Goal: Information Seeking & Learning: Check status

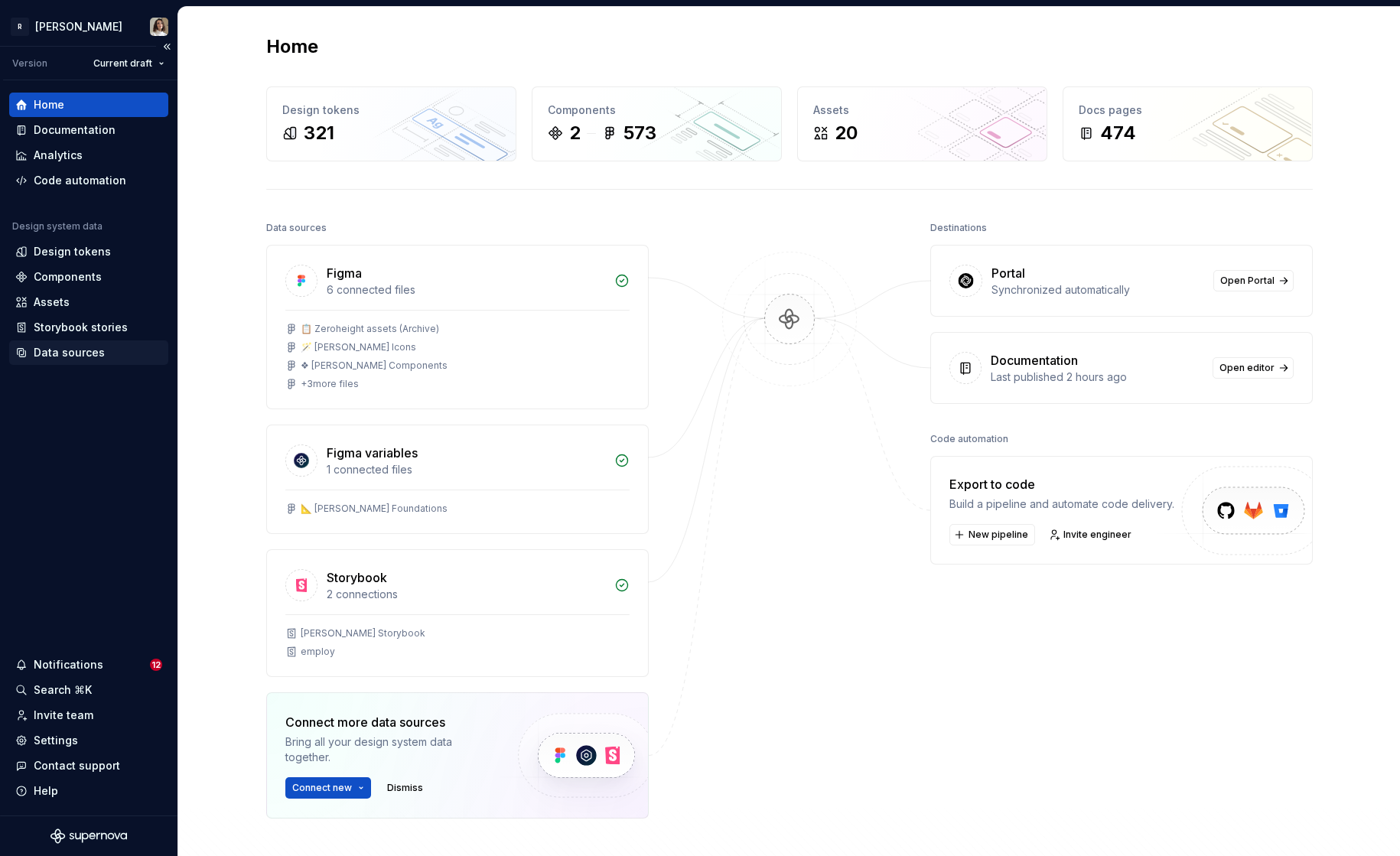
click at [71, 350] on div "Data sources" at bounding box center [69, 352] width 71 height 15
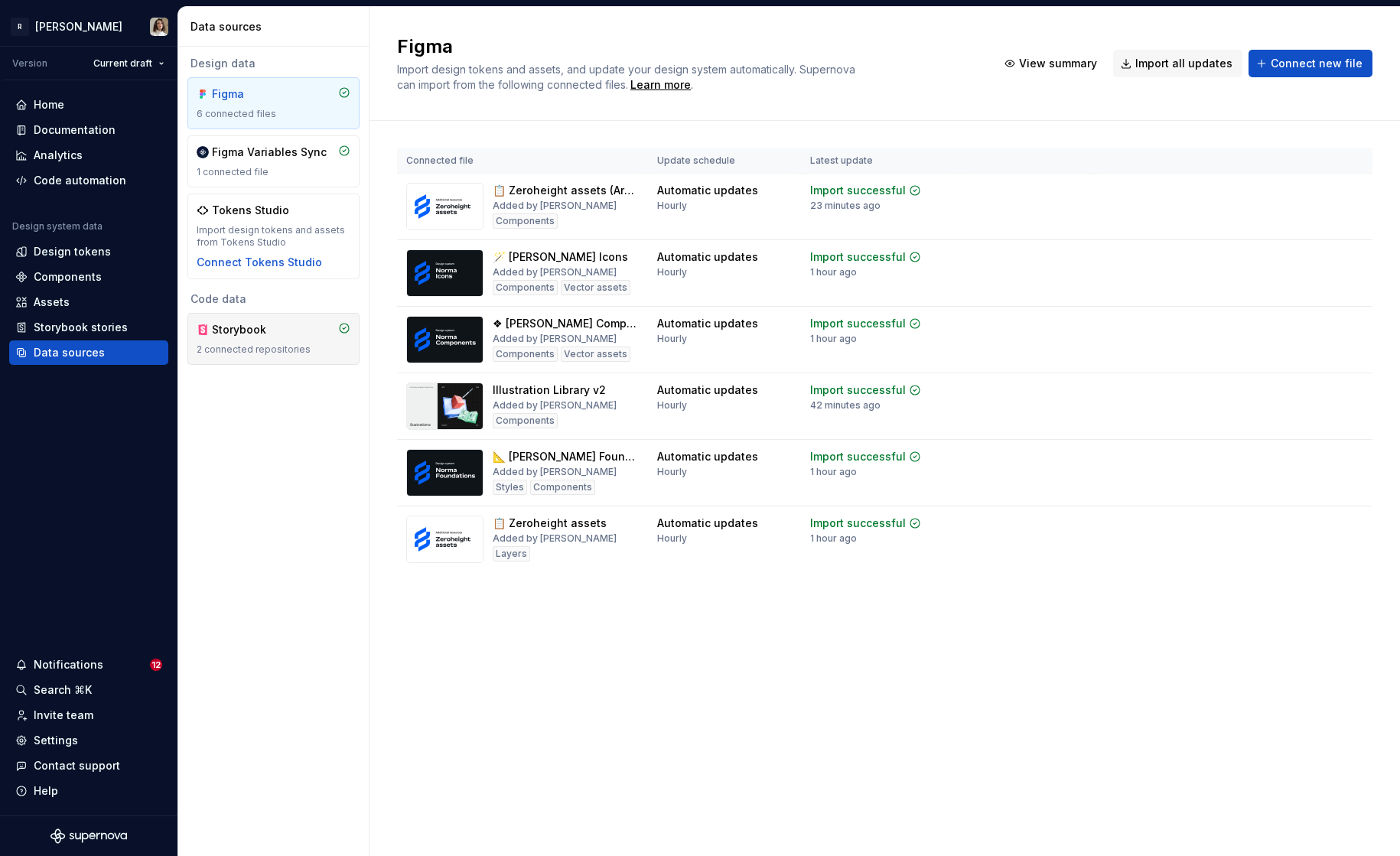
click at [244, 316] on div "Storybook 2 connected repositories" at bounding box center [273, 339] width 172 height 52
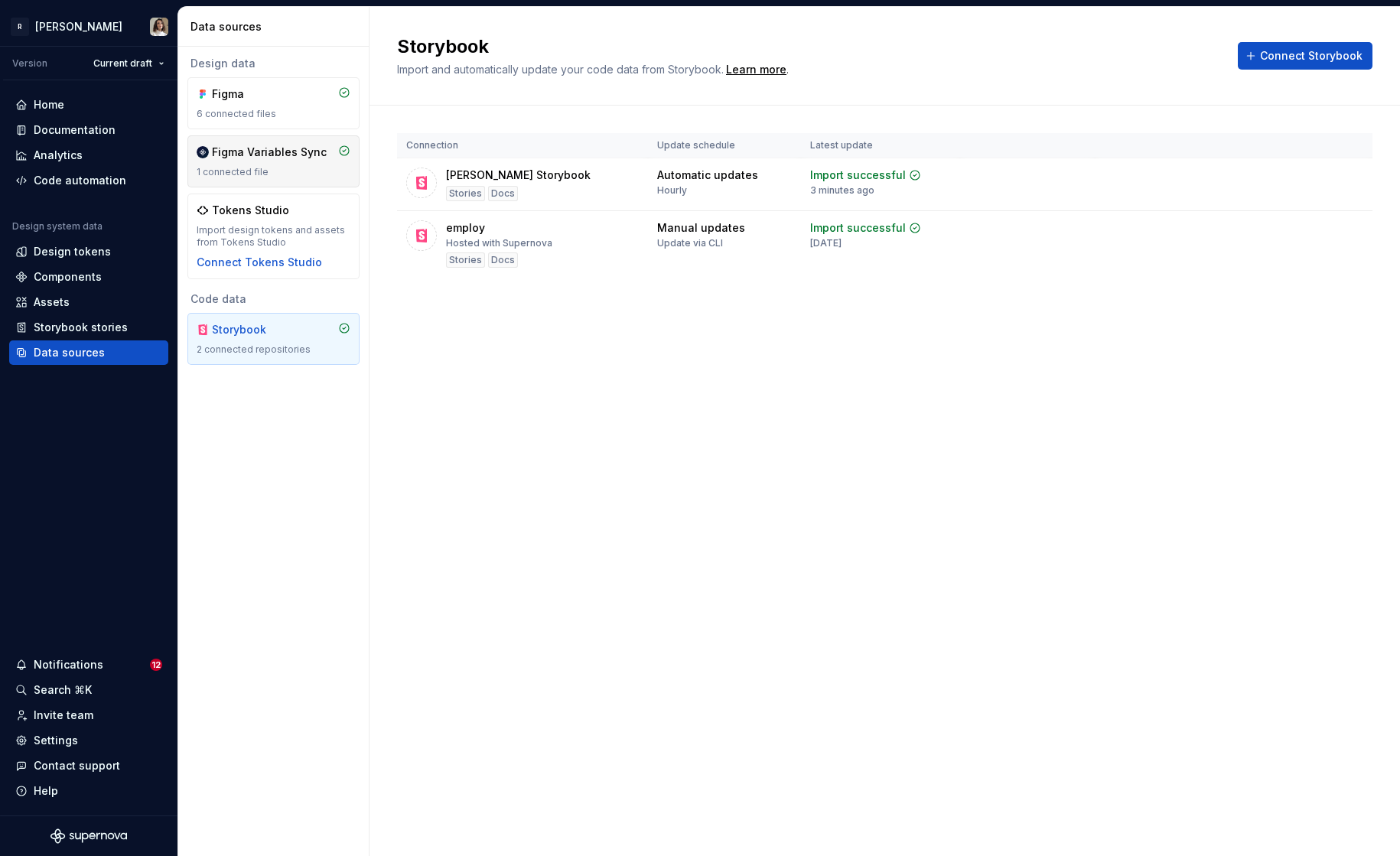
click at [248, 163] on div "Figma Variables Sync 1 connected file" at bounding box center [273, 161] width 154 height 34
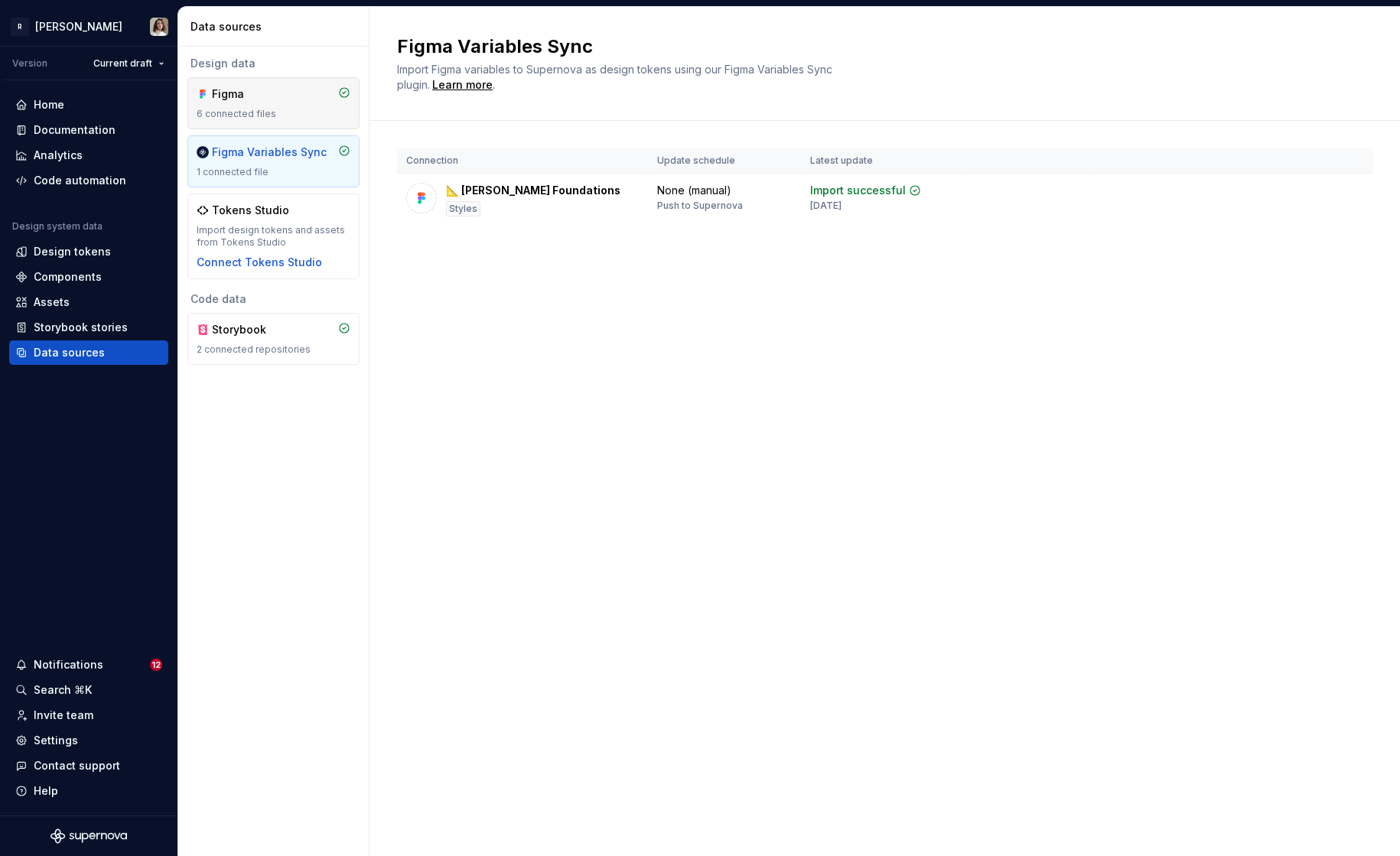
click at [261, 115] on div "6 connected files" at bounding box center [273, 113] width 154 height 12
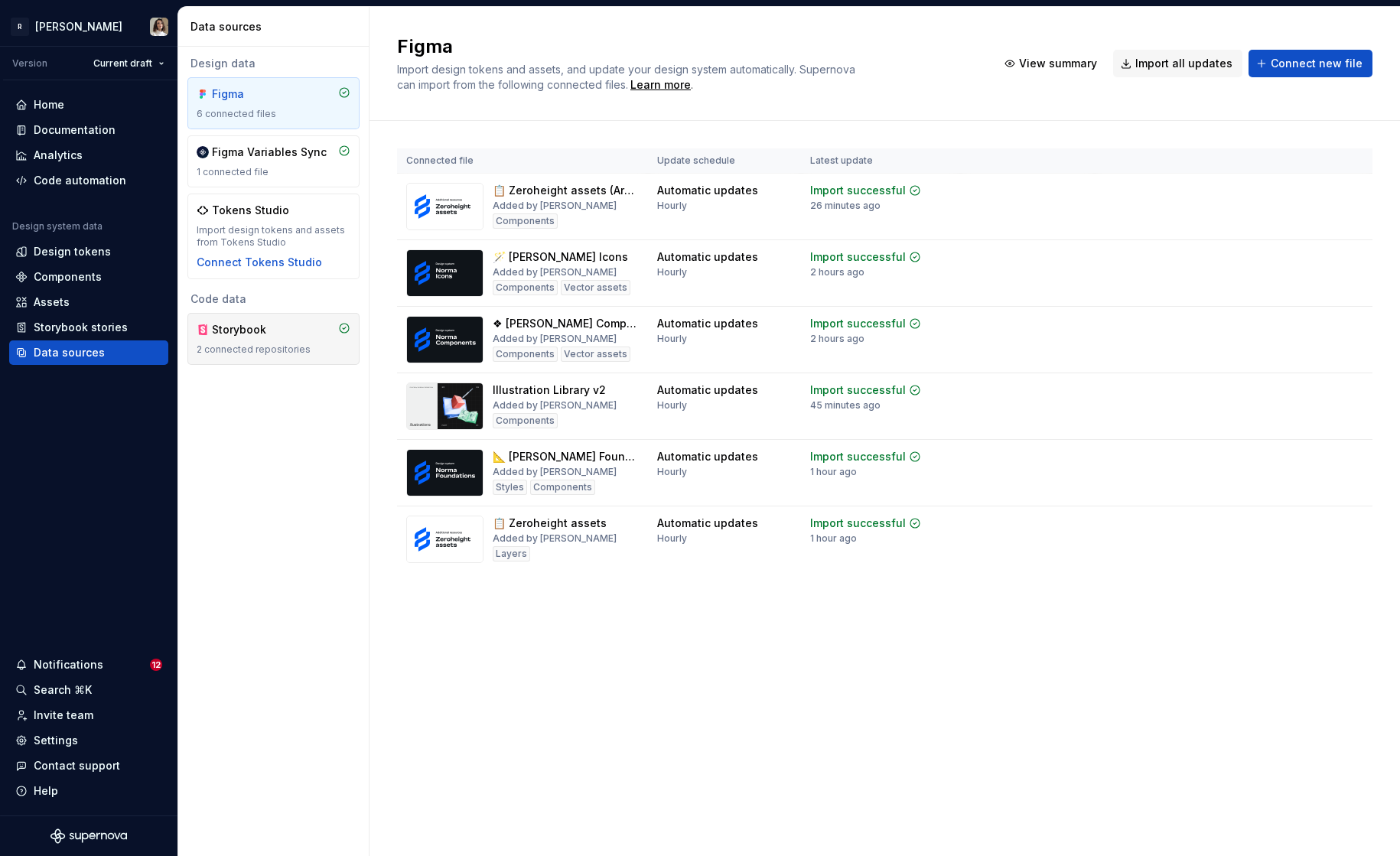
click at [309, 331] on div "Storybook" at bounding box center [273, 330] width 154 height 15
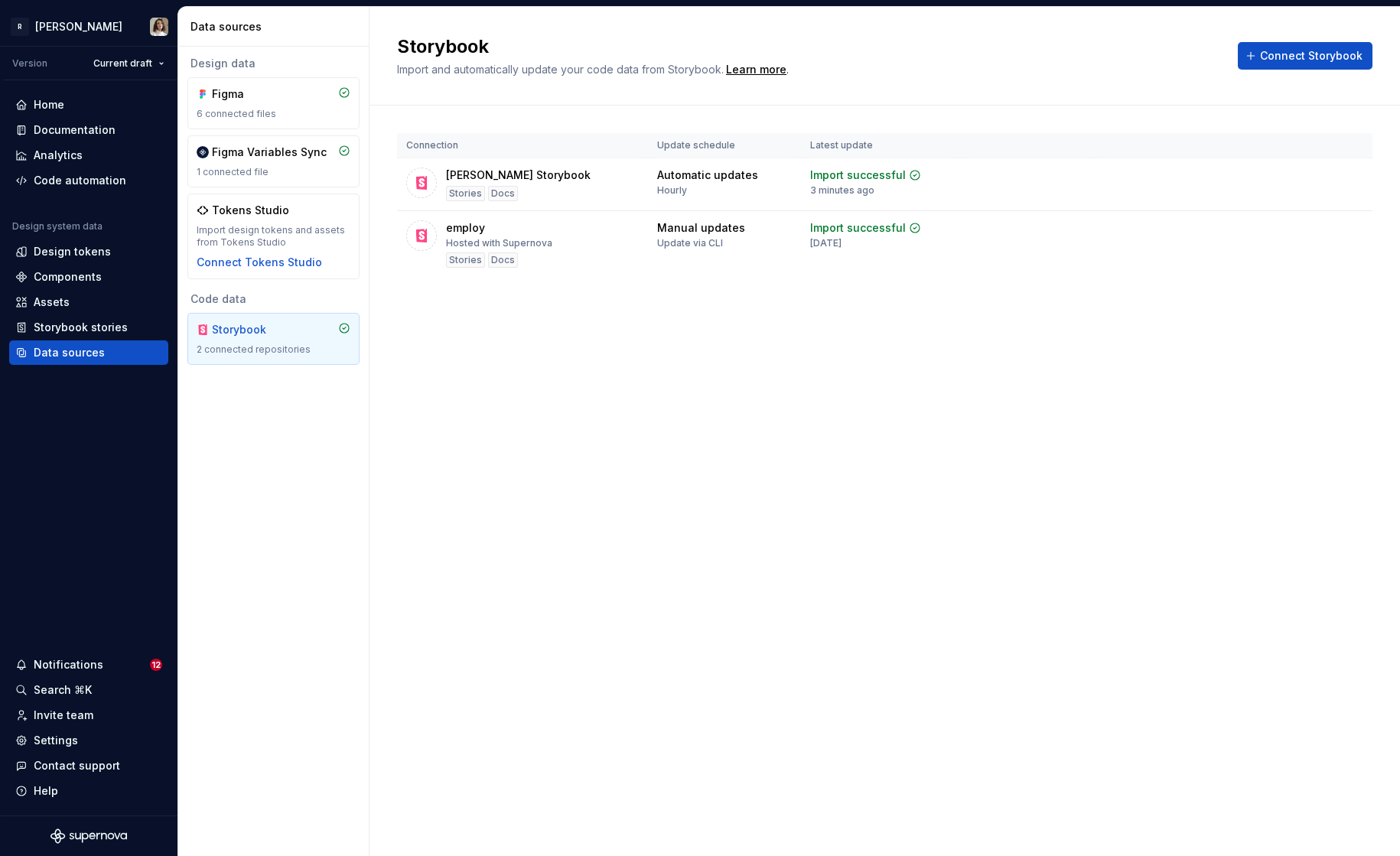
click at [712, 342] on div "Storybook Import and automatically update your code data from Storybook. Learn …" at bounding box center [884, 431] width 1030 height 849
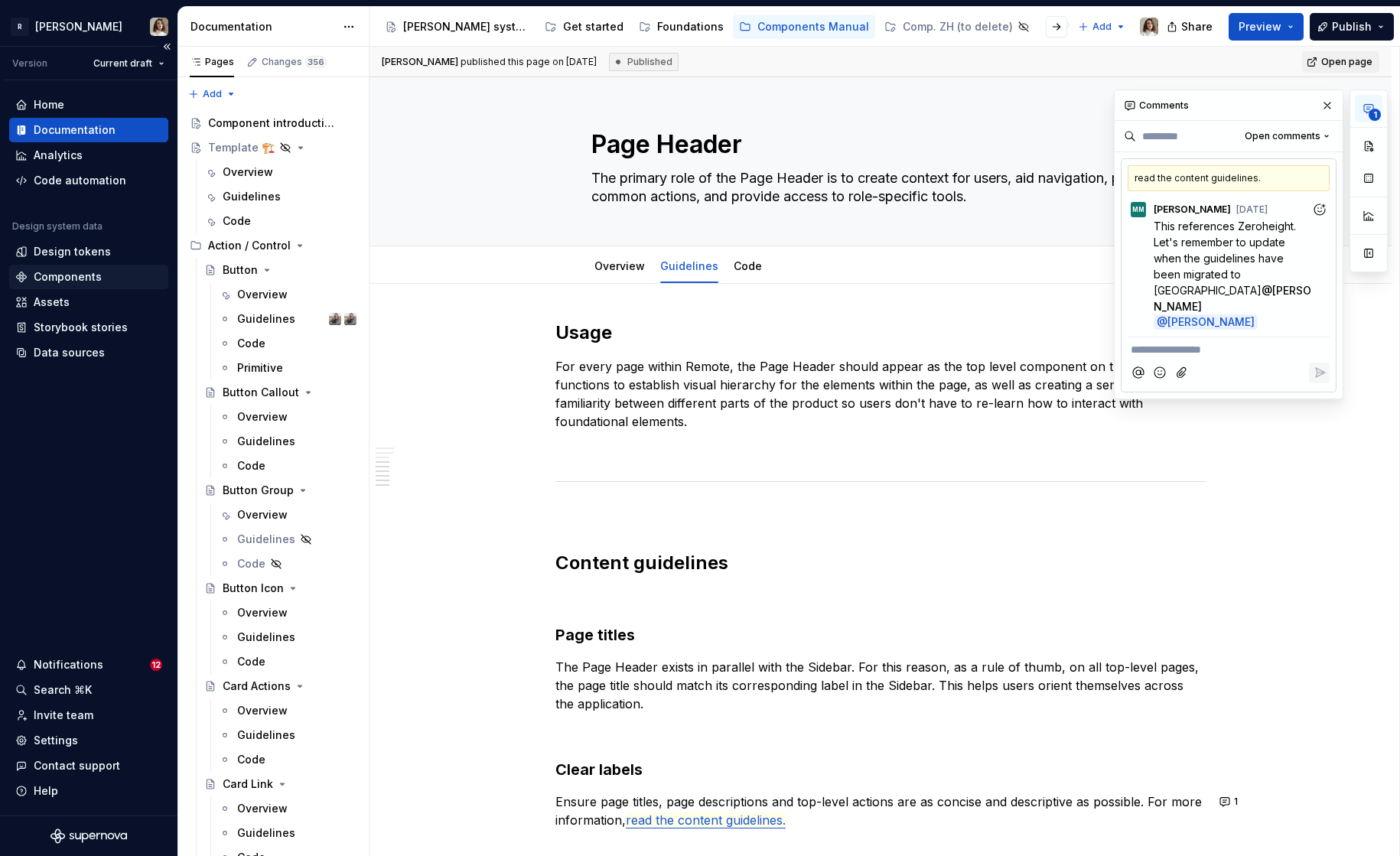
scroll to position [689, 0]
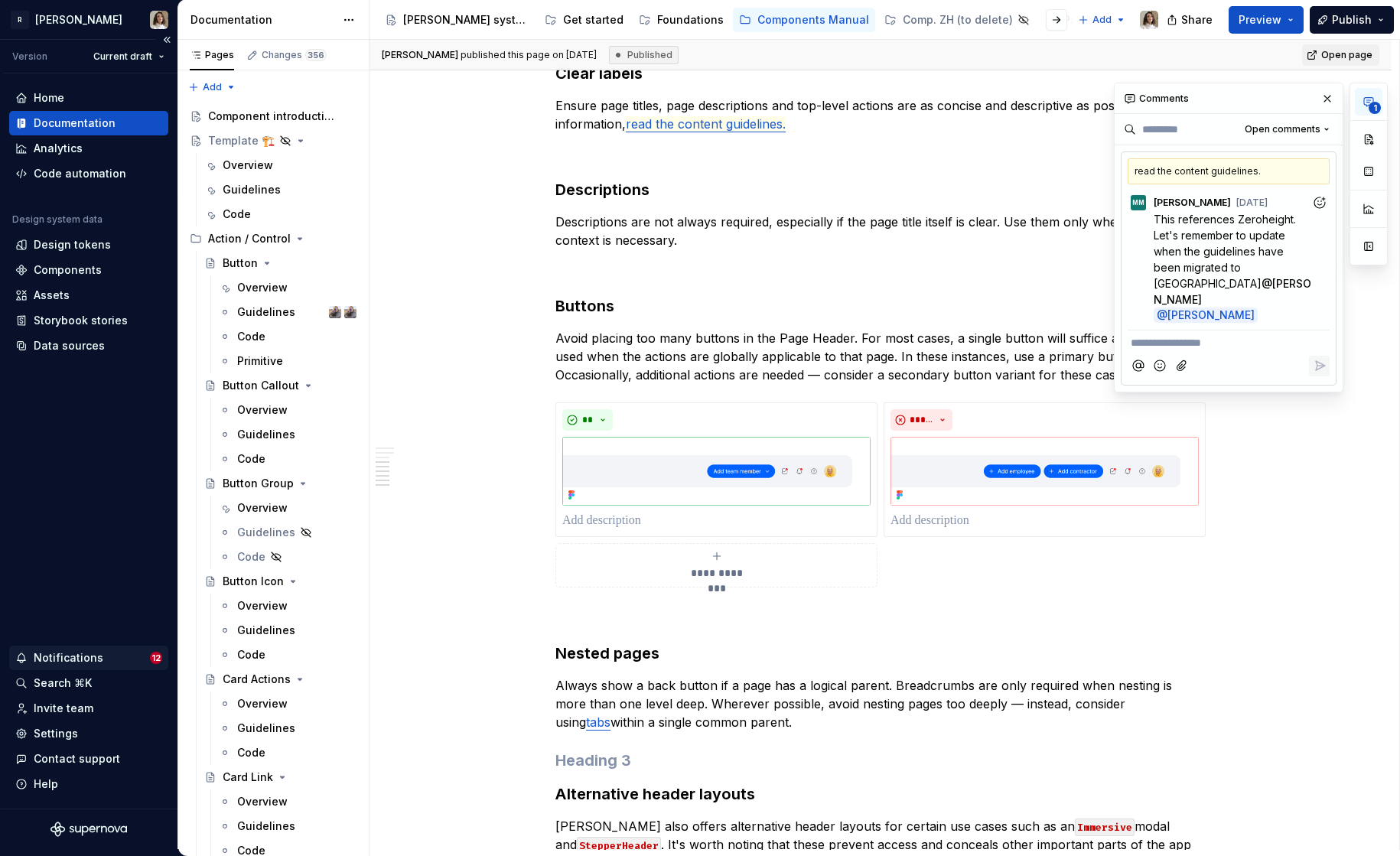
click at [86, 655] on div "Notifications" at bounding box center [68, 658] width 70 height 15
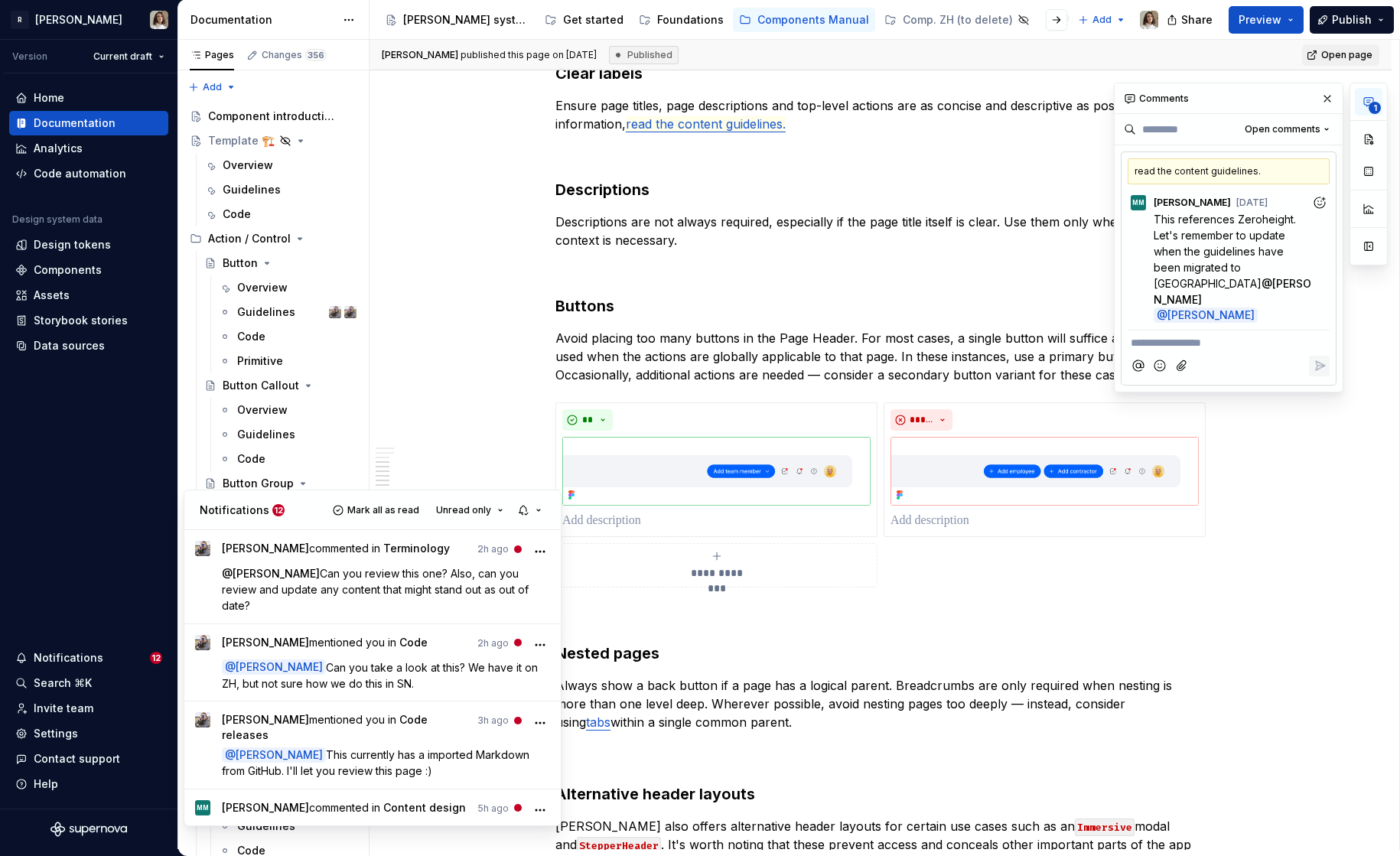
scroll to position [0, 0]
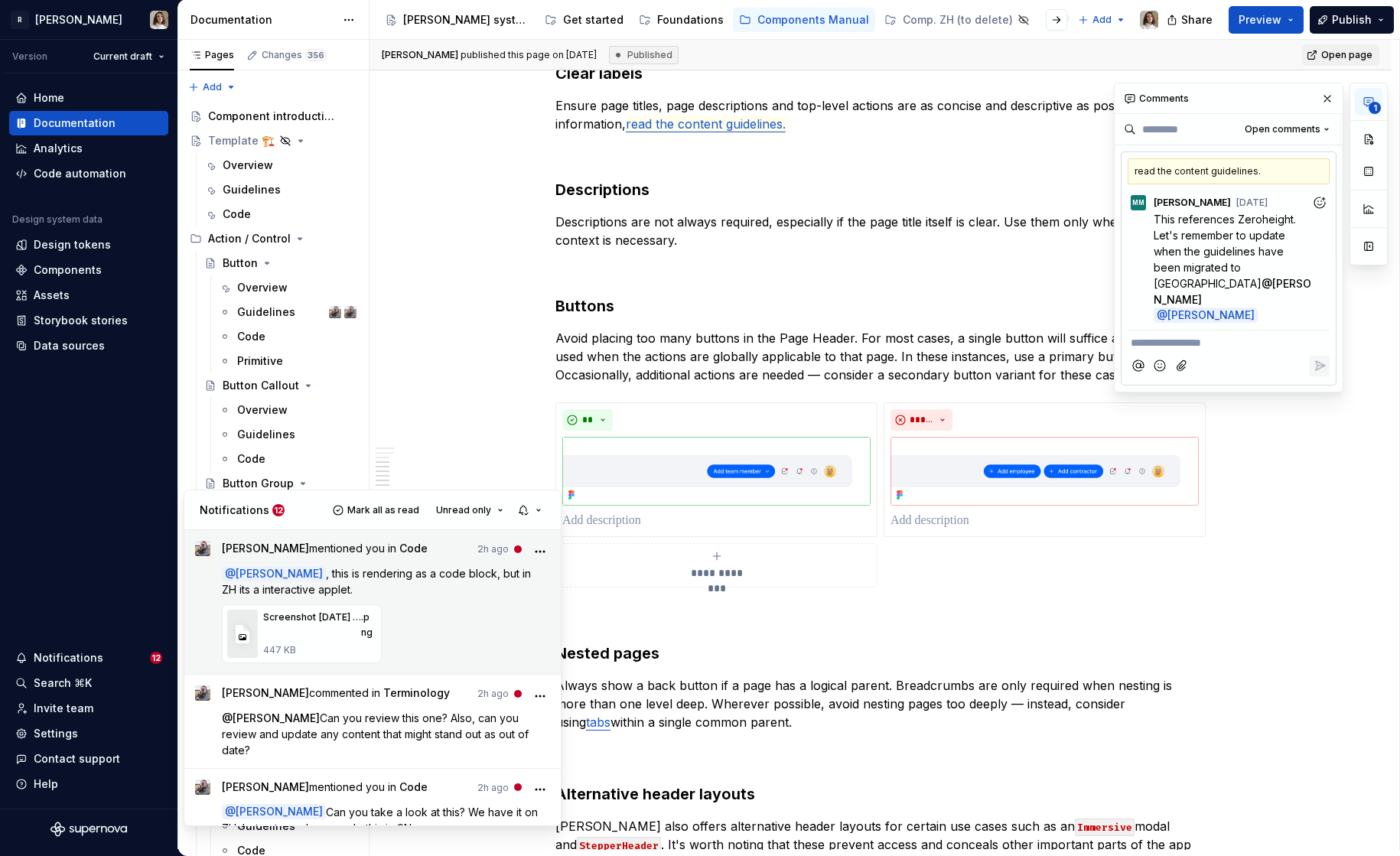
click at [402, 578] on span ", this is rendering as a code block, but in ZH its a interactive applet." at bounding box center [377, 582] width 312 height 29
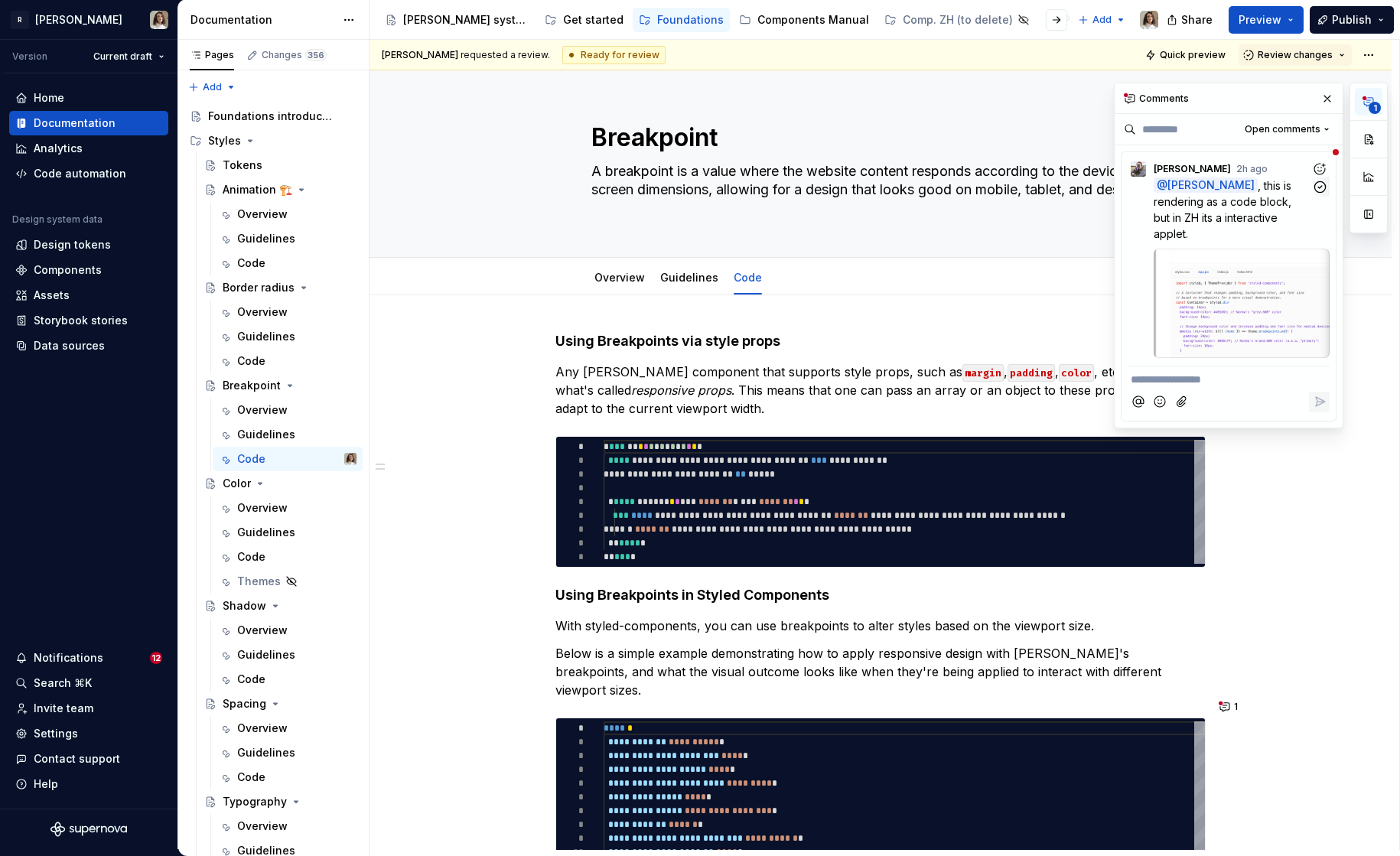
click at [1221, 303] on span "Screenshot 2025-09-11 at 22.19.11@2x" at bounding box center [1232, 318] width 143 height 31
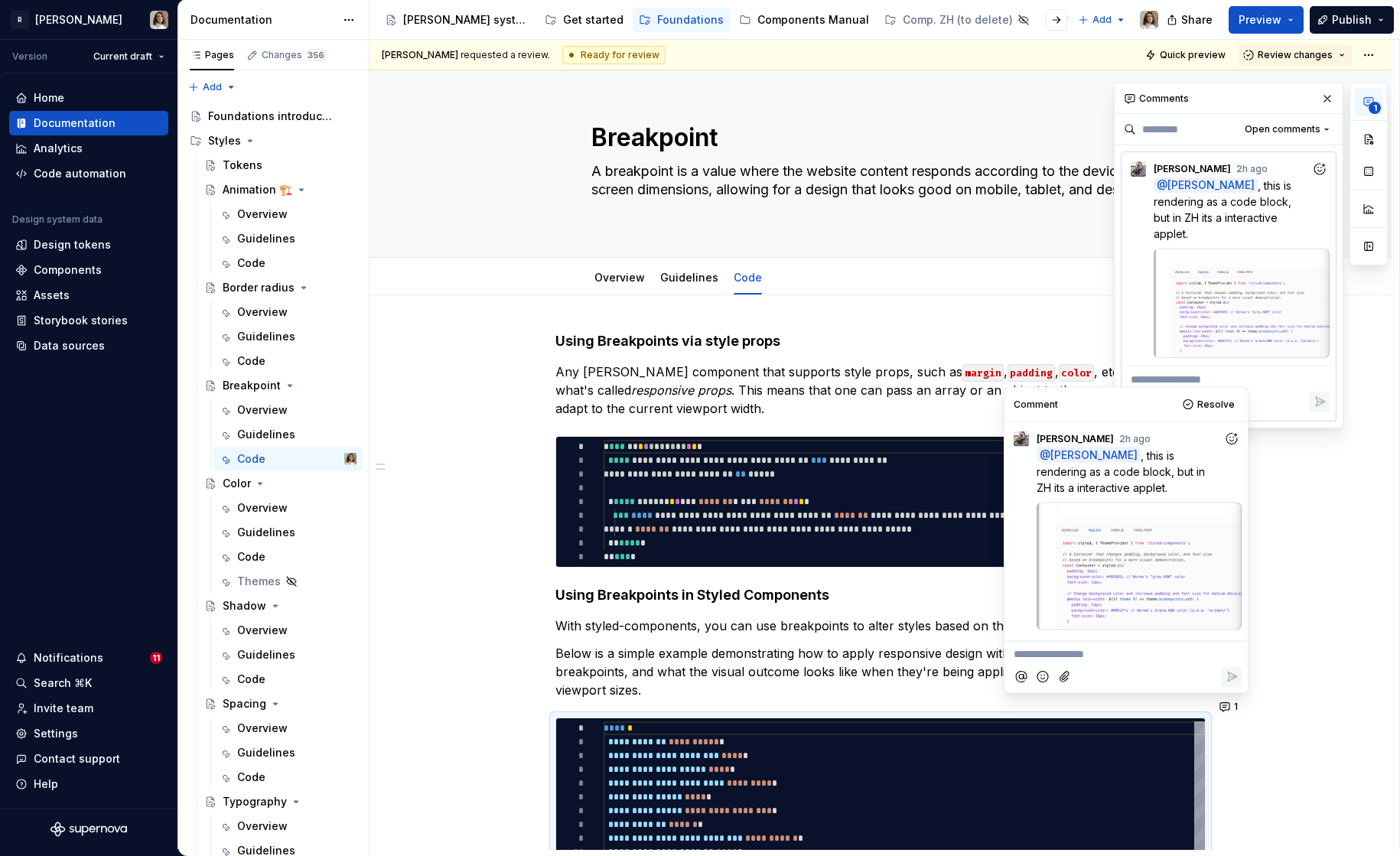
type textarea "*"
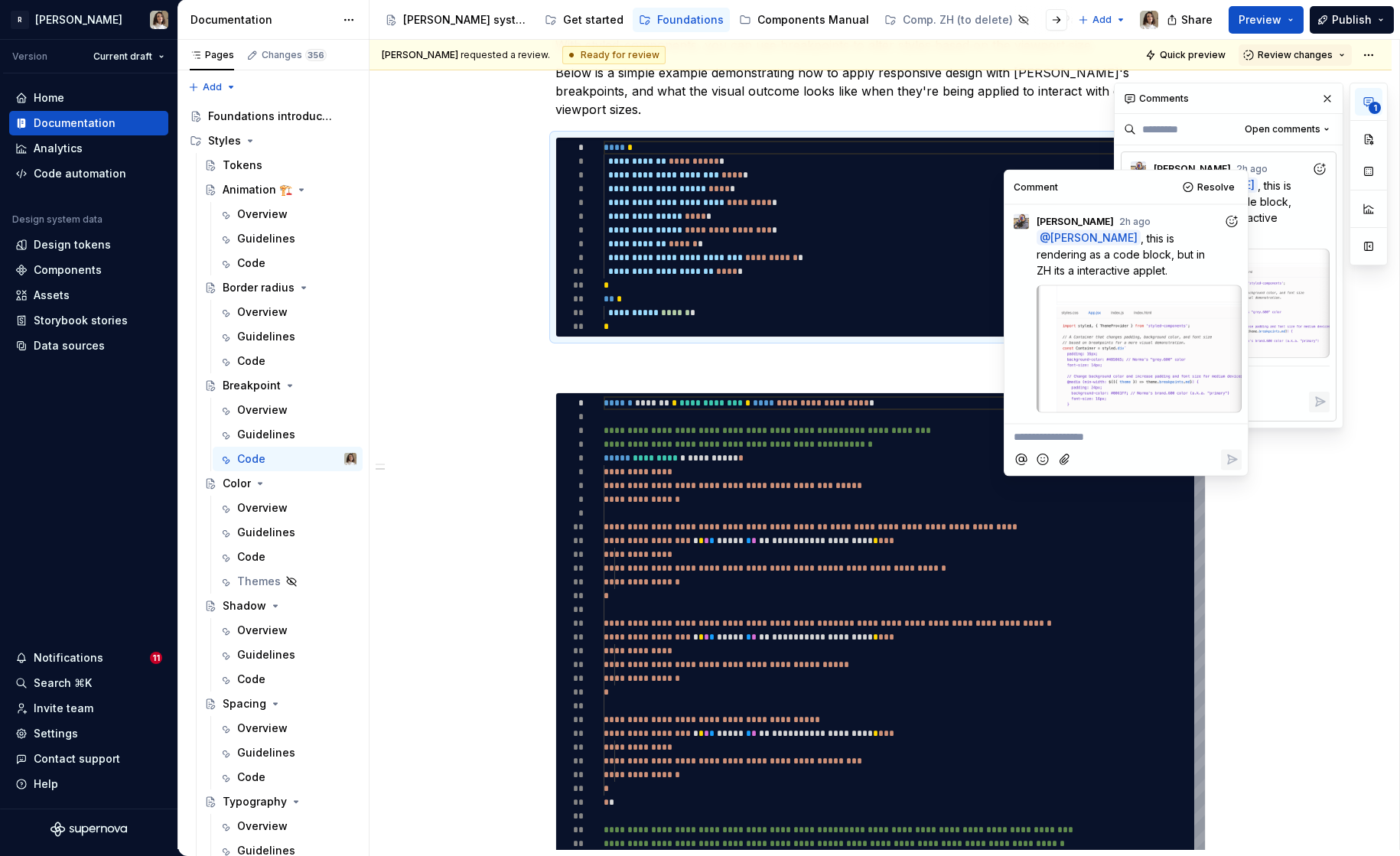
scroll to position [583, 0]
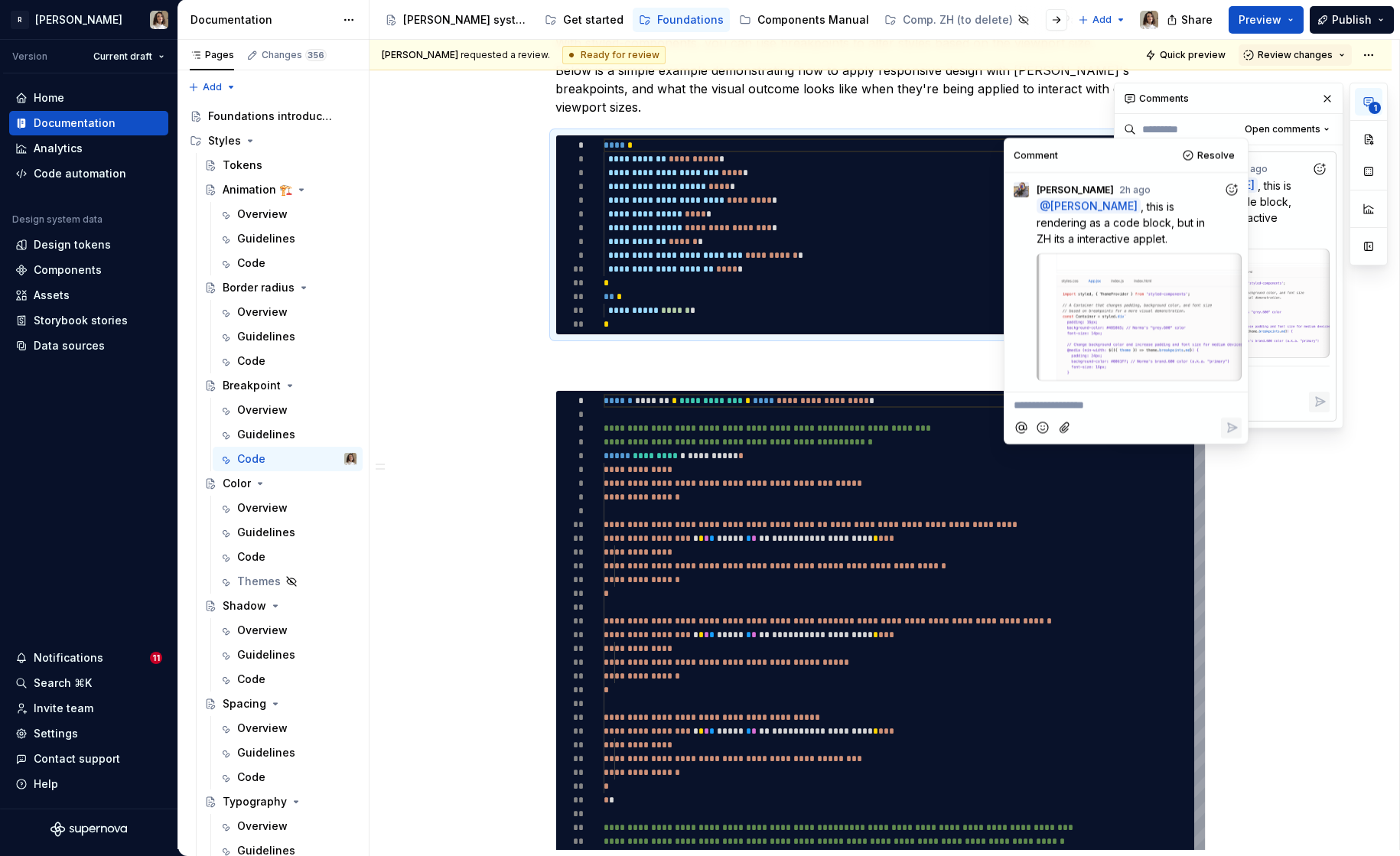
click at [1282, 372] on p "**********" at bounding box center [1229, 380] width 196 height 16
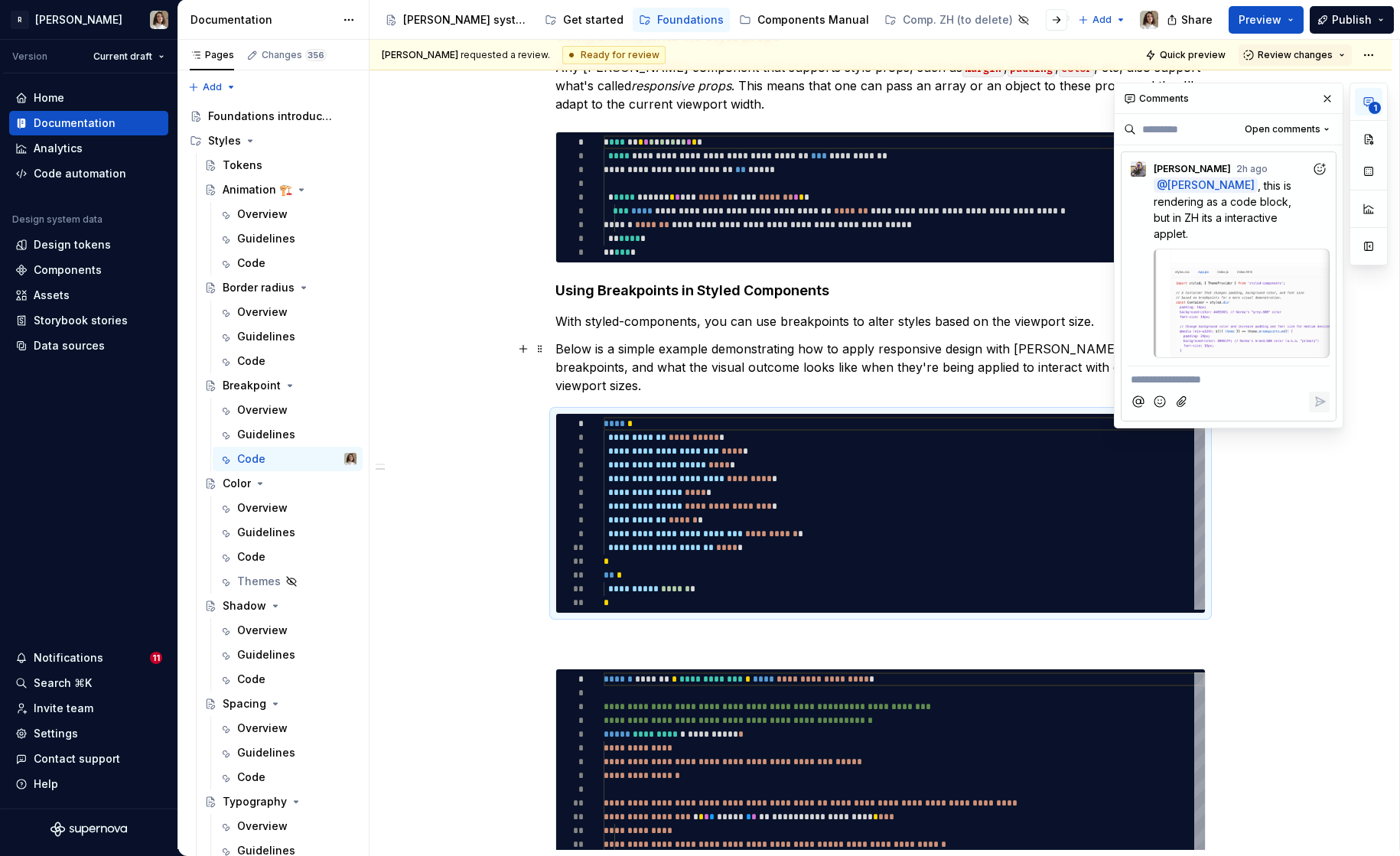
scroll to position [327, 0]
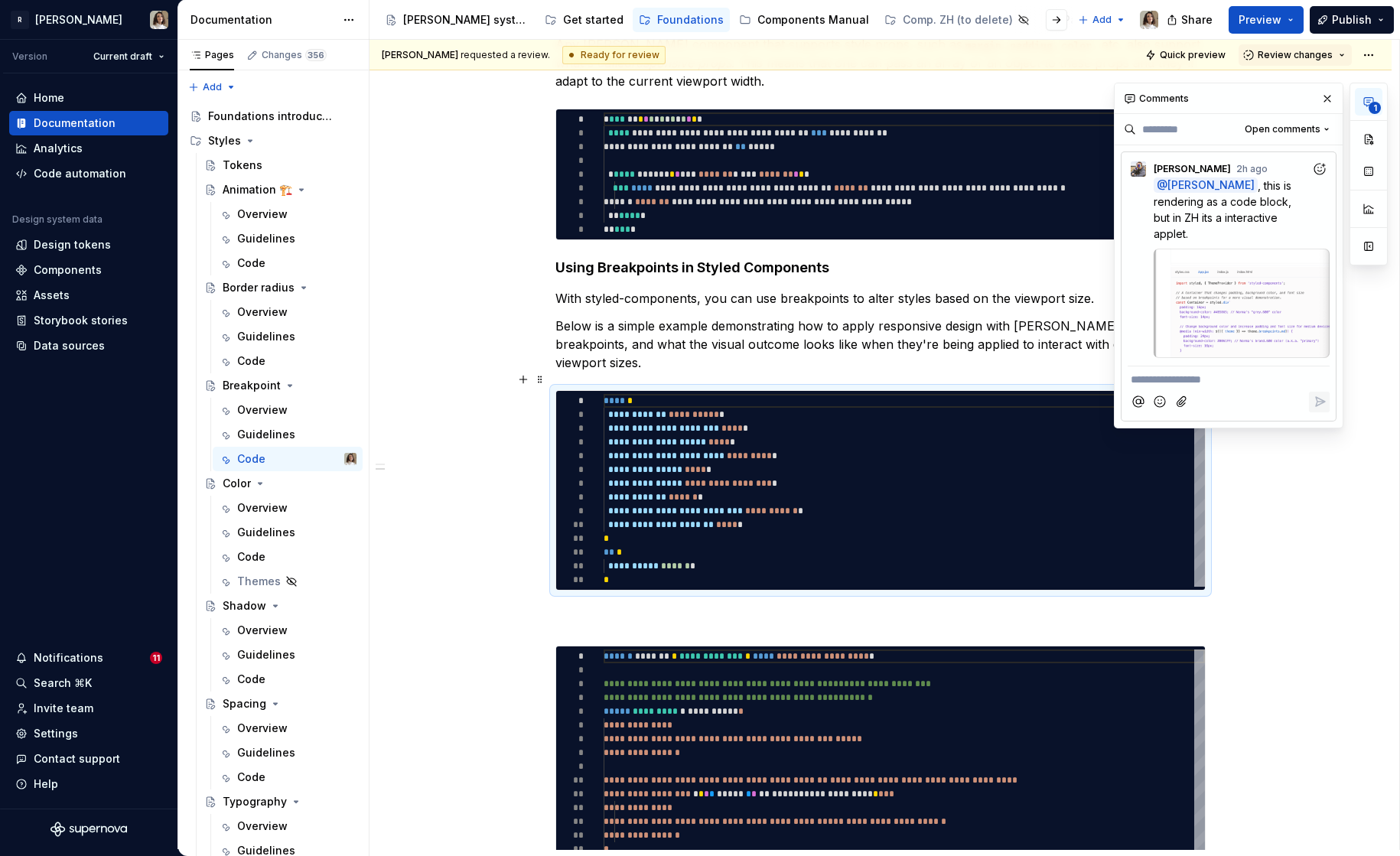
click at [902, 414] on div "**********" at bounding box center [904, 490] width 602 height 193
type textarea "**********"
type textarea "*"
click at [1134, 372] on p "**********" at bounding box center [1229, 380] width 196 height 16
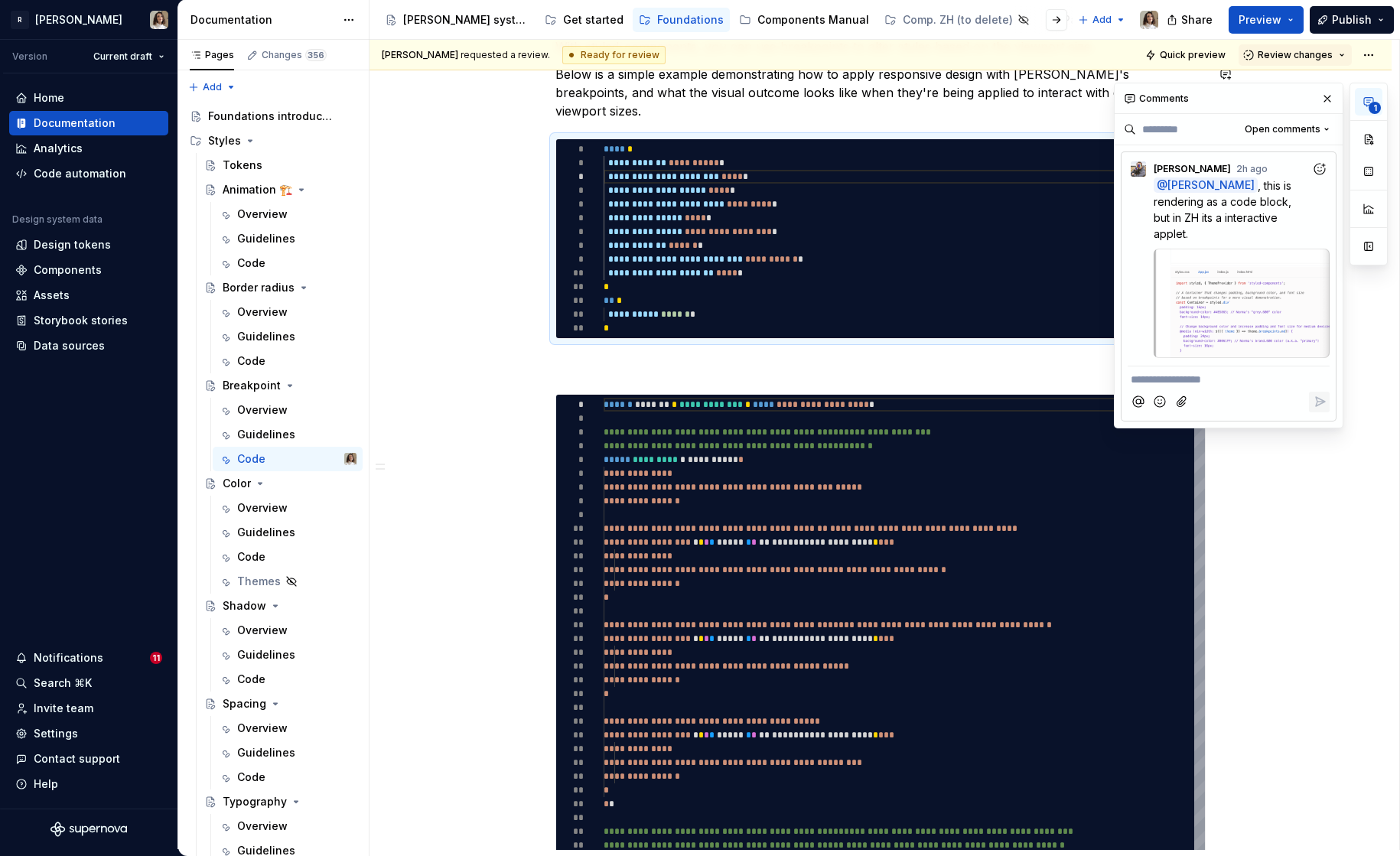
scroll to position [583, 0]
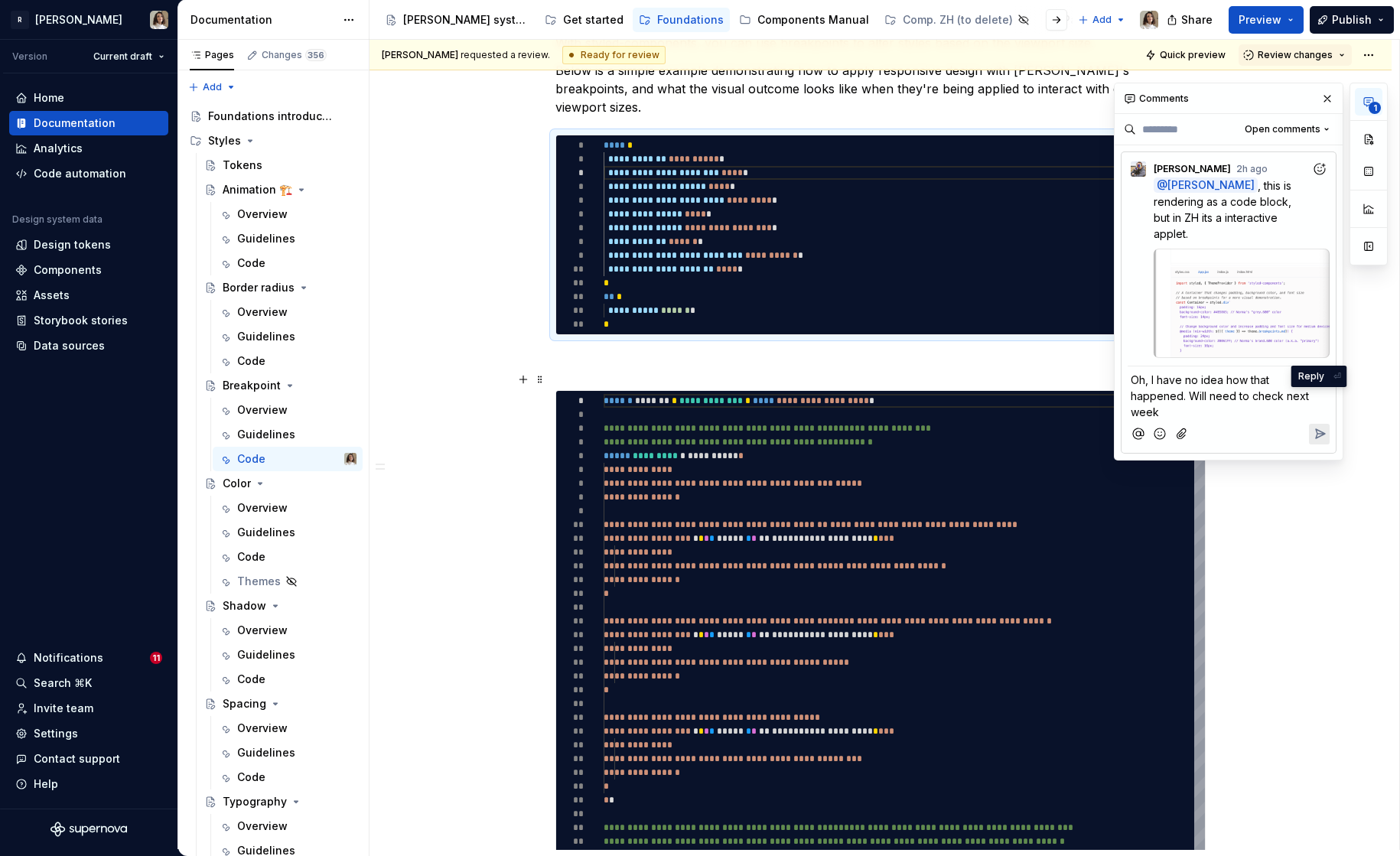
click at [1314, 426] on icon "Reply" at bounding box center [1319, 434] width 15 height 15
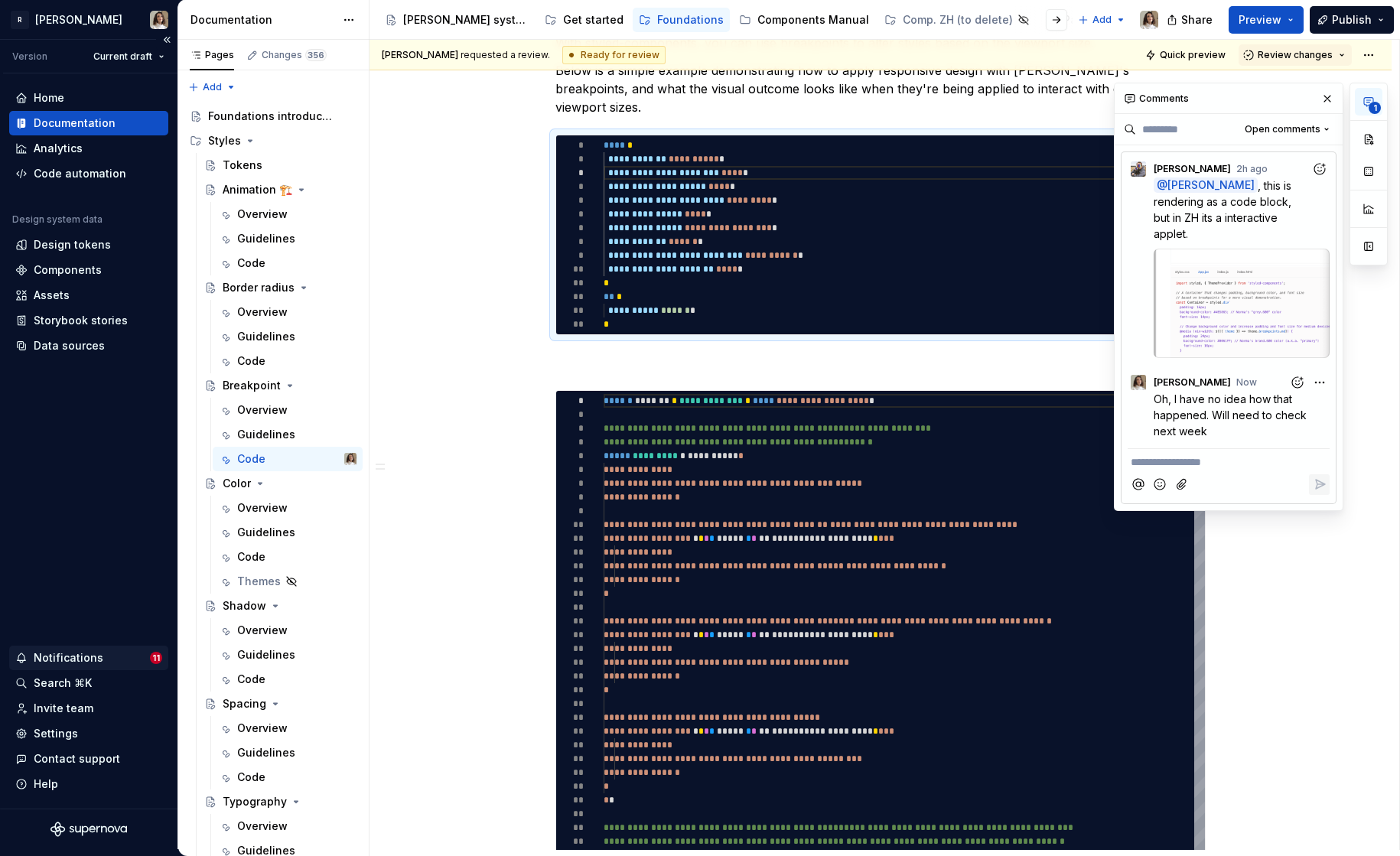
click at [93, 664] on div "Notifications 11" at bounding box center [89, 657] width 159 height 24
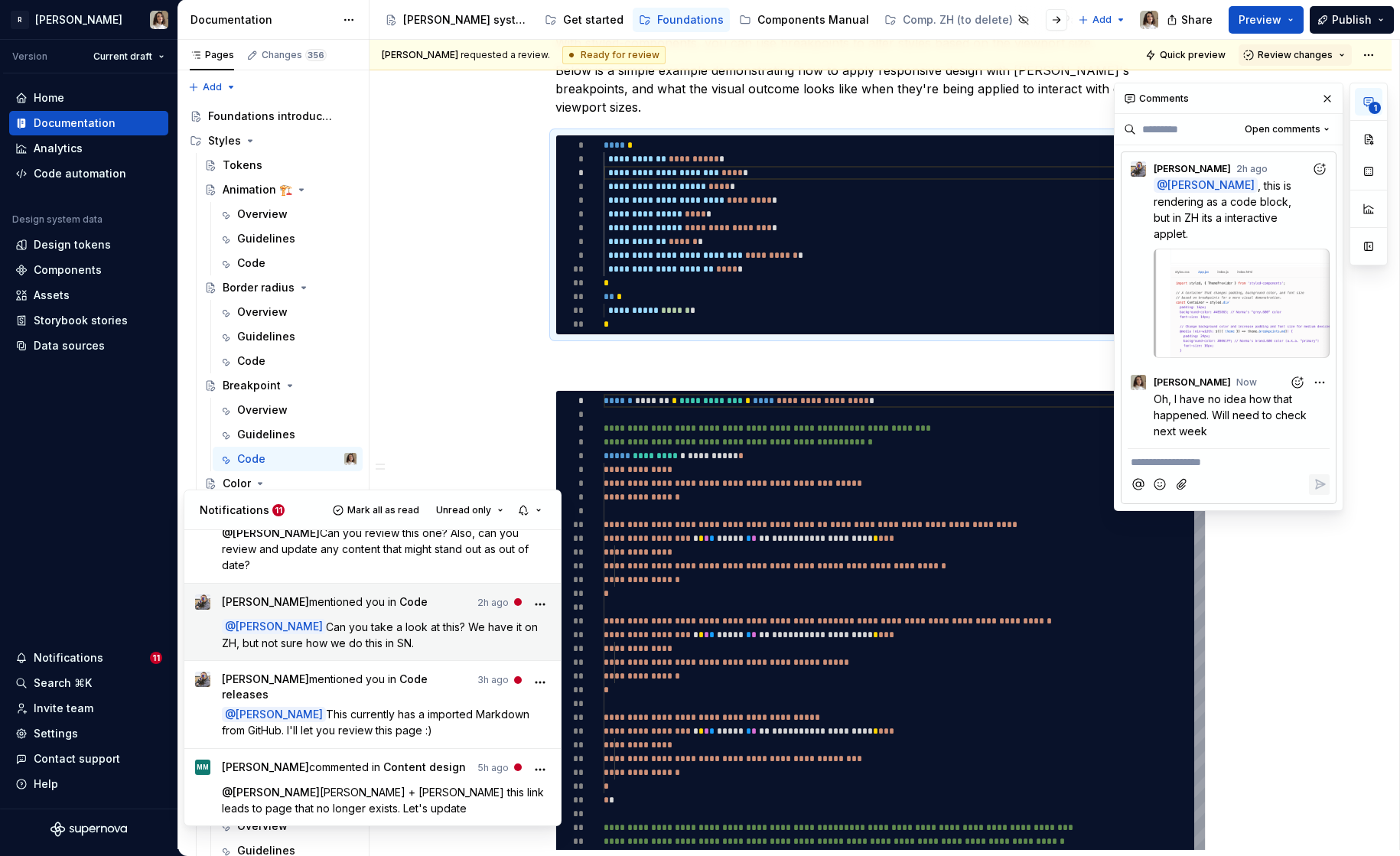
scroll to position [0, 0]
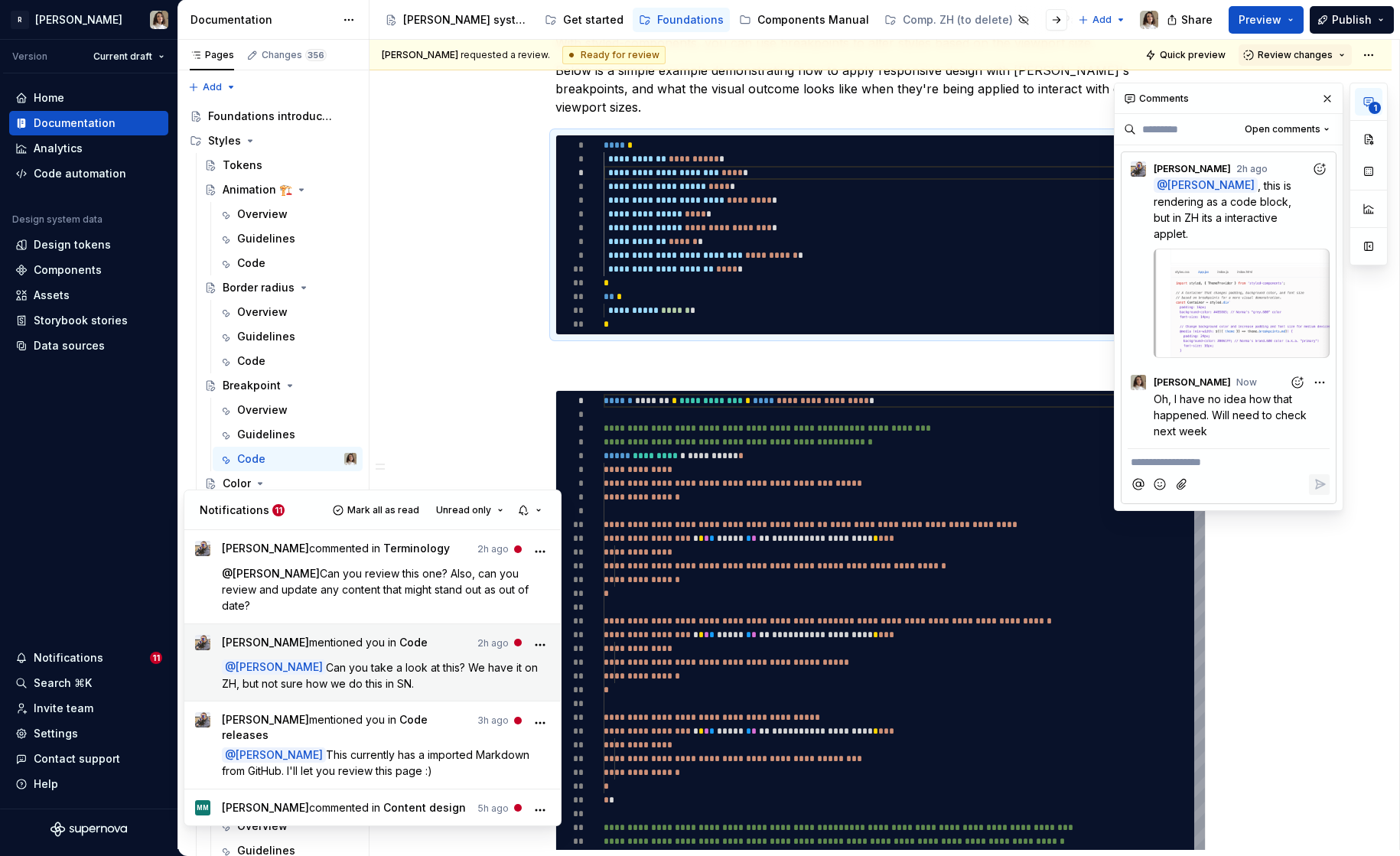
click at [400, 659] on p "@ Sandrina pereira Can you take a look at this? We have it on ZH, but not sure …" at bounding box center [386, 675] width 329 height 32
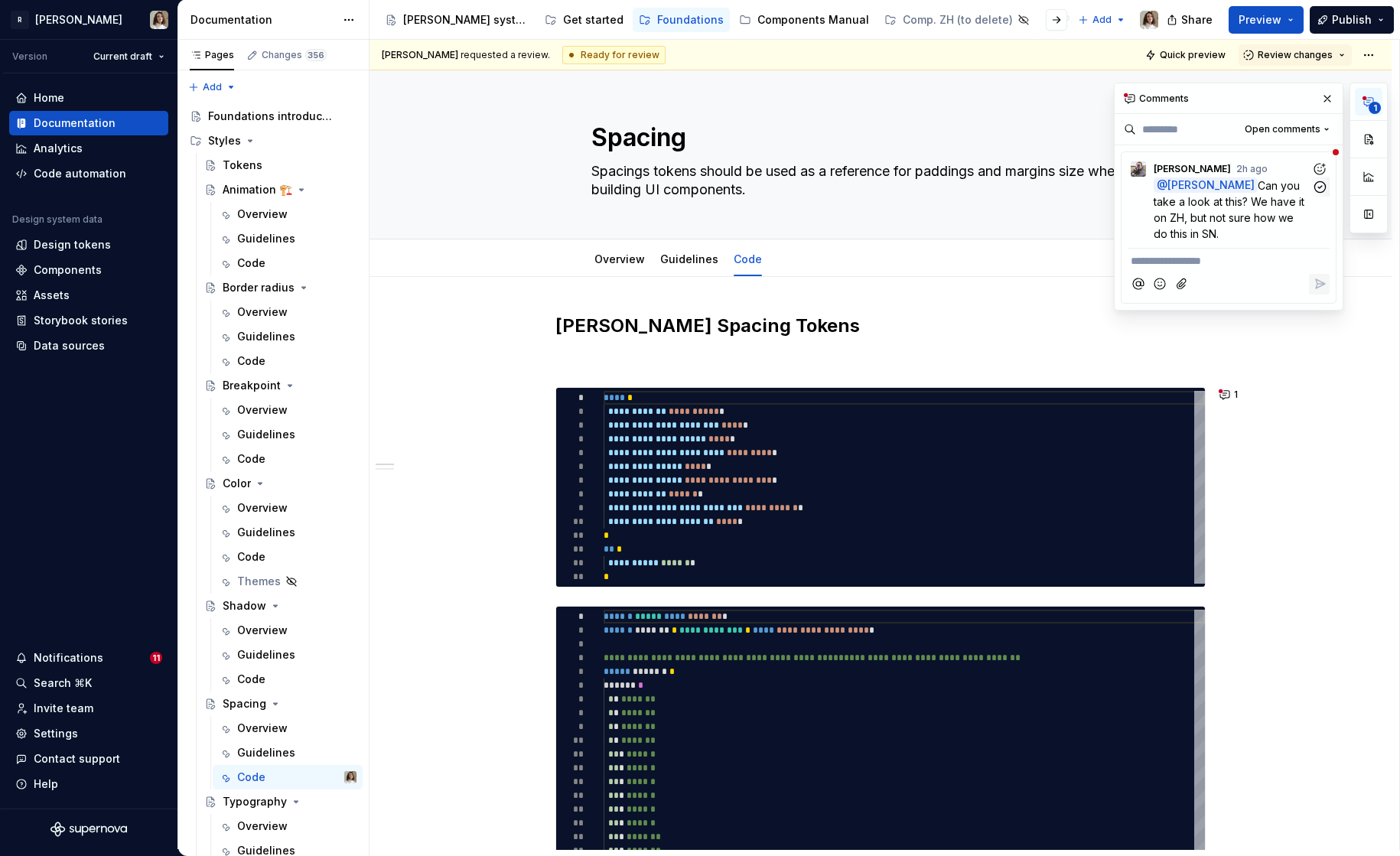
click at [1197, 238] on span "Can you take a look at this? We have it on ZH, but not sure how we do this in S…" at bounding box center [1230, 209] width 154 height 61
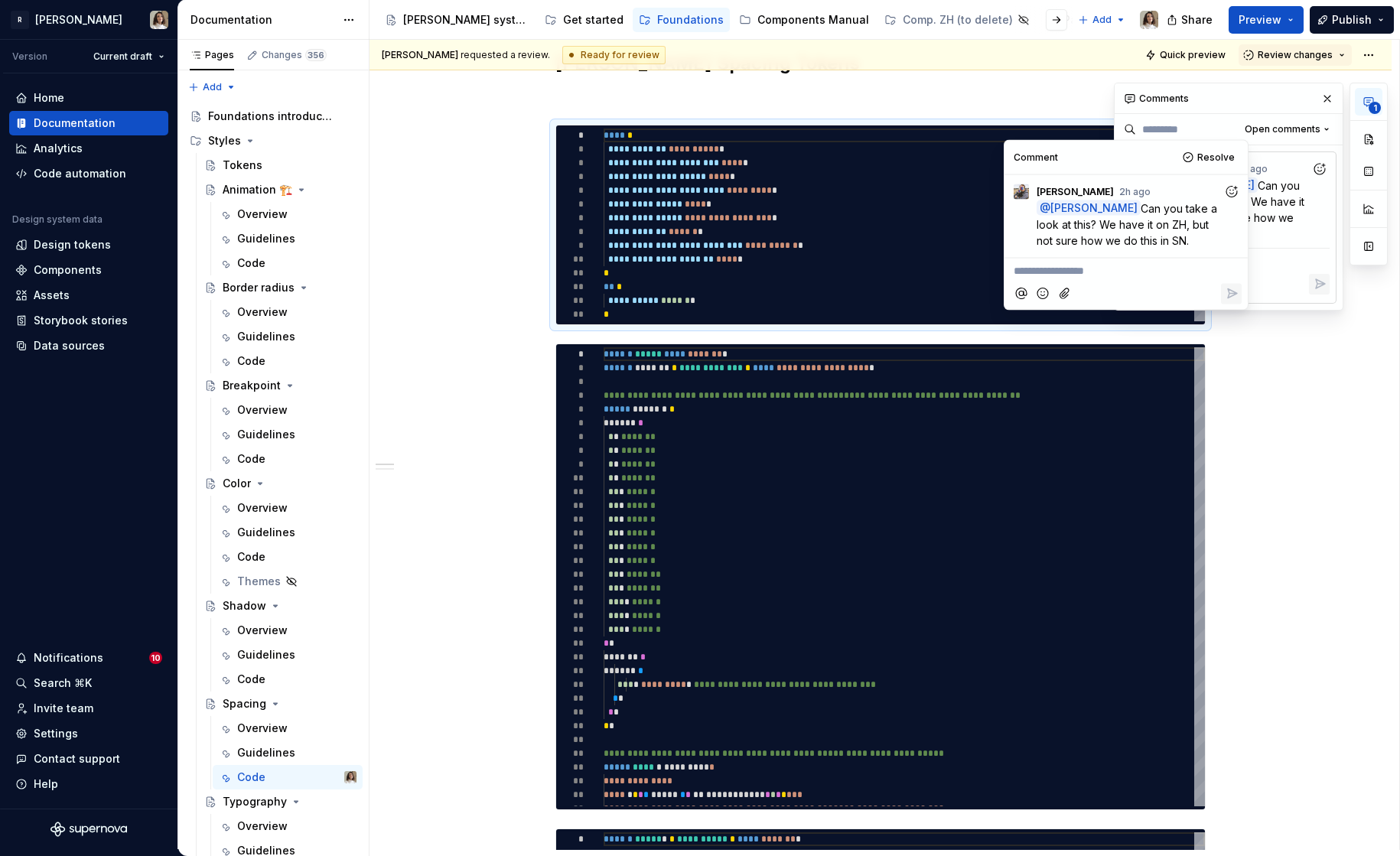
scroll to position [271, 0]
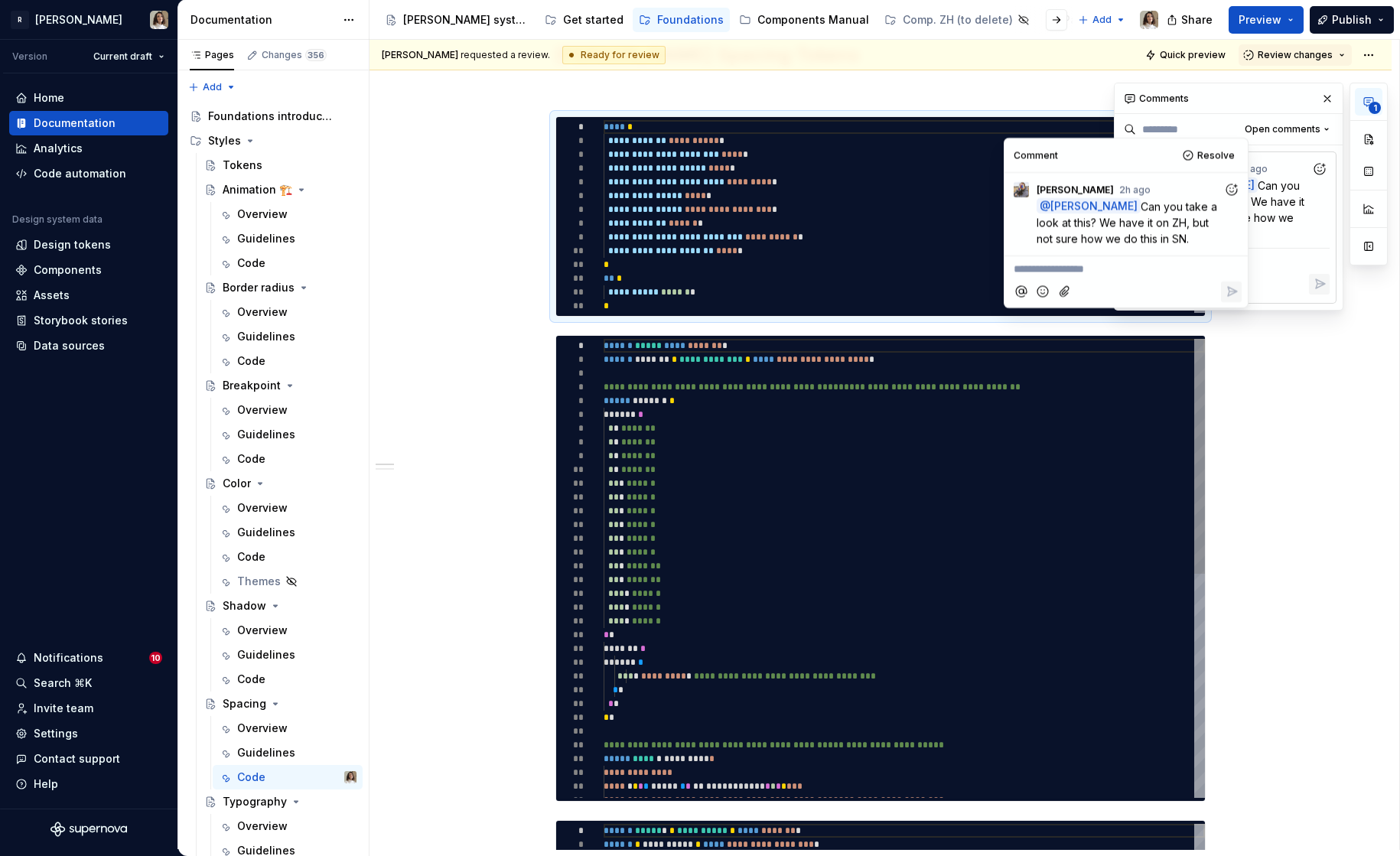
click at [763, 453] on div "**********" at bounding box center [904, 786] width 602 height 895
type textarea "*"
type textarea "**********"
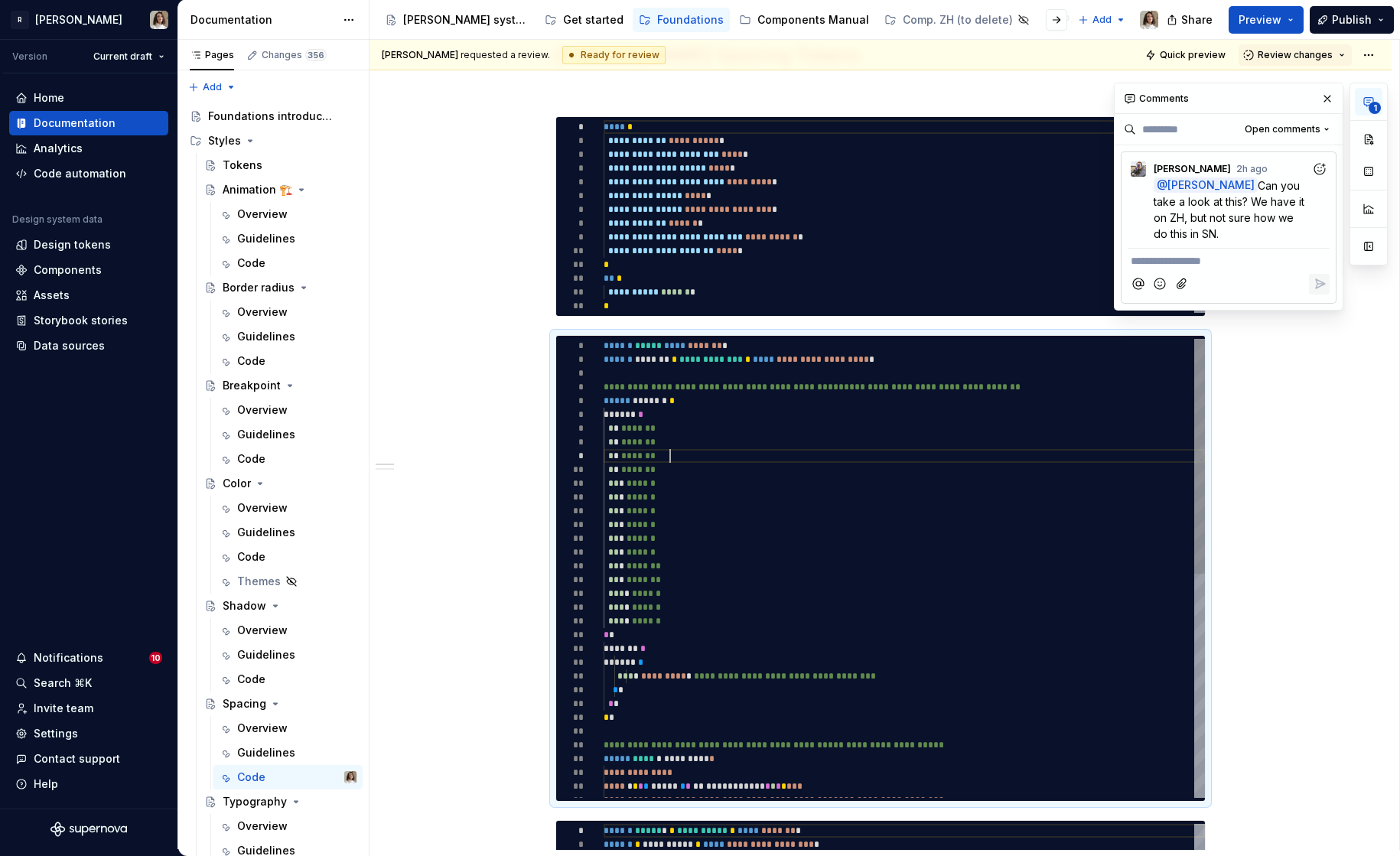
scroll to position [110, 66]
click at [91, 658] on div "Notifications" at bounding box center [68, 658] width 70 height 15
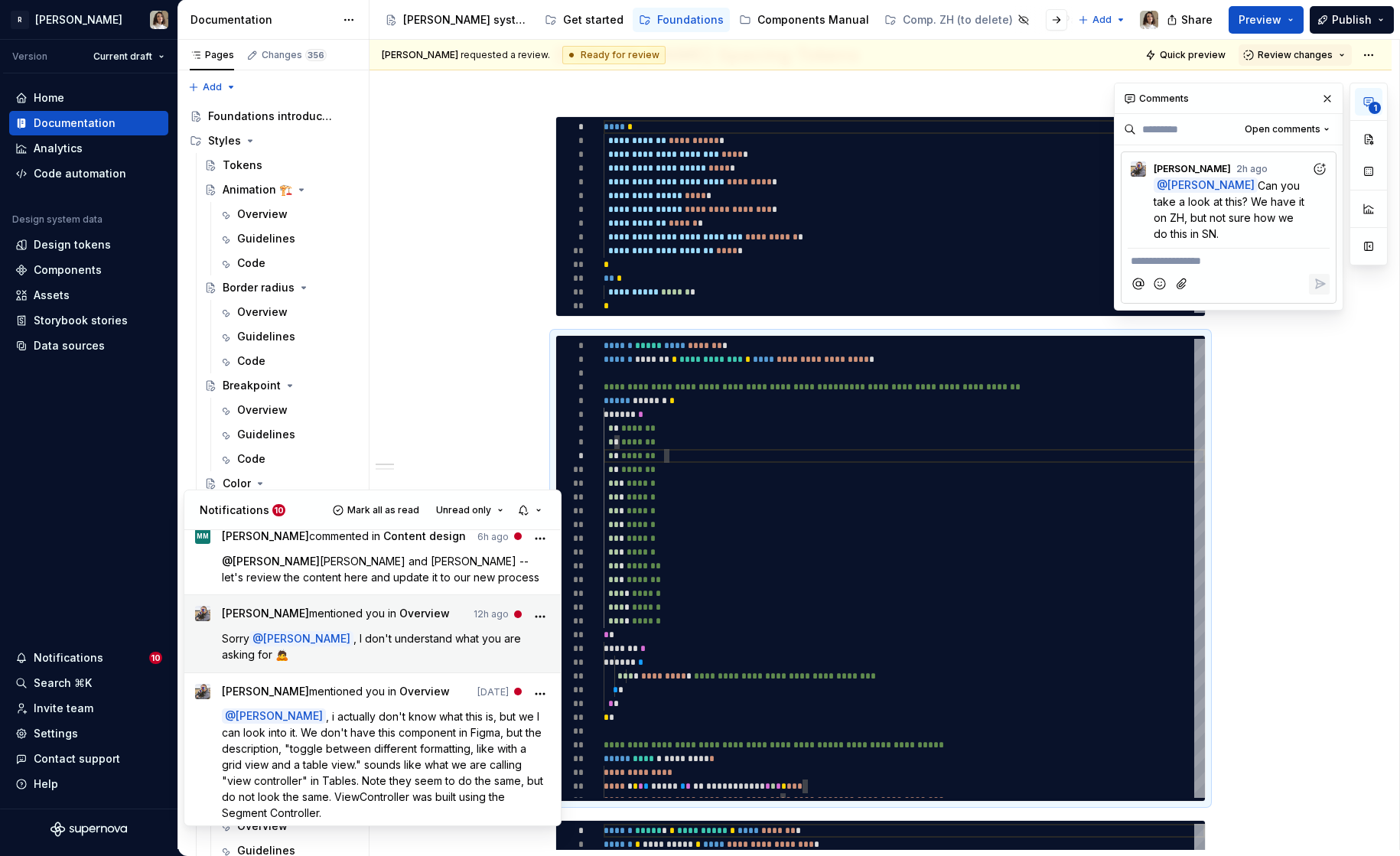
scroll to position [273, 0]
click at [435, 629] on p "Sorry @ Sandrina pereira , I don't understand what you are asking for 🙇" at bounding box center [386, 645] width 329 height 32
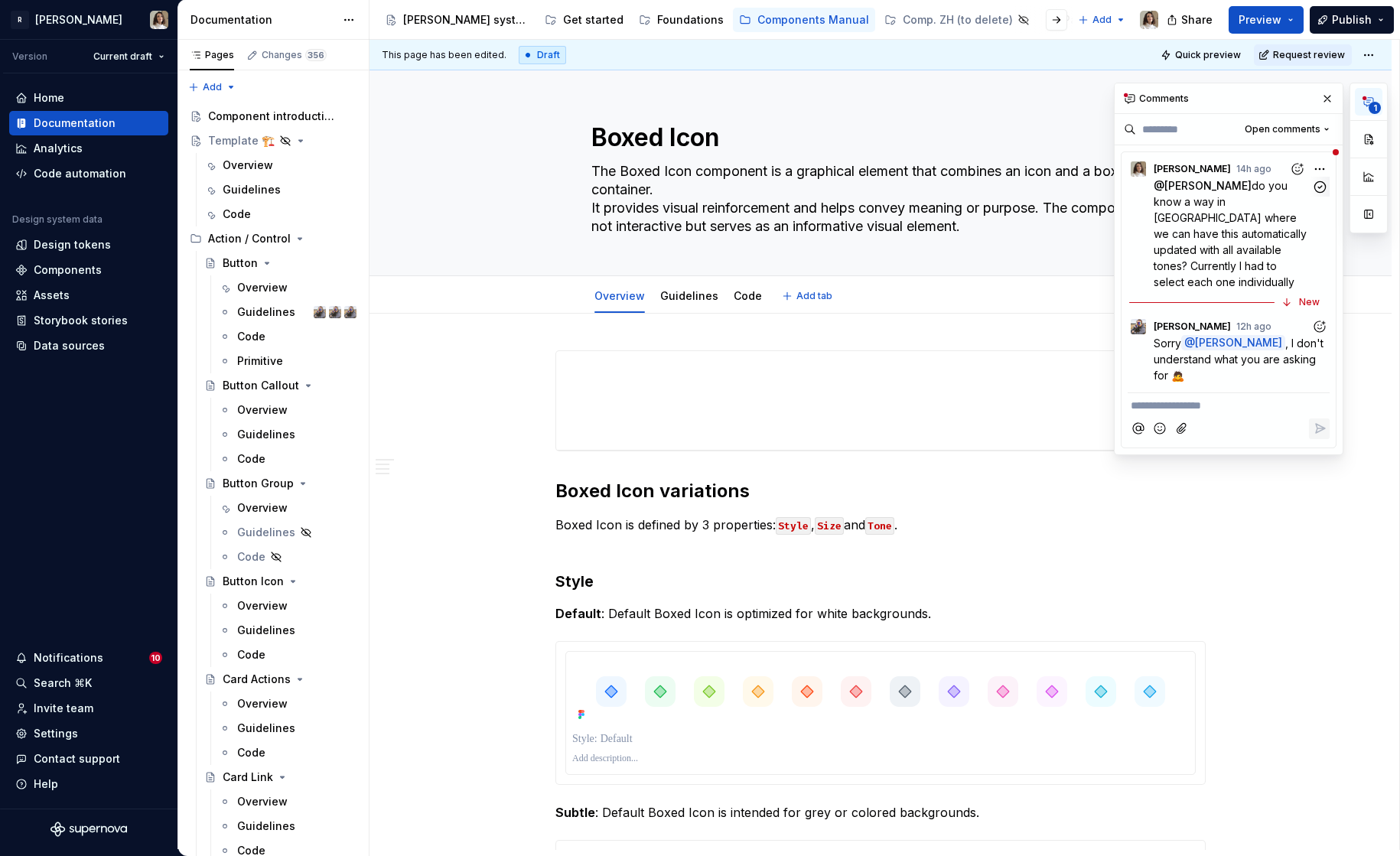
type textarea "*"
click at [1185, 209] on p "@ Ian do you know a way in Figma where we can have this automatically updated w…" at bounding box center [1232, 233] width 157 height 113
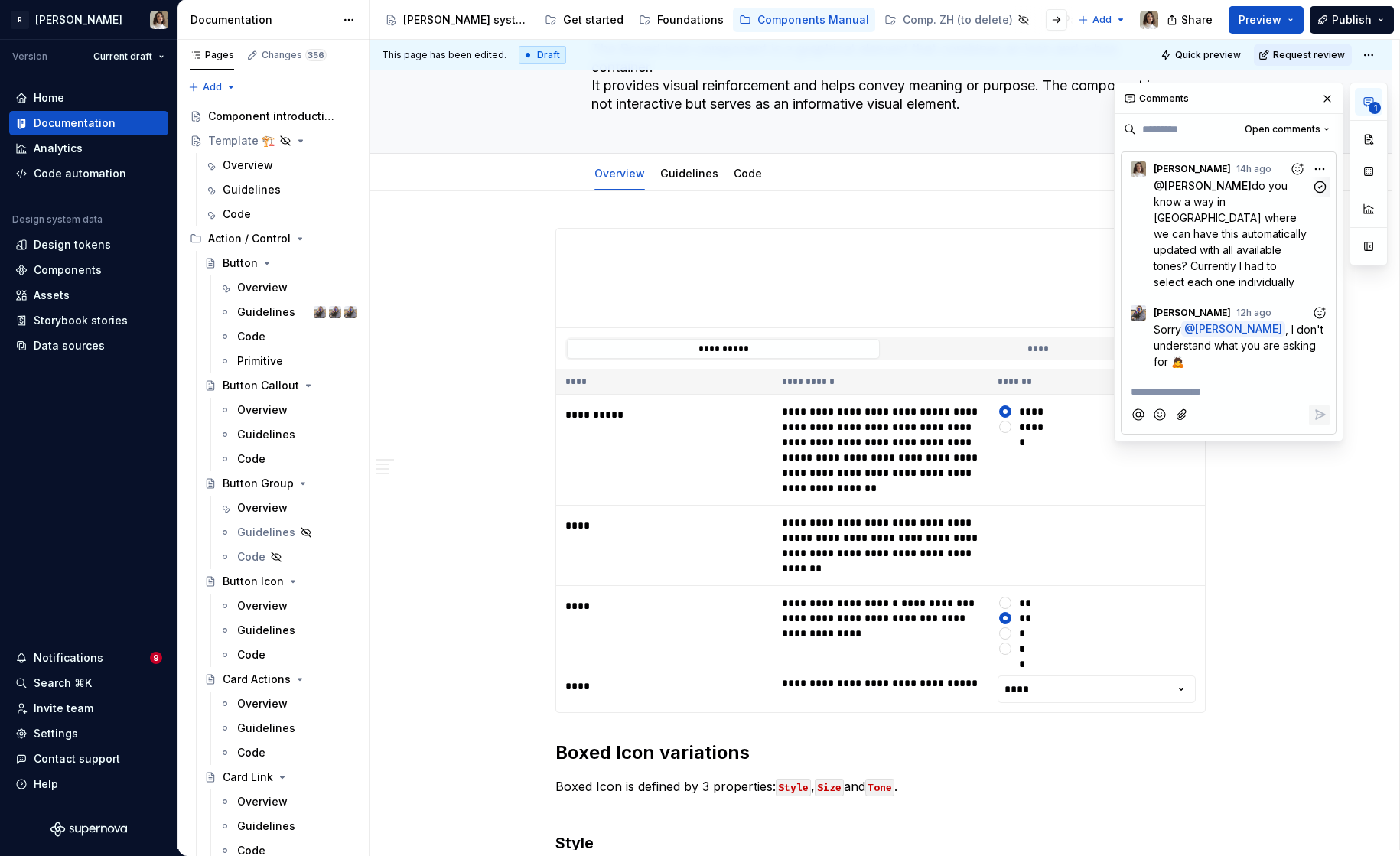
click at [1185, 209] on p "@ Ian do you know a way in Figma where we can have this automatically updated w…" at bounding box center [1232, 233] width 157 height 113
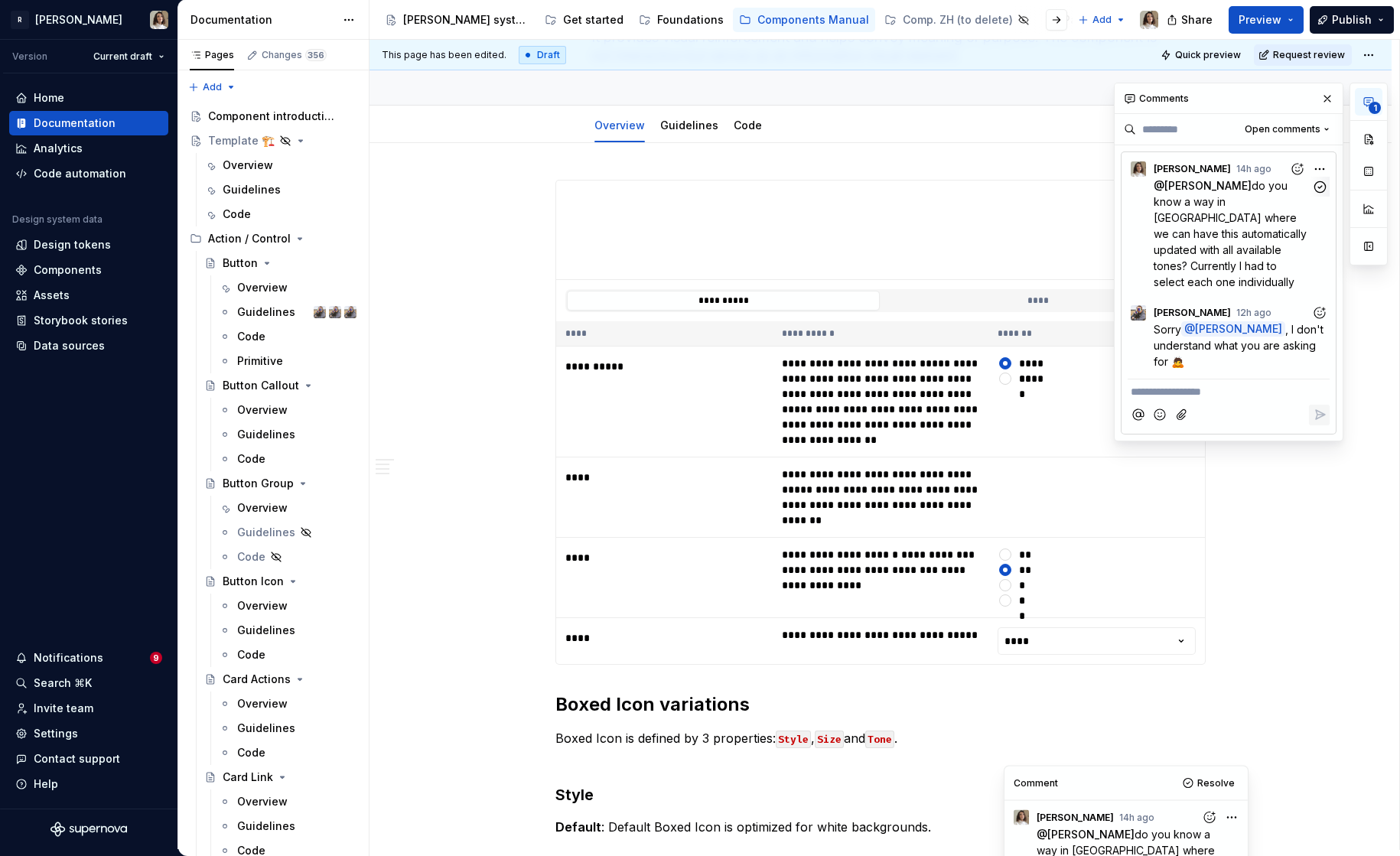
click at [1185, 209] on p "@ Ian do you know a way in Figma where we can have this automatically updated w…" at bounding box center [1232, 233] width 157 height 113
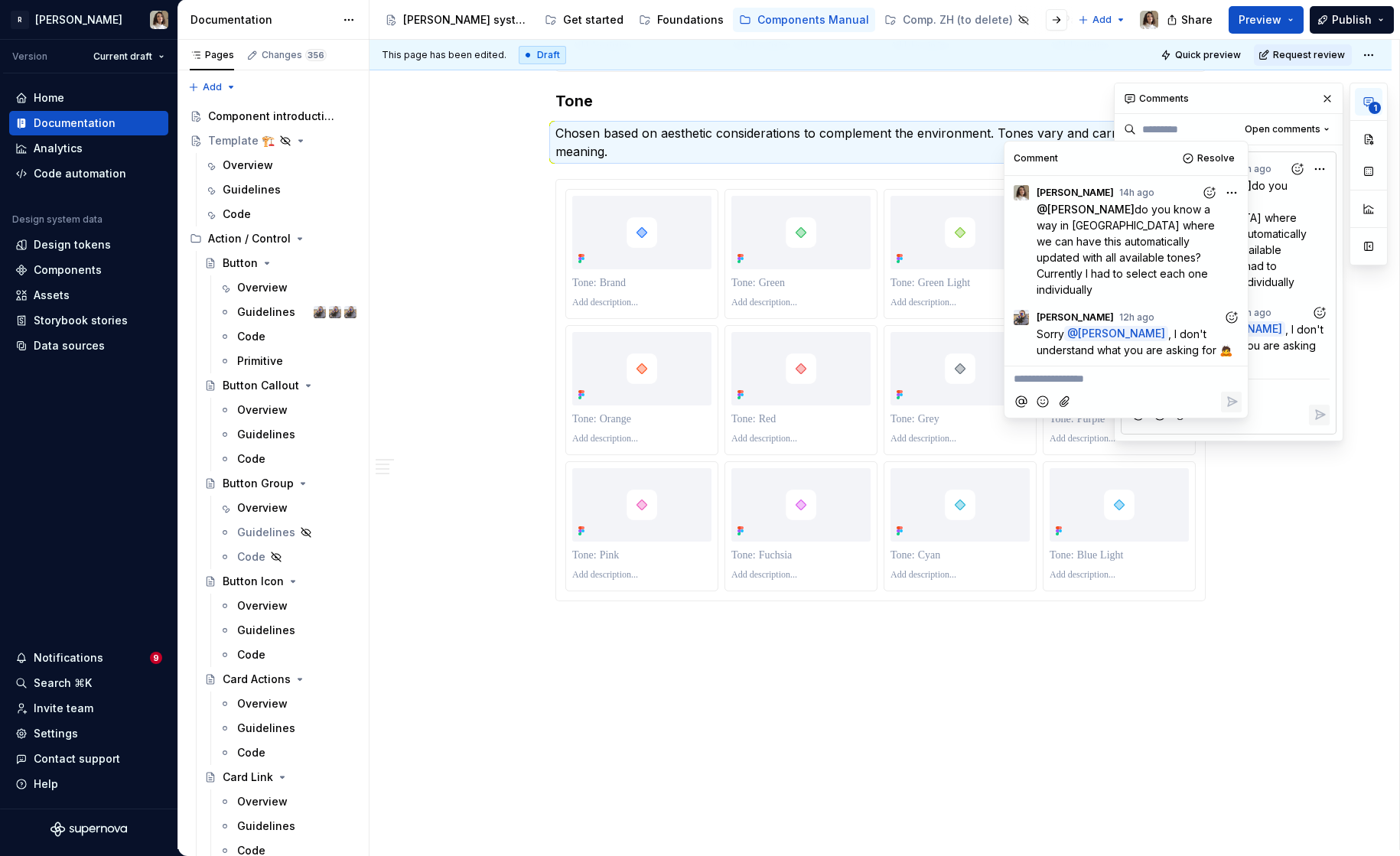
scroll to position [1555, 0]
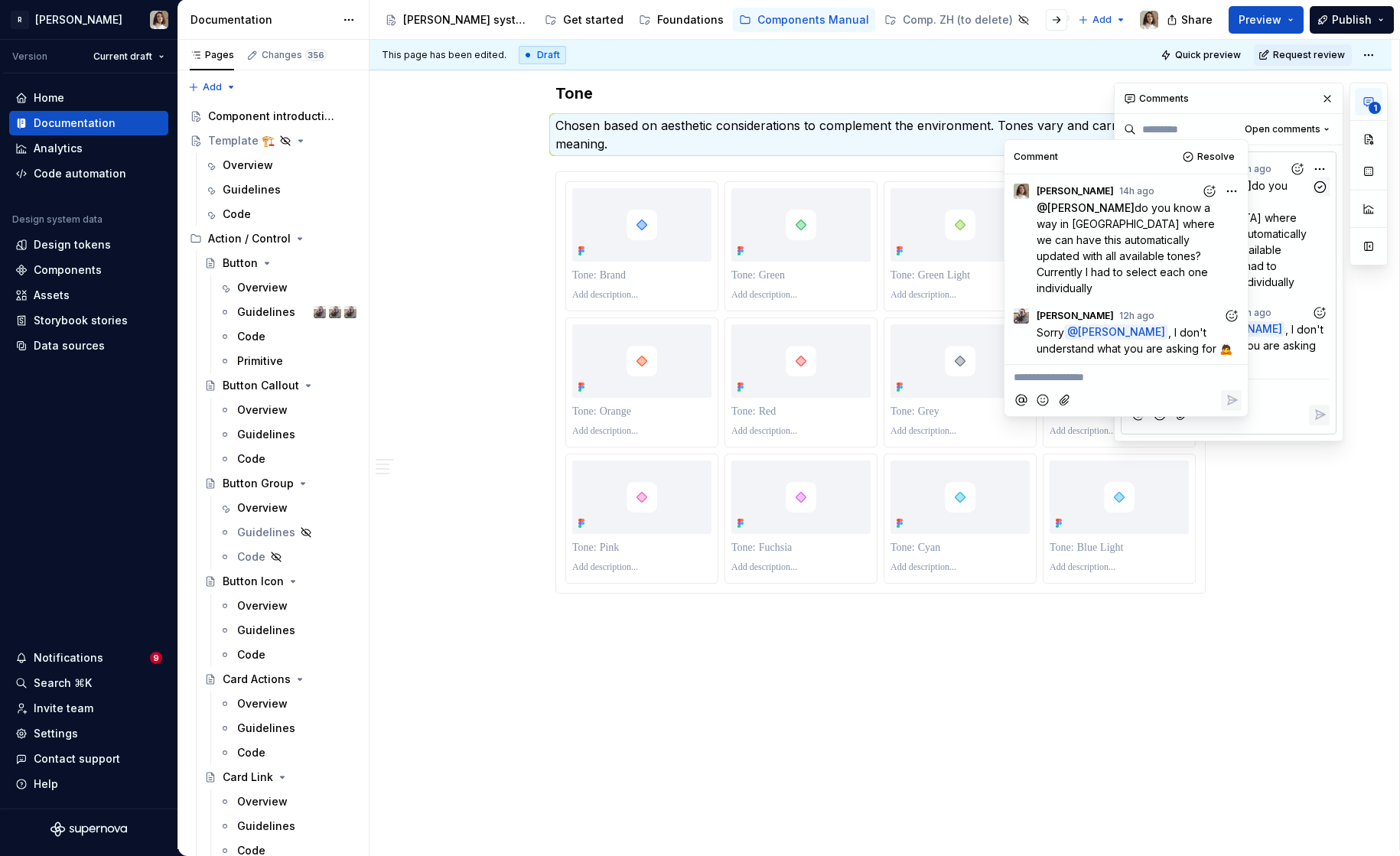
click at [1260, 220] on span "do you know a way in Figma where we can have this automatically updated with al…" at bounding box center [1232, 233] width 156 height 109
click at [1284, 219] on span "do you know a way in Figma where we can have this automatically updated with al…" at bounding box center [1232, 233] width 156 height 109
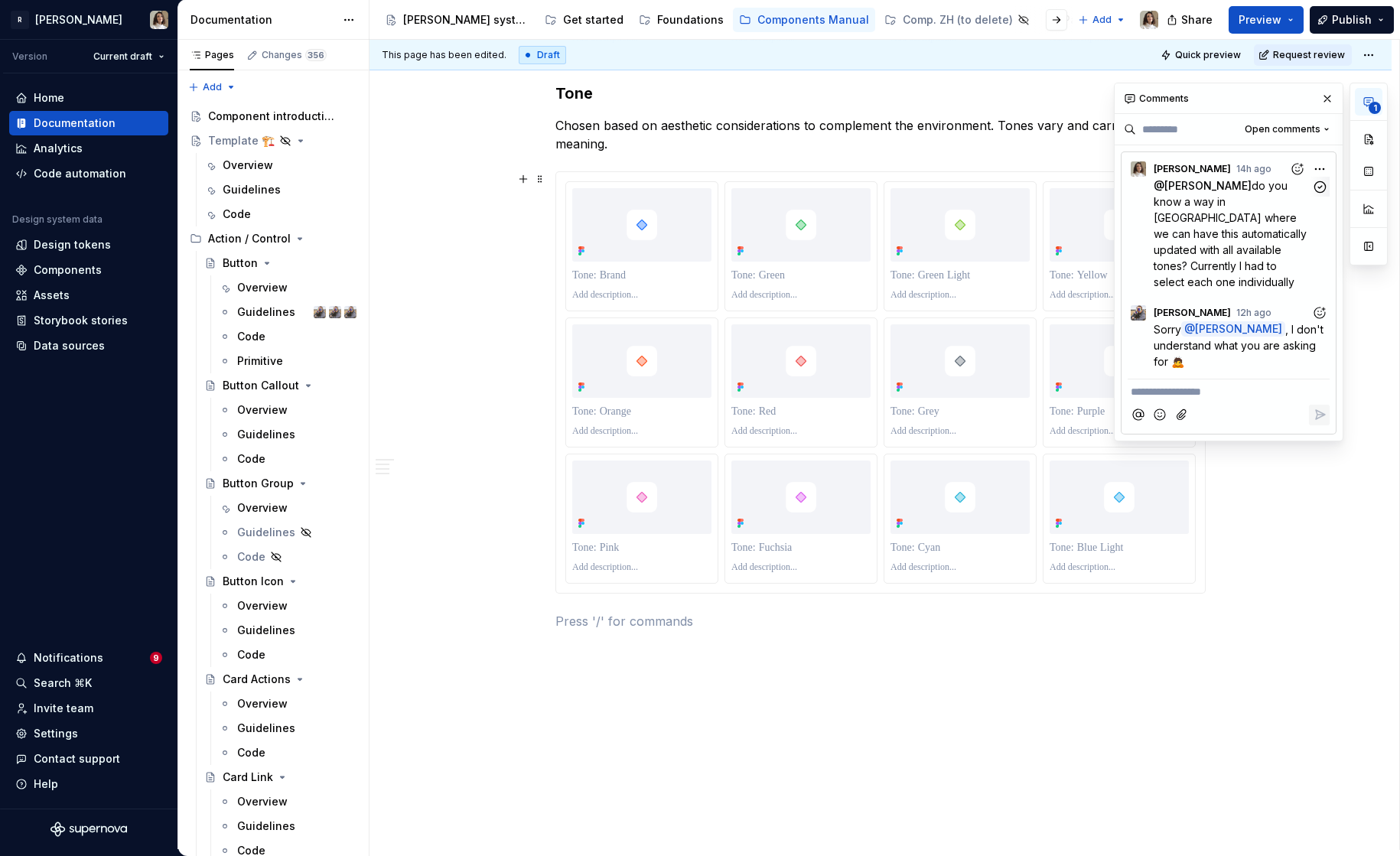
click at [1252, 214] on span "do you know a way in Figma where we can have this automatically updated with al…" at bounding box center [1232, 233] width 156 height 109
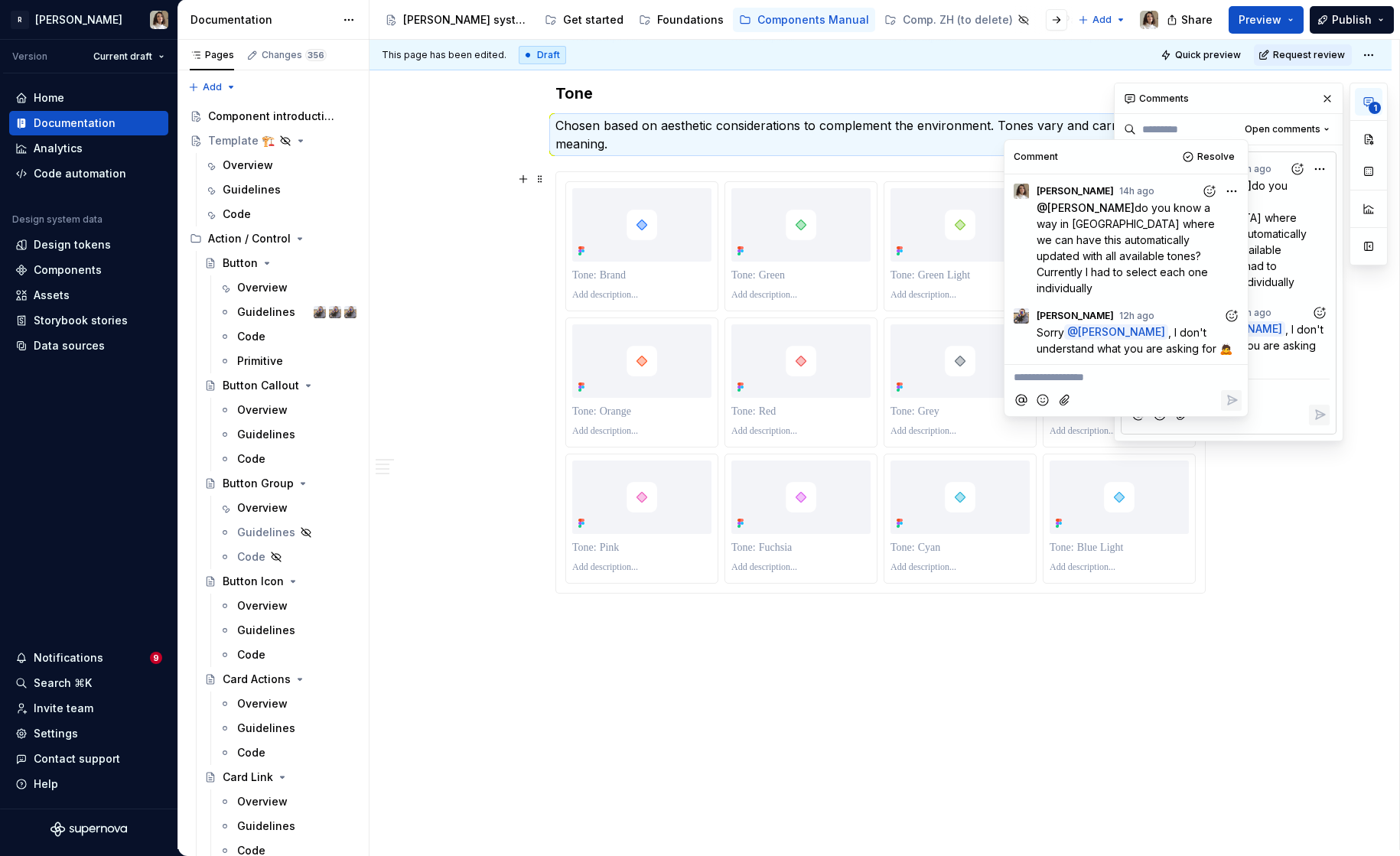
click at [1256, 400] on div at bounding box center [1228, 415] width 202 height 31
click at [1269, 384] on p "**********" at bounding box center [1229, 392] width 196 height 16
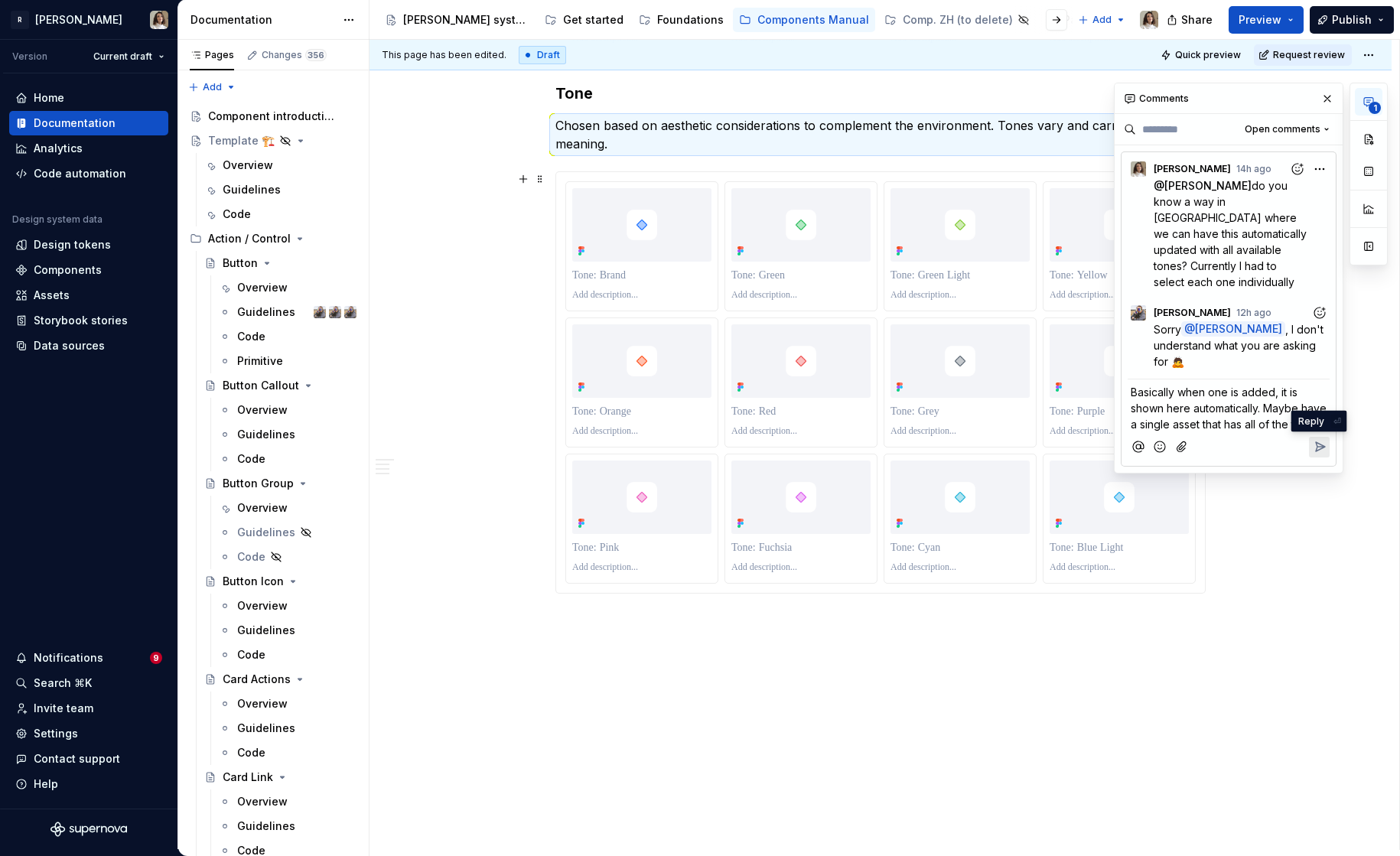
click at [1317, 439] on icon "Reply" at bounding box center [1319, 447] width 15 height 15
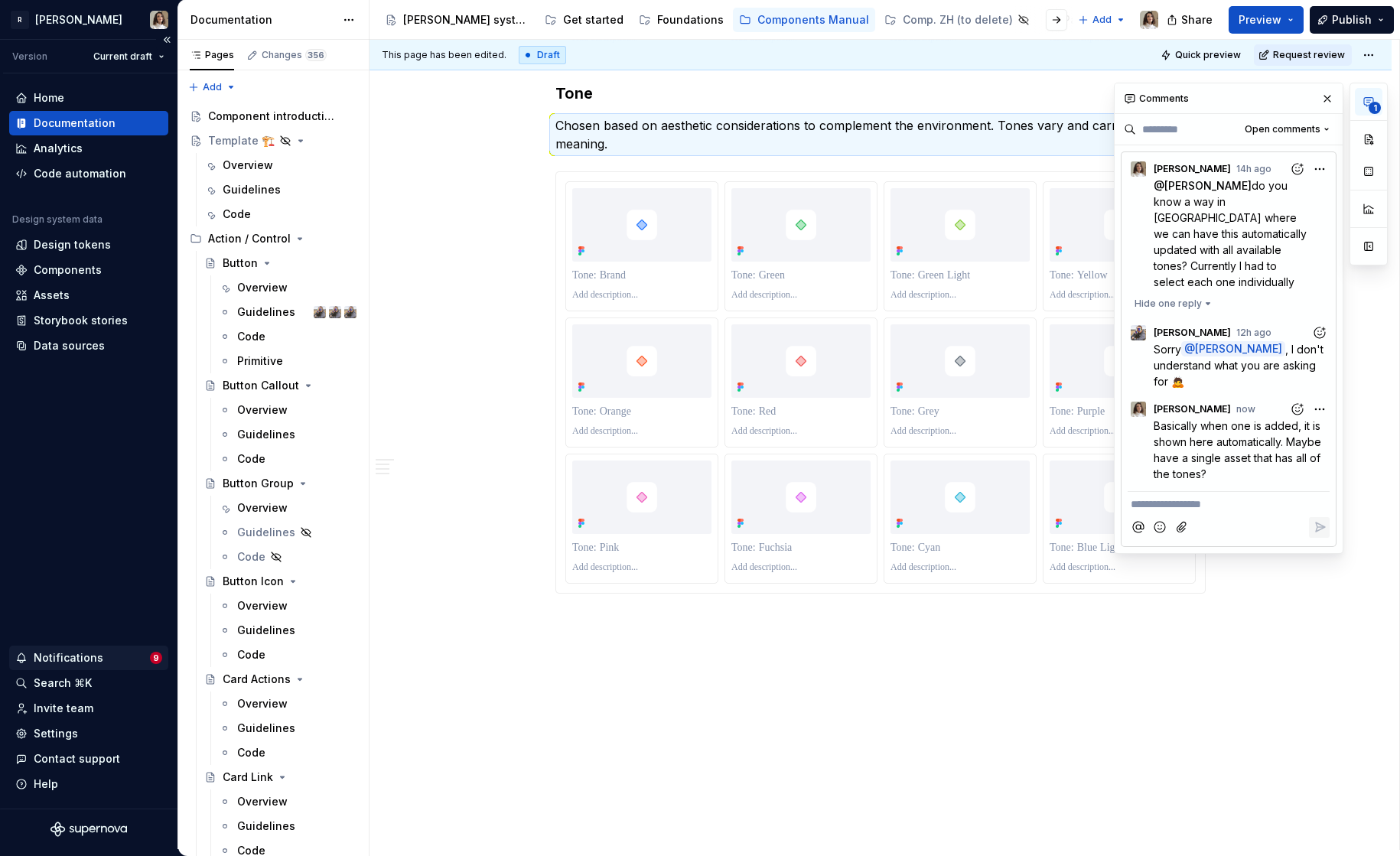
click at [115, 652] on div "Notifications" at bounding box center [83, 658] width 135 height 15
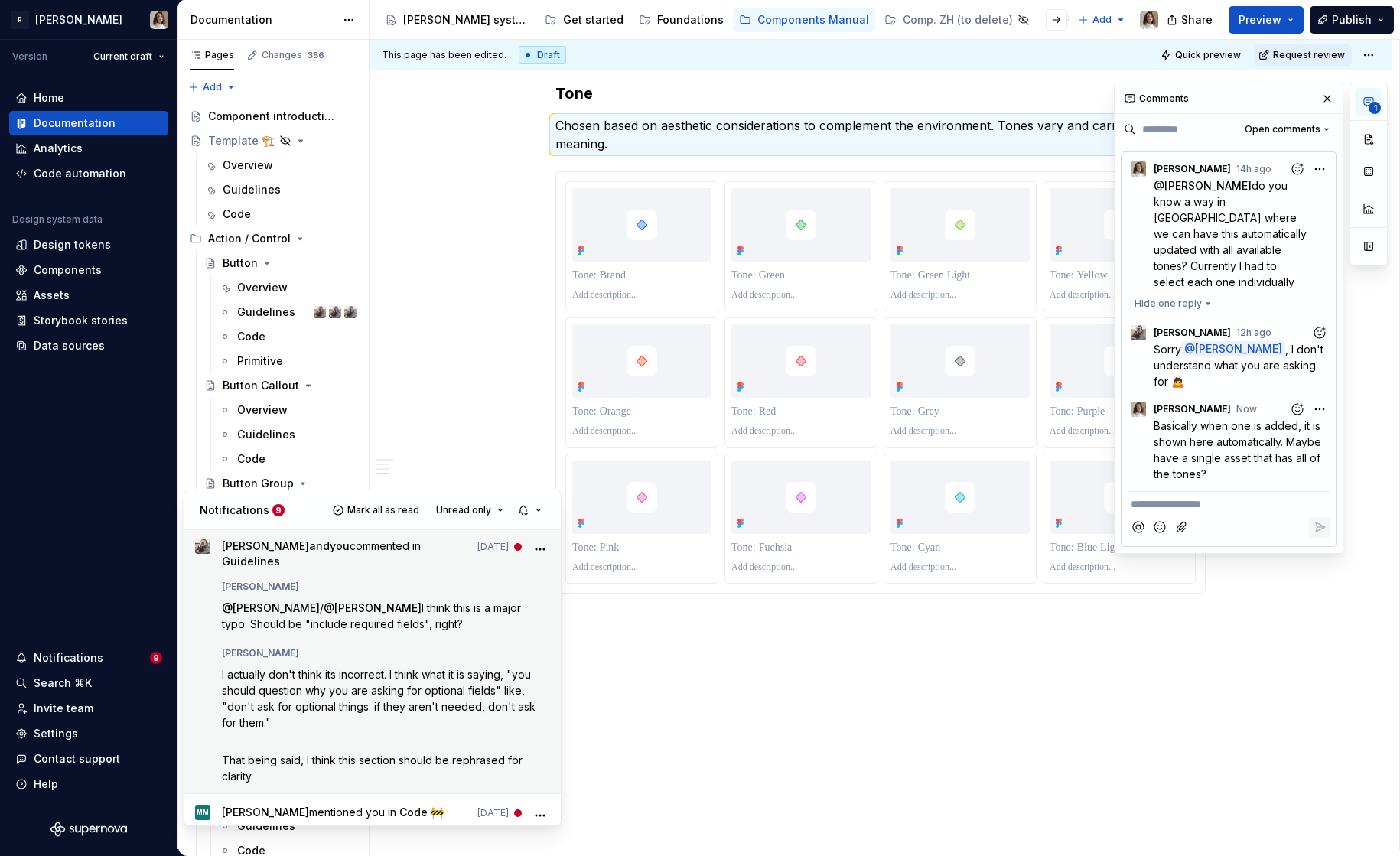
scroll to position [574, 0]
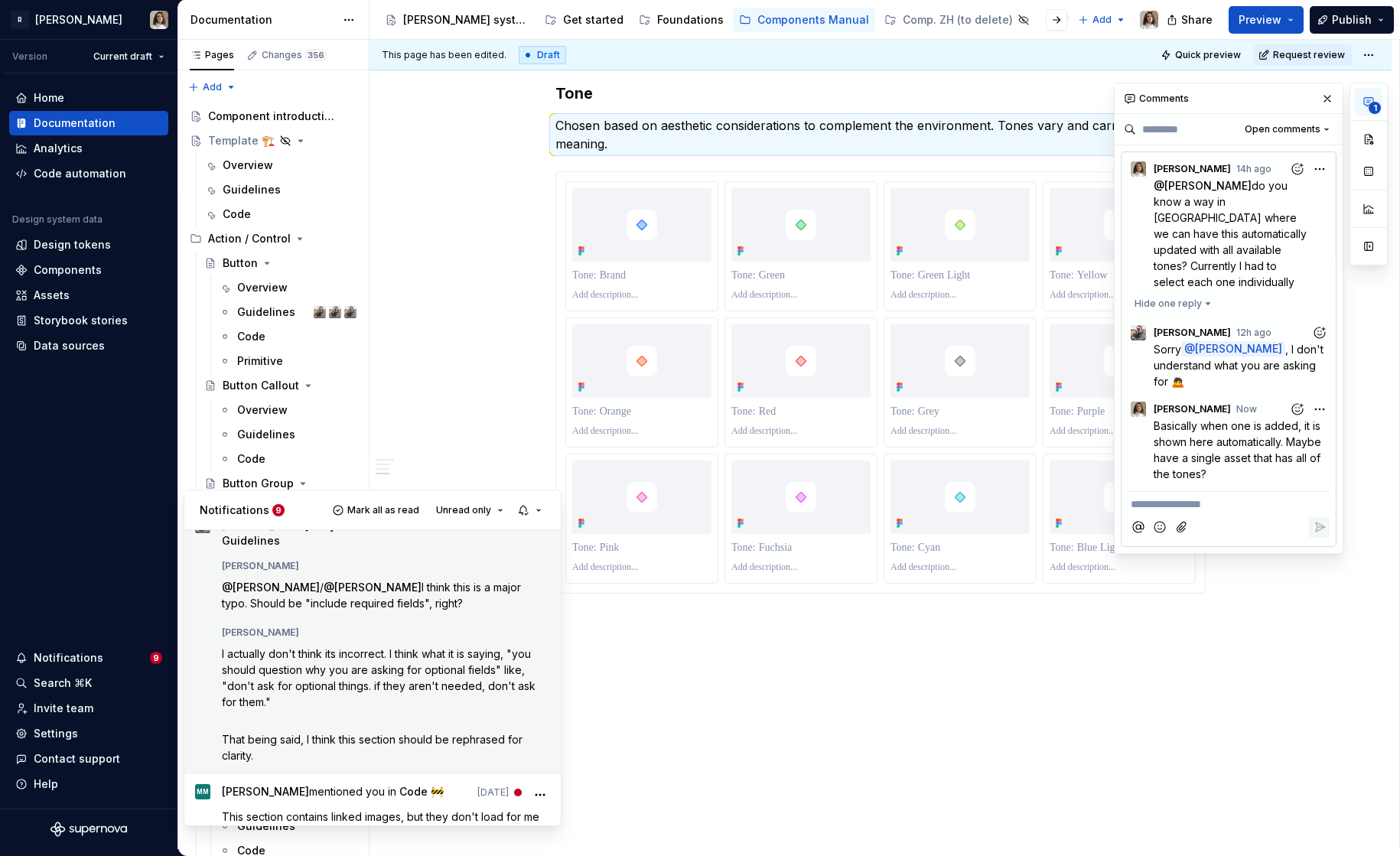
click at [403, 676] on span "I actually don't think its incorrect. I think what it is saying, "you should qu…" at bounding box center [380, 677] width 316 height 61
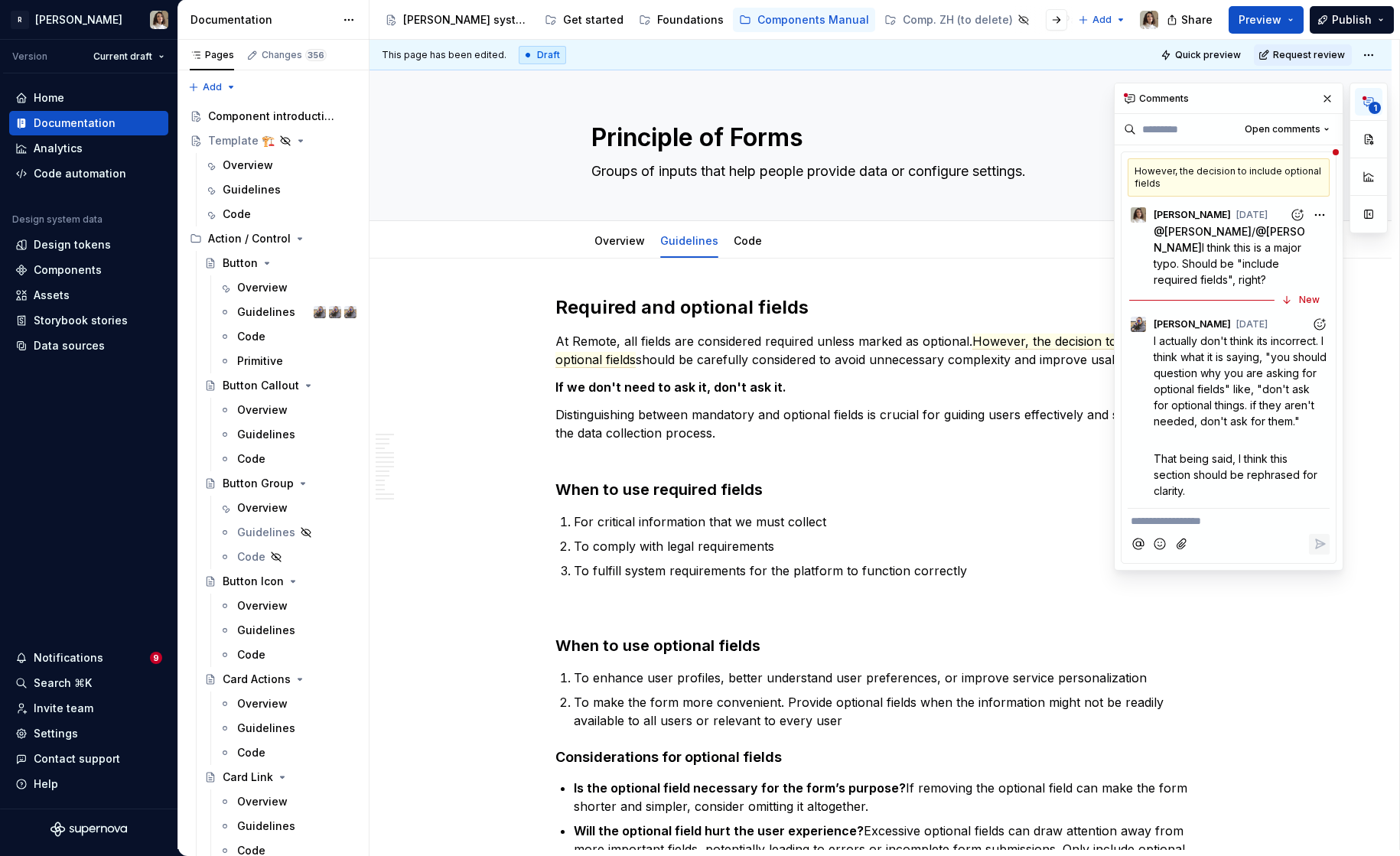
type textarea "*"
click at [1009, 339] on span "However, the decision to include optional fields" at bounding box center [860, 351] width 610 height 34
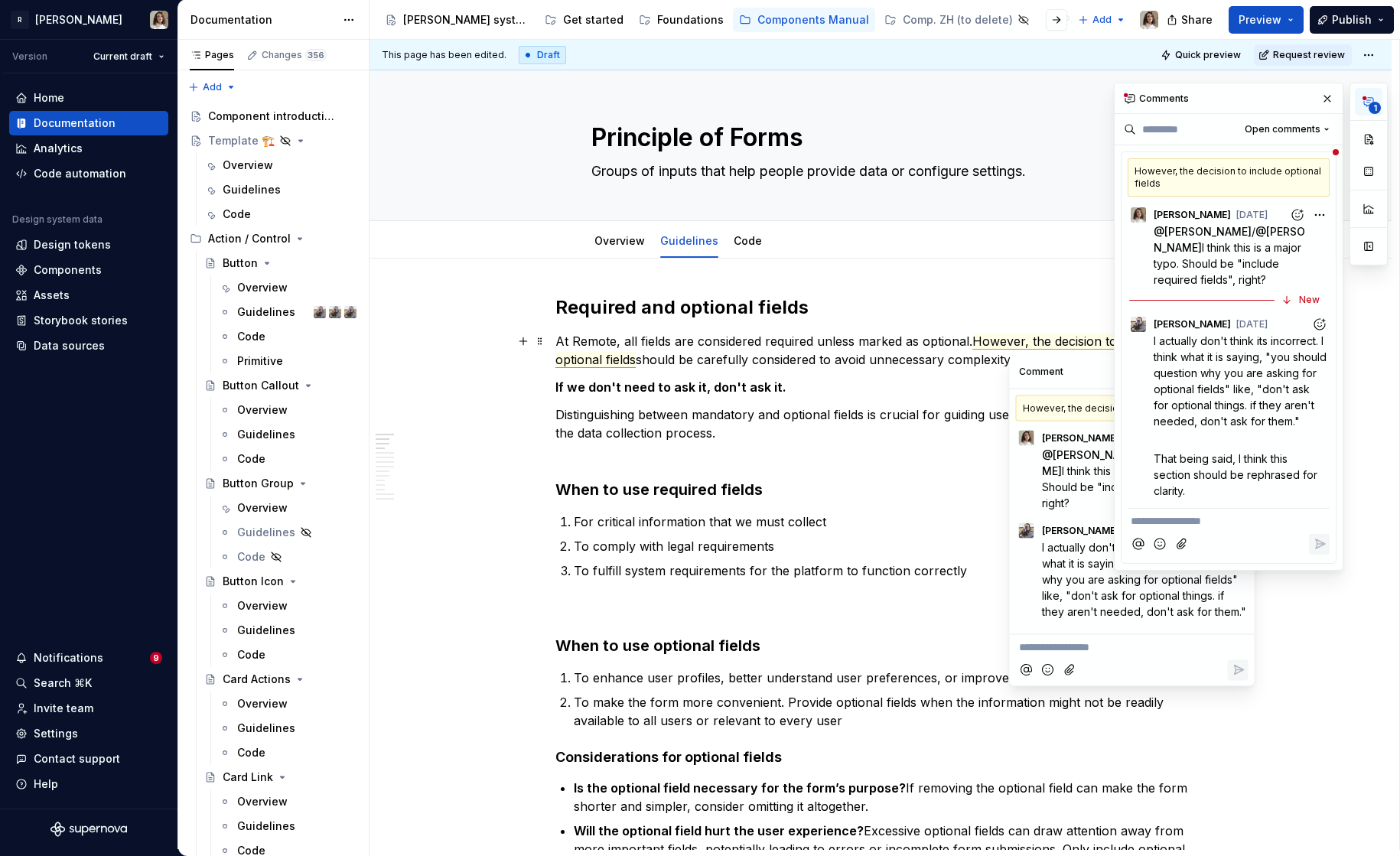
scroll to position [31, 0]
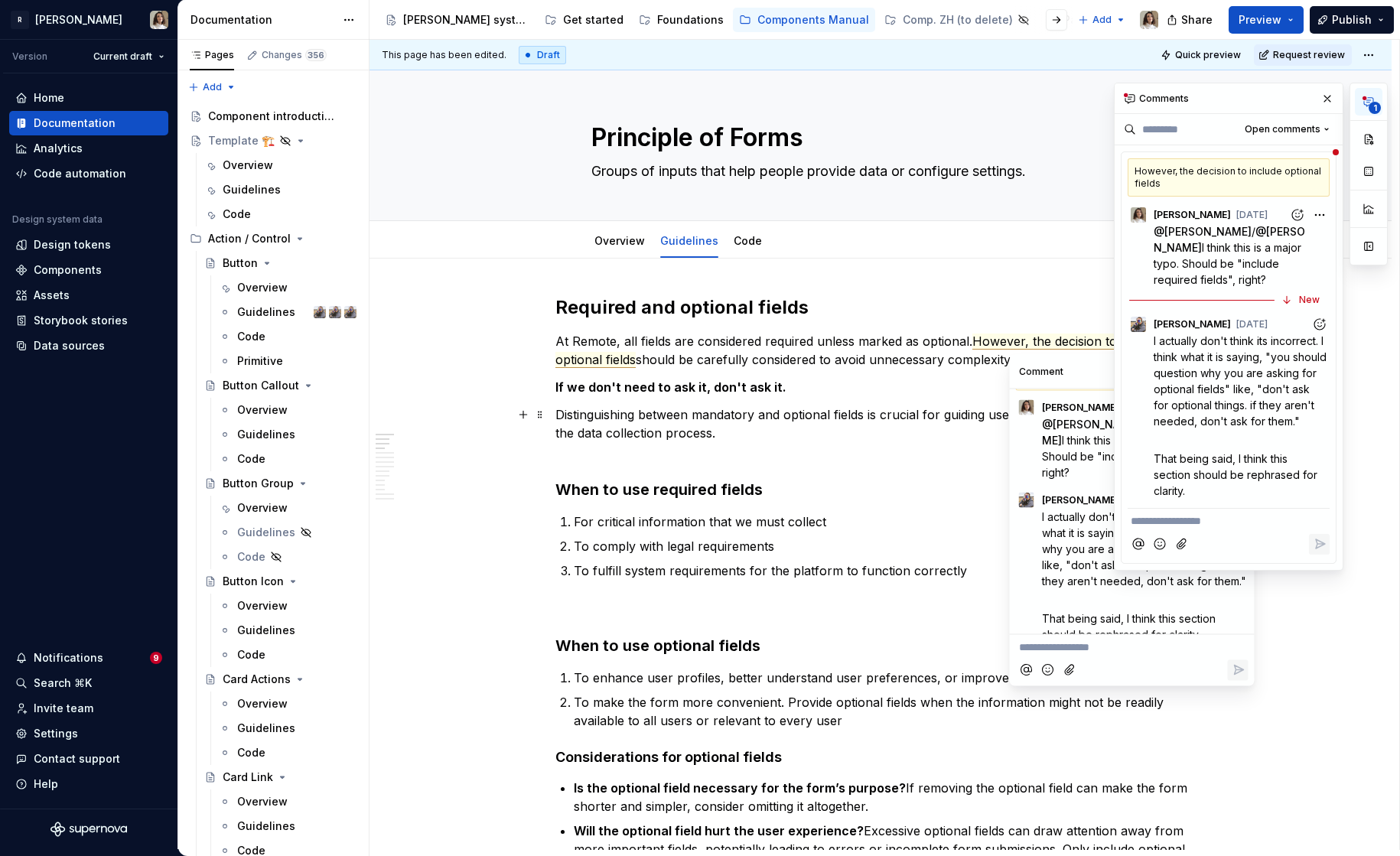
click at [703, 413] on p "Distinguishing between mandatory and optional fields is crucial for guiding use…" at bounding box center [880, 433] width 651 height 55
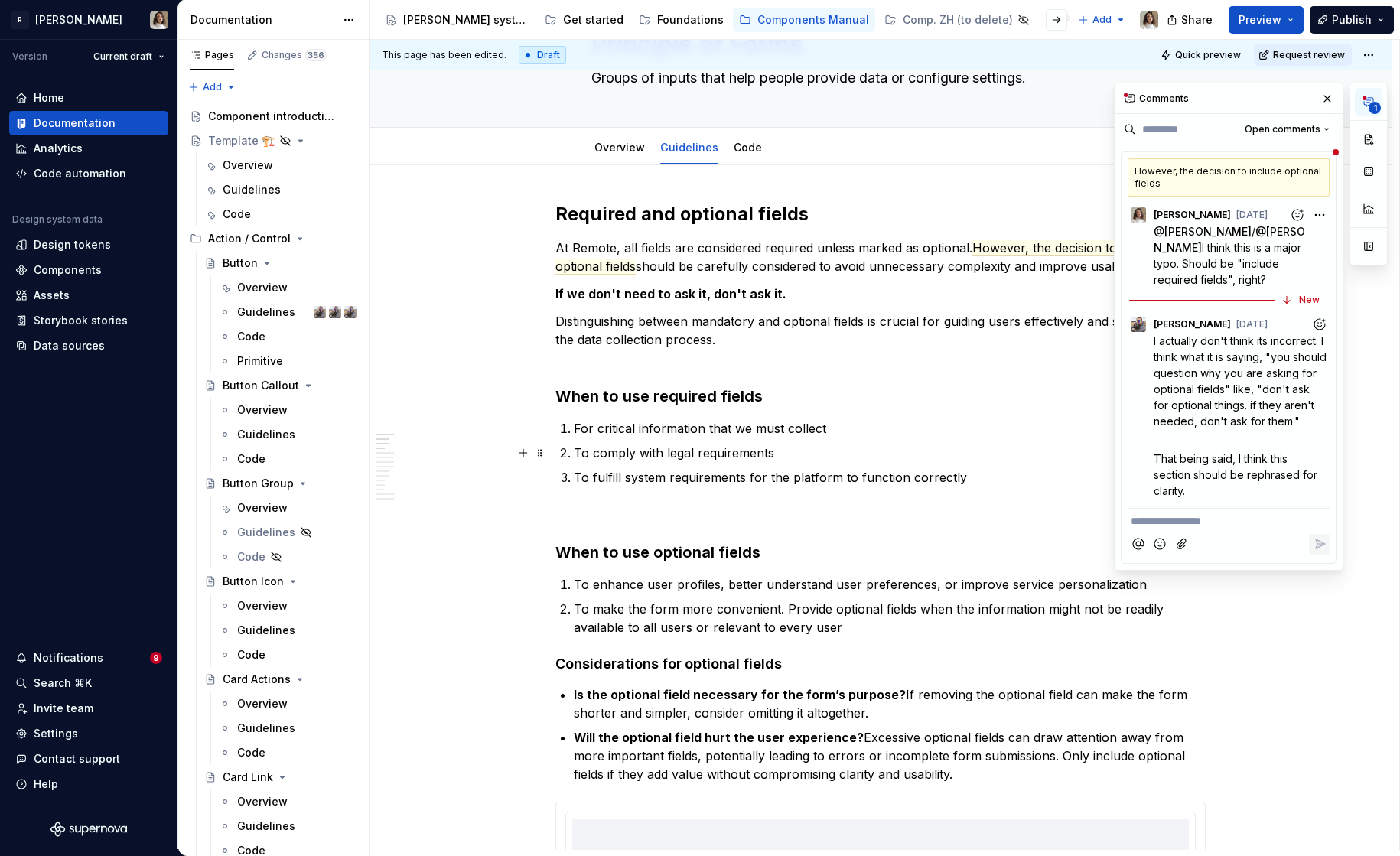
scroll to position [0, 0]
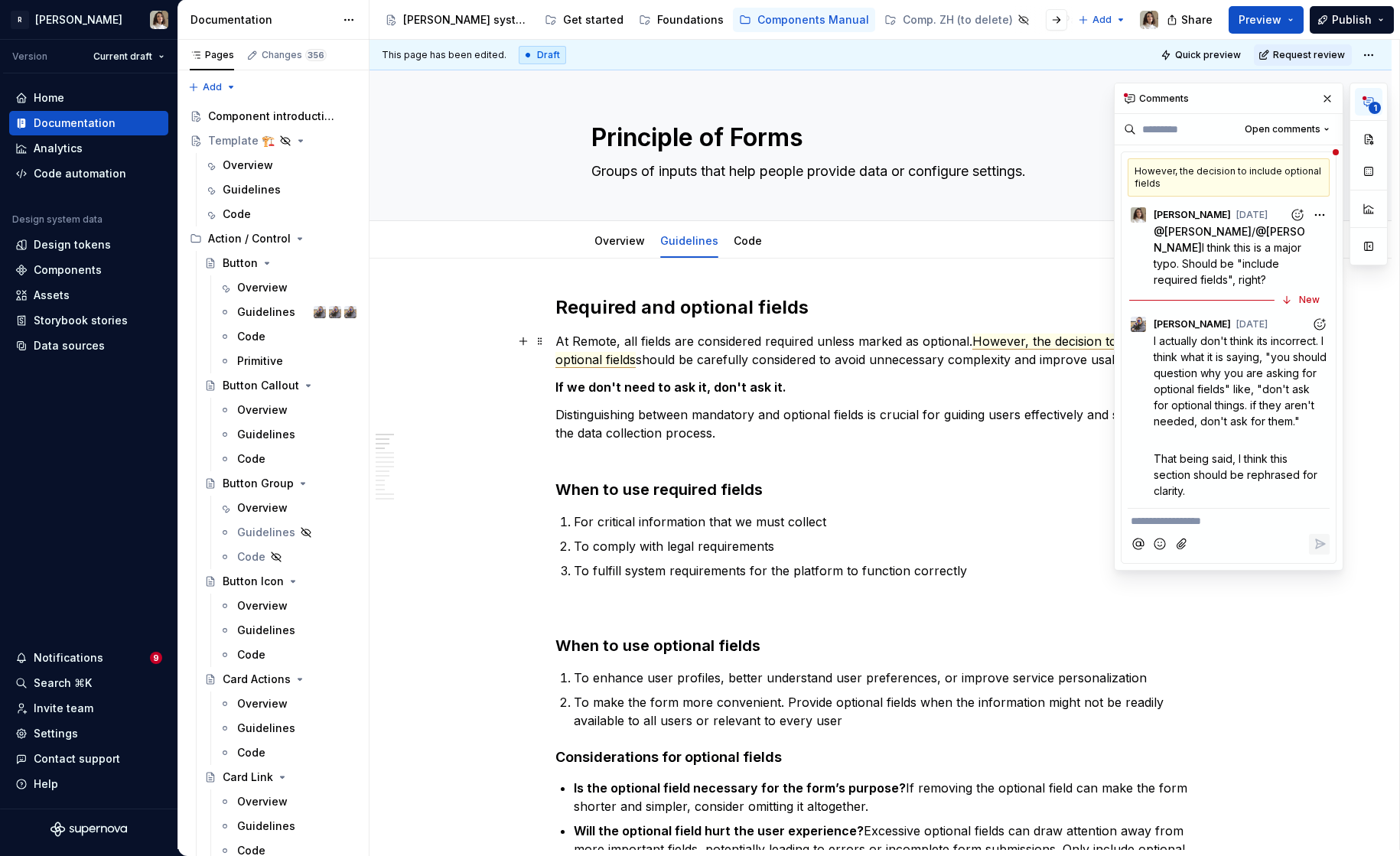
click at [596, 362] on span "However, the decision to include optional fields" at bounding box center [860, 351] width 610 height 34
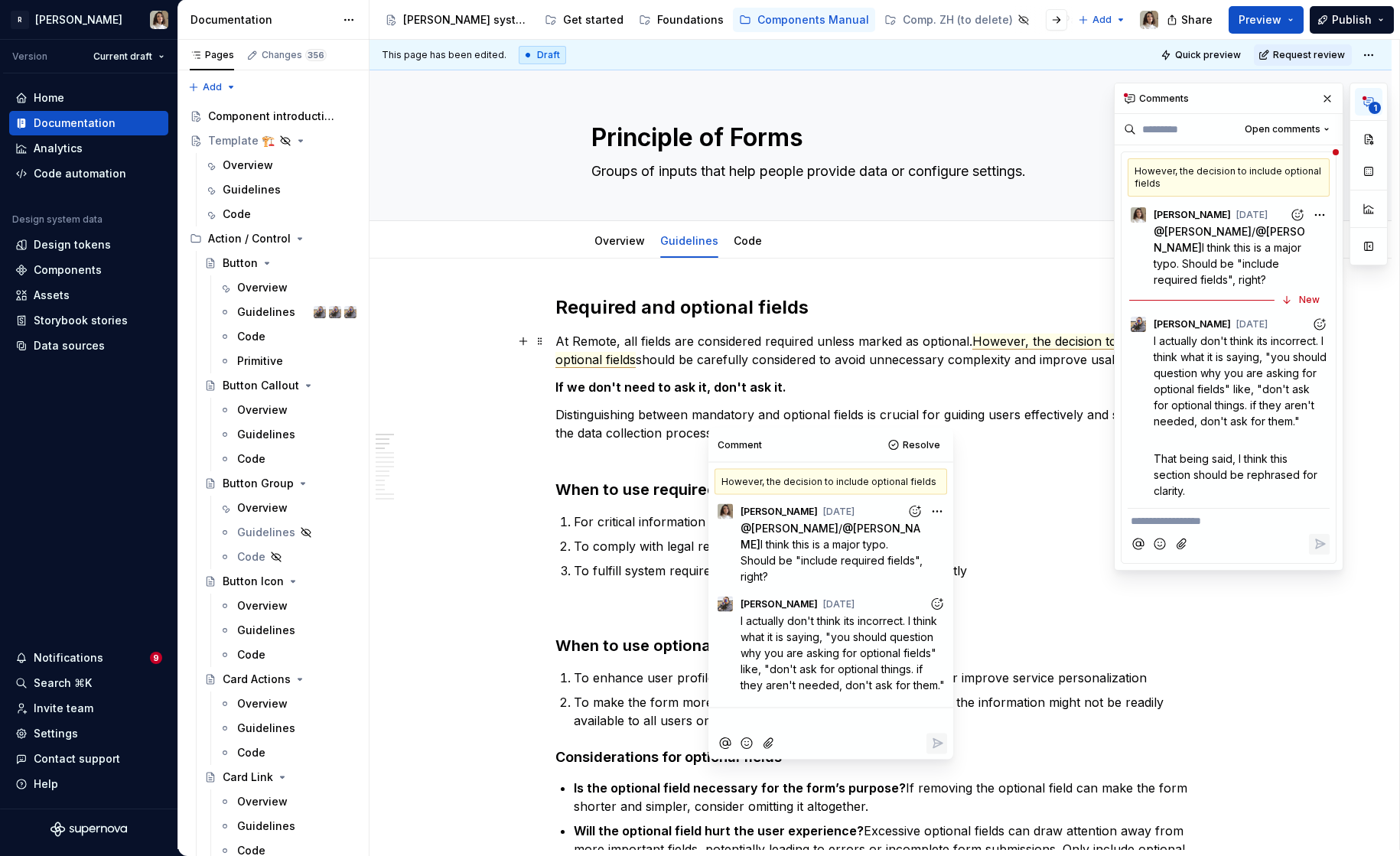
scroll to position [31, 0]
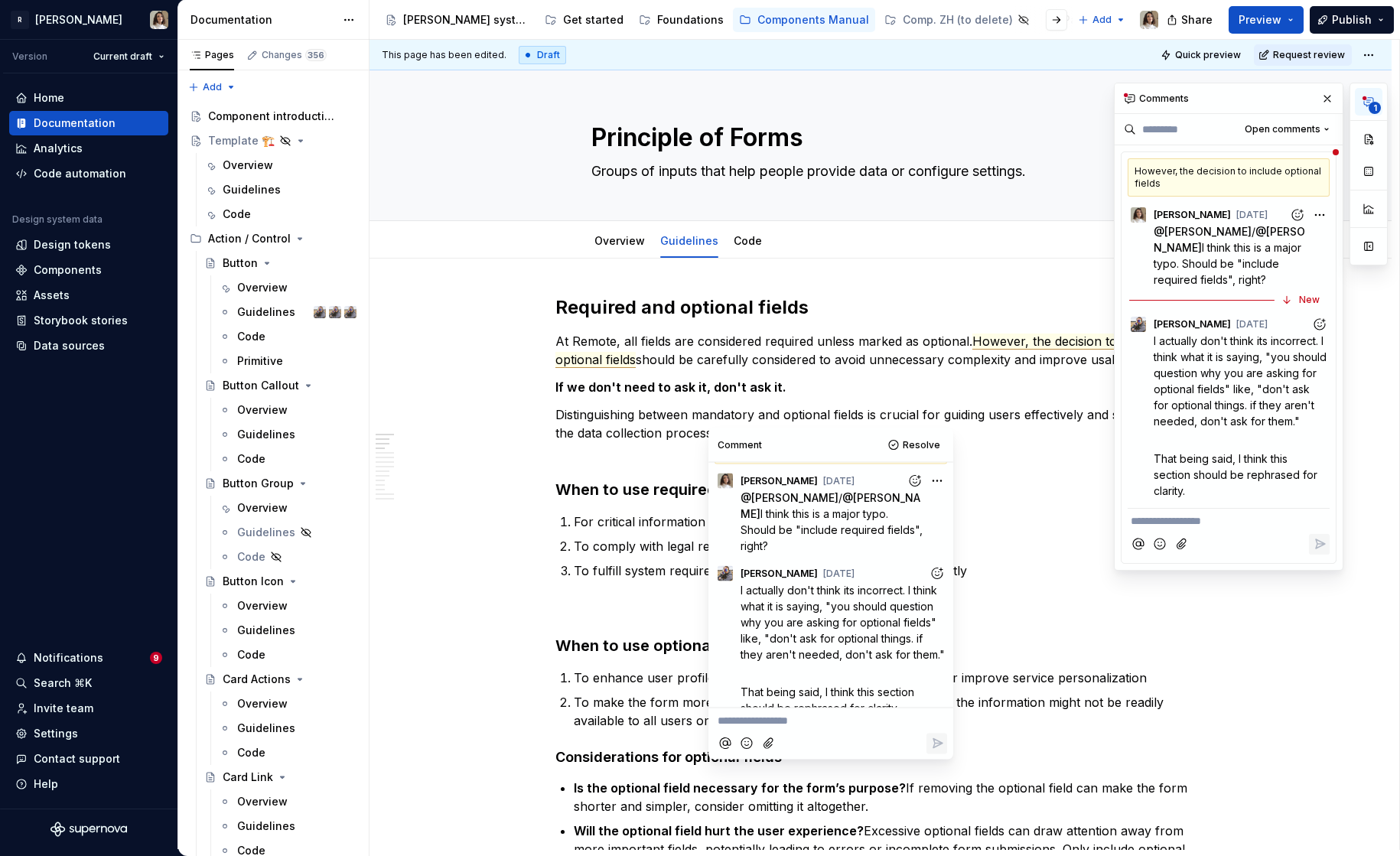
click at [756, 716] on p "**********" at bounding box center [830, 721] width 226 height 16
click at [867, 758] on span "Oh... This is so questionable. Especially now with the new HRIS era, but okay. …" at bounding box center [830, 737] width 225 height 46
click at [938, 776] on icon "Reply" at bounding box center [937, 776] width 15 height 15
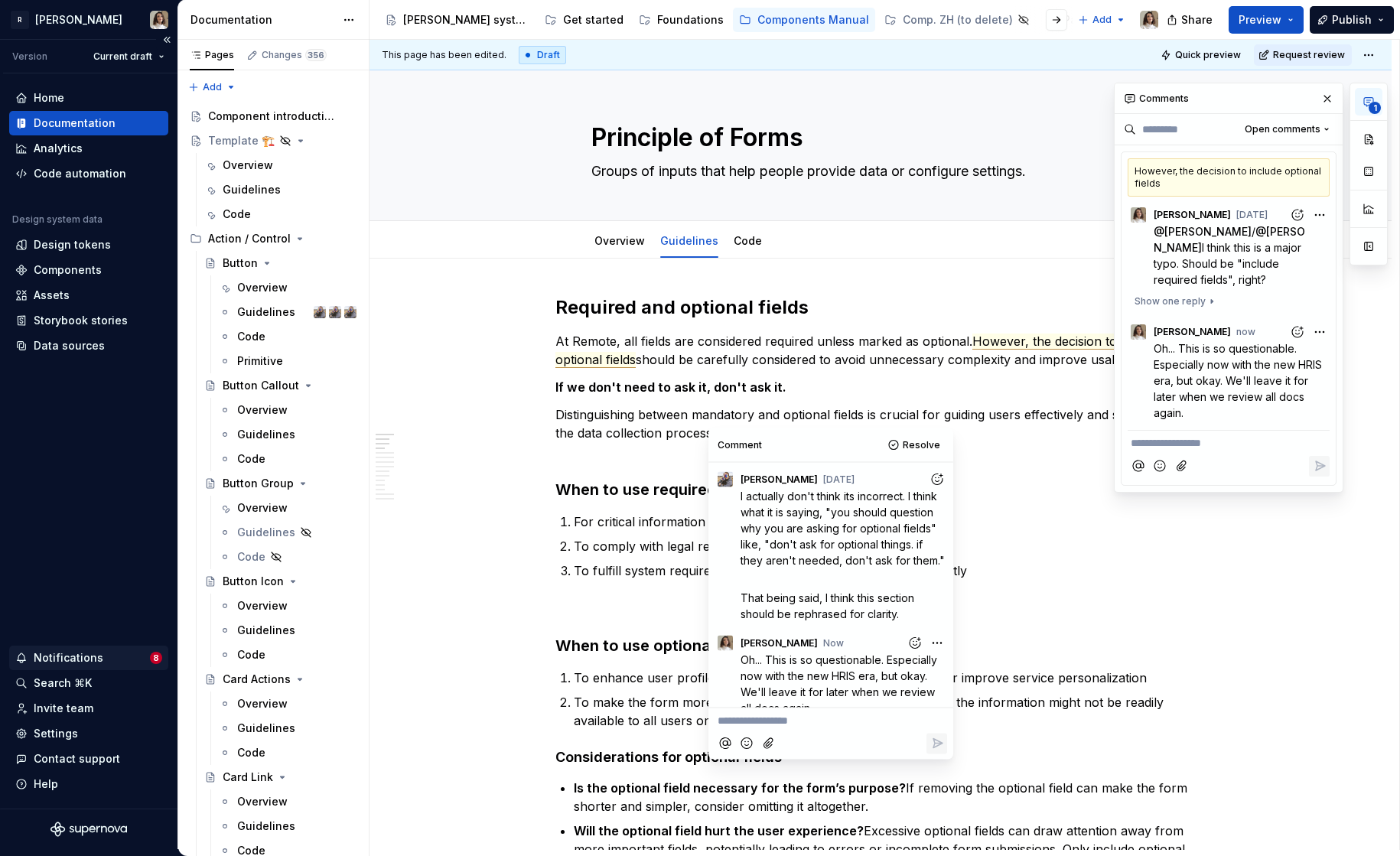
click at [60, 658] on div "Notifications" at bounding box center [68, 658] width 70 height 15
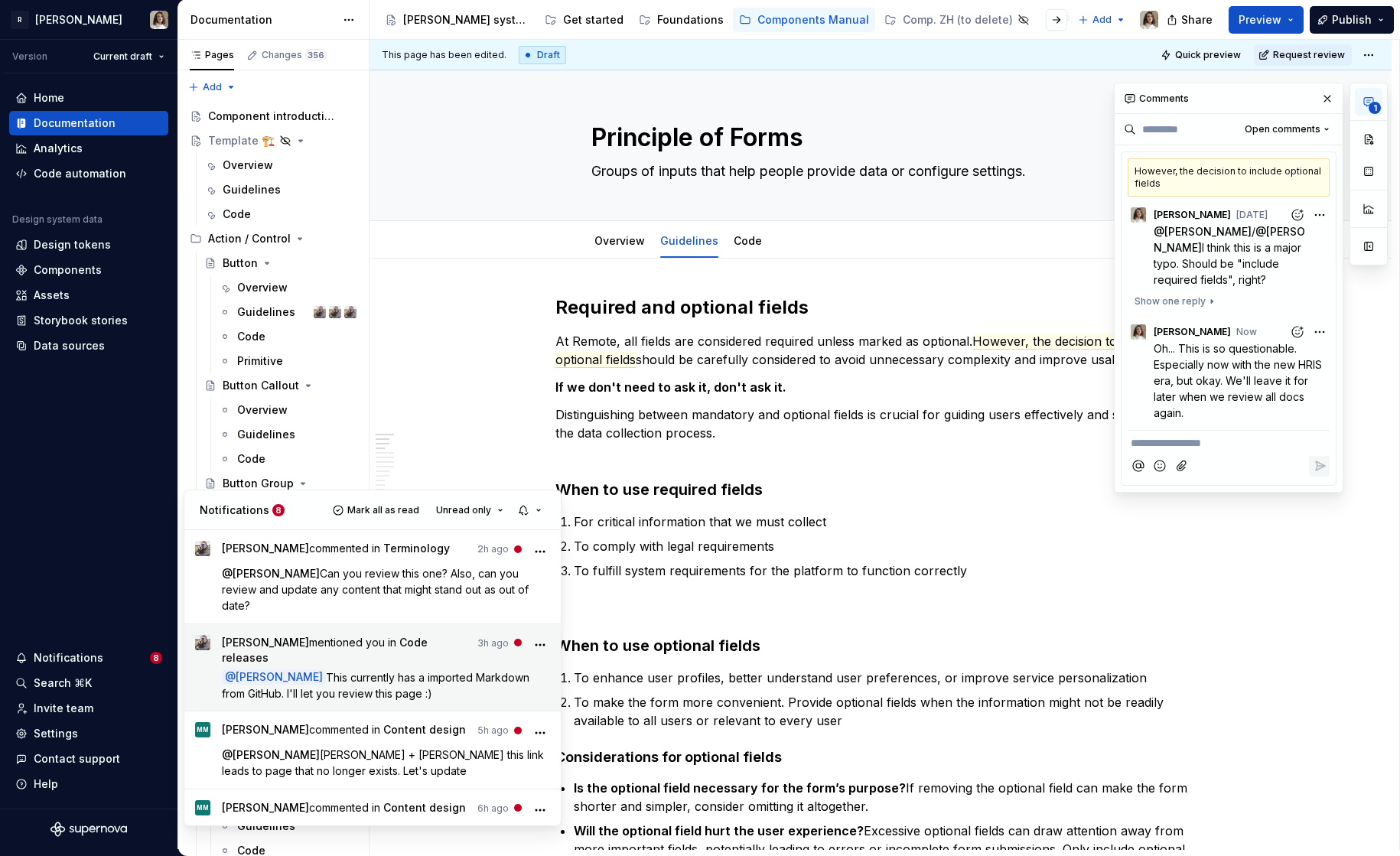
click at [375, 671] on span "This currently has a imported Markdown from GitHub. I'll let you review this pa…" at bounding box center [376, 686] width 310 height 29
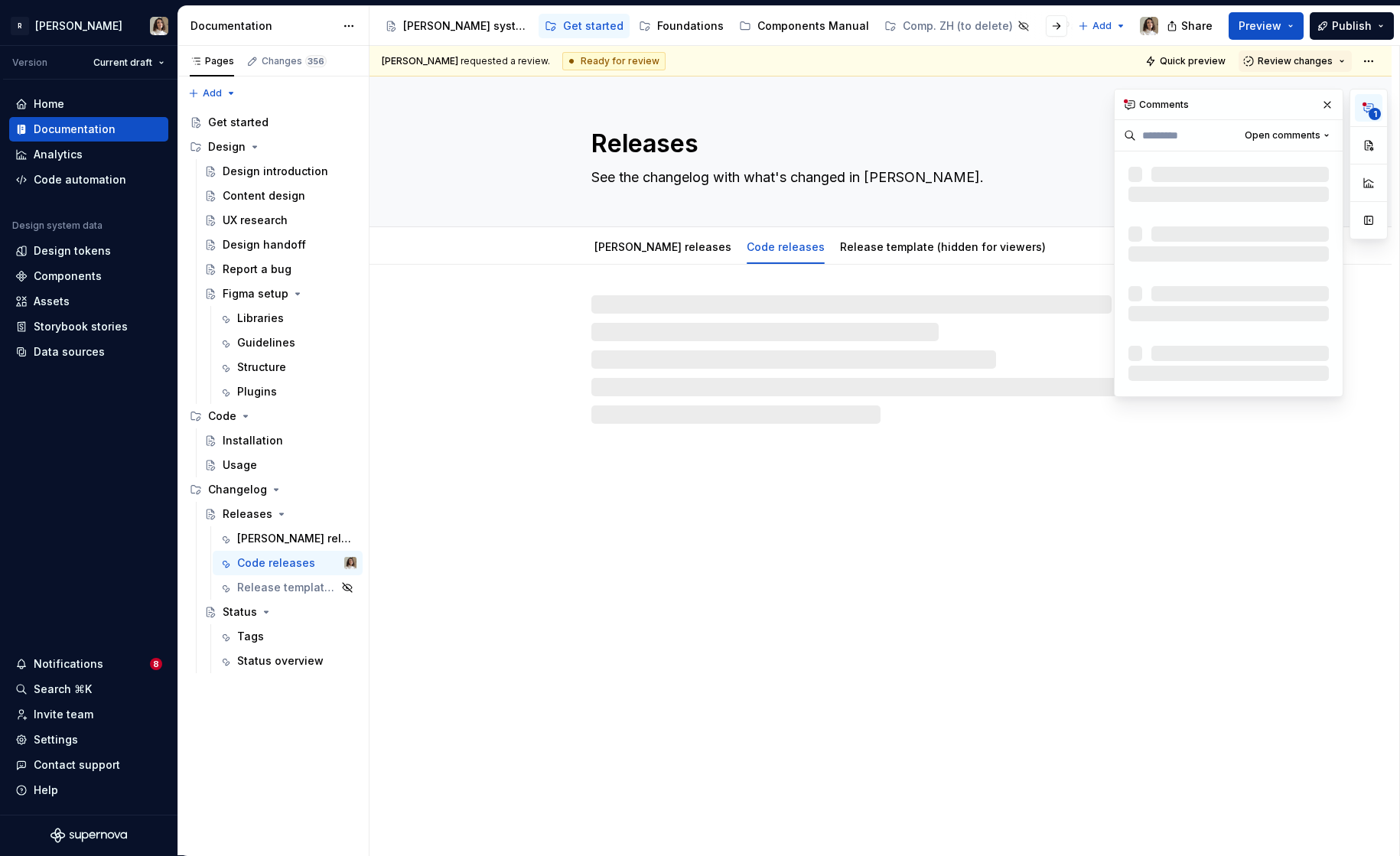
scroll to position [1, 0]
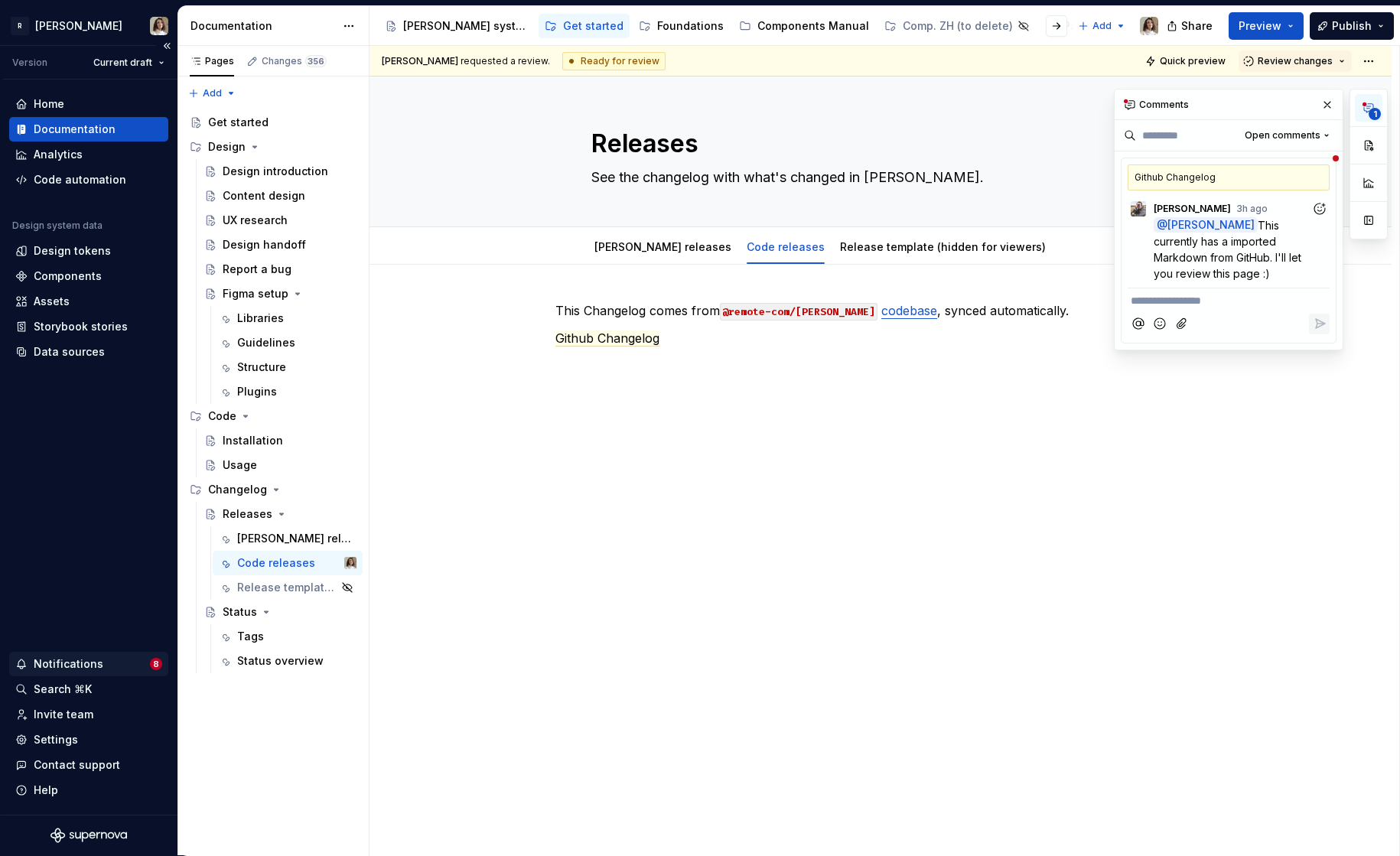
click at [54, 664] on div "Notifications" at bounding box center [68, 664] width 70 height 15
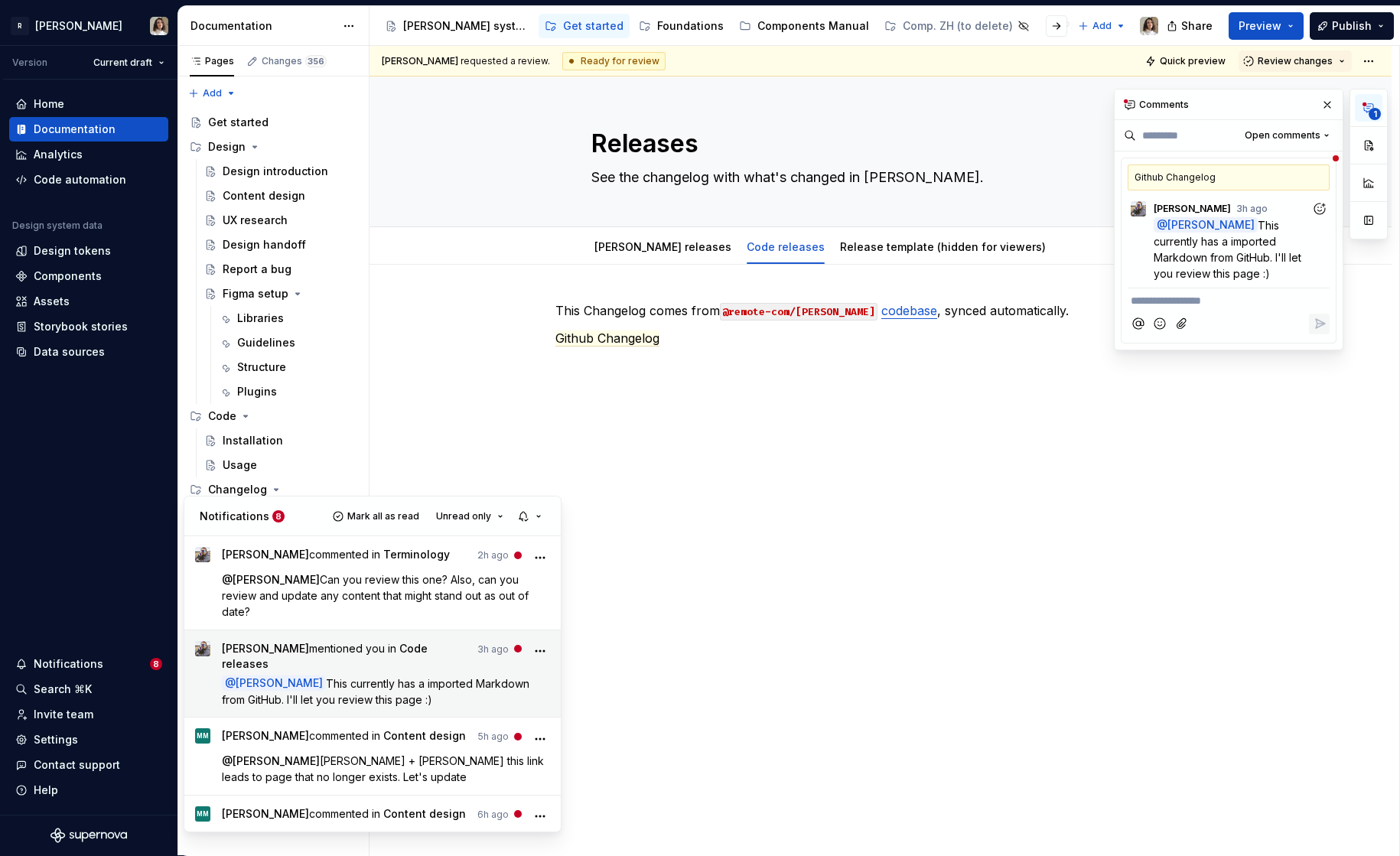
click at [360, 676] on p "@ Sandrina pereira This currently has a imported Markdown from GitHub. I'll let…" at bounding box center [386, 691] width 329 height 32
type textarea "*"
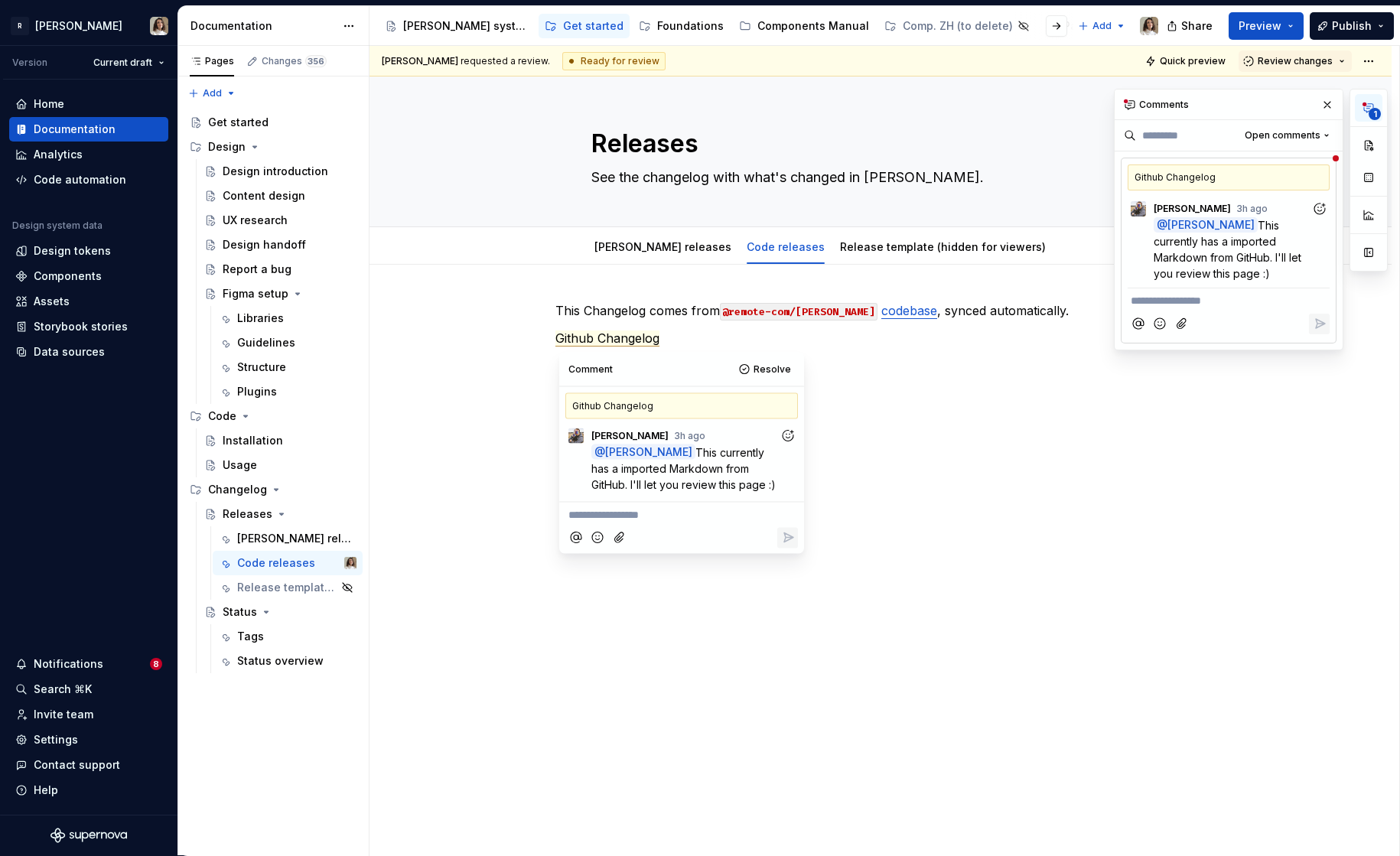
click at [786, 428] on icon "Add reaction" at bounding box center [788, 436] width 15 height 15
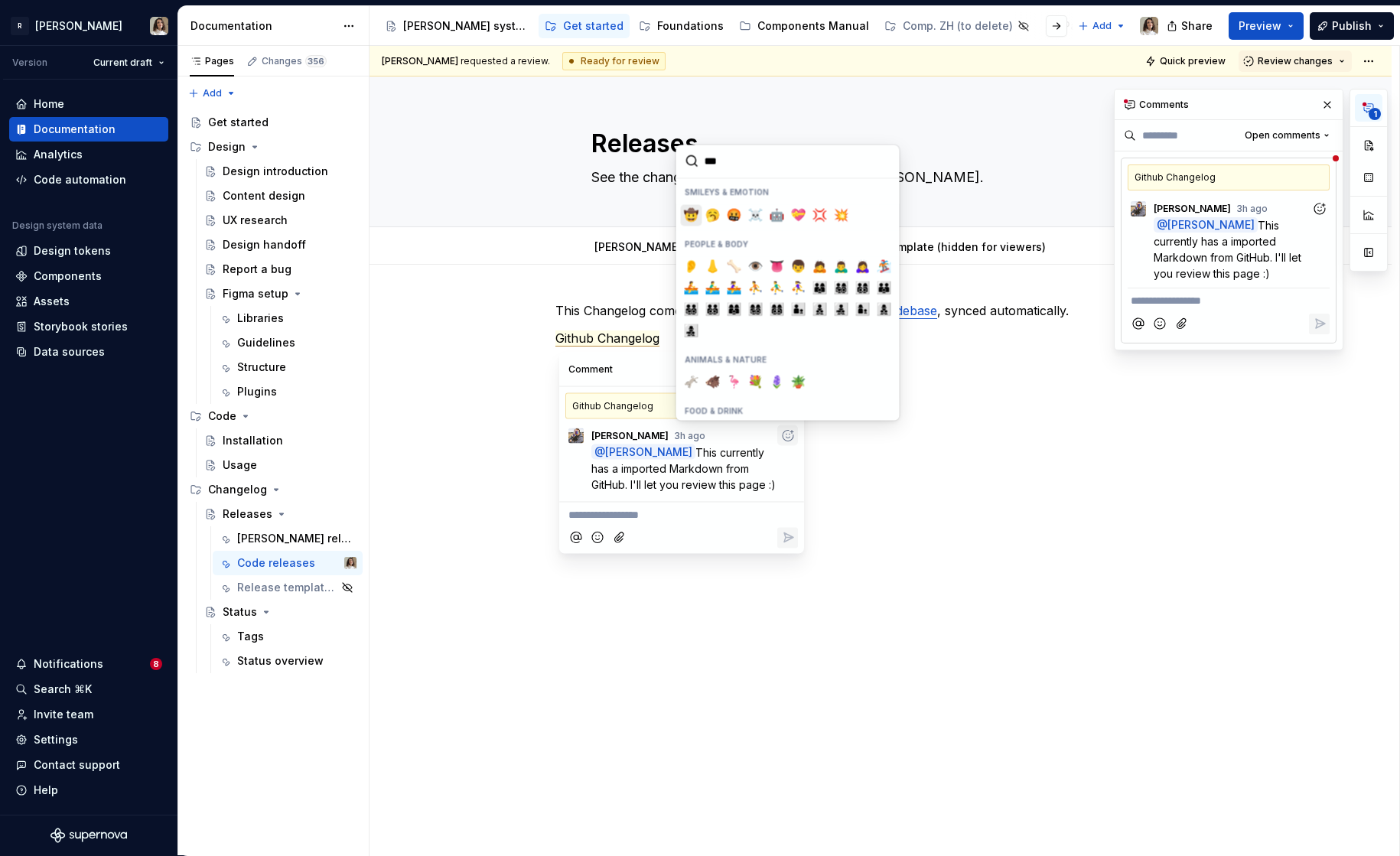
type input "****"
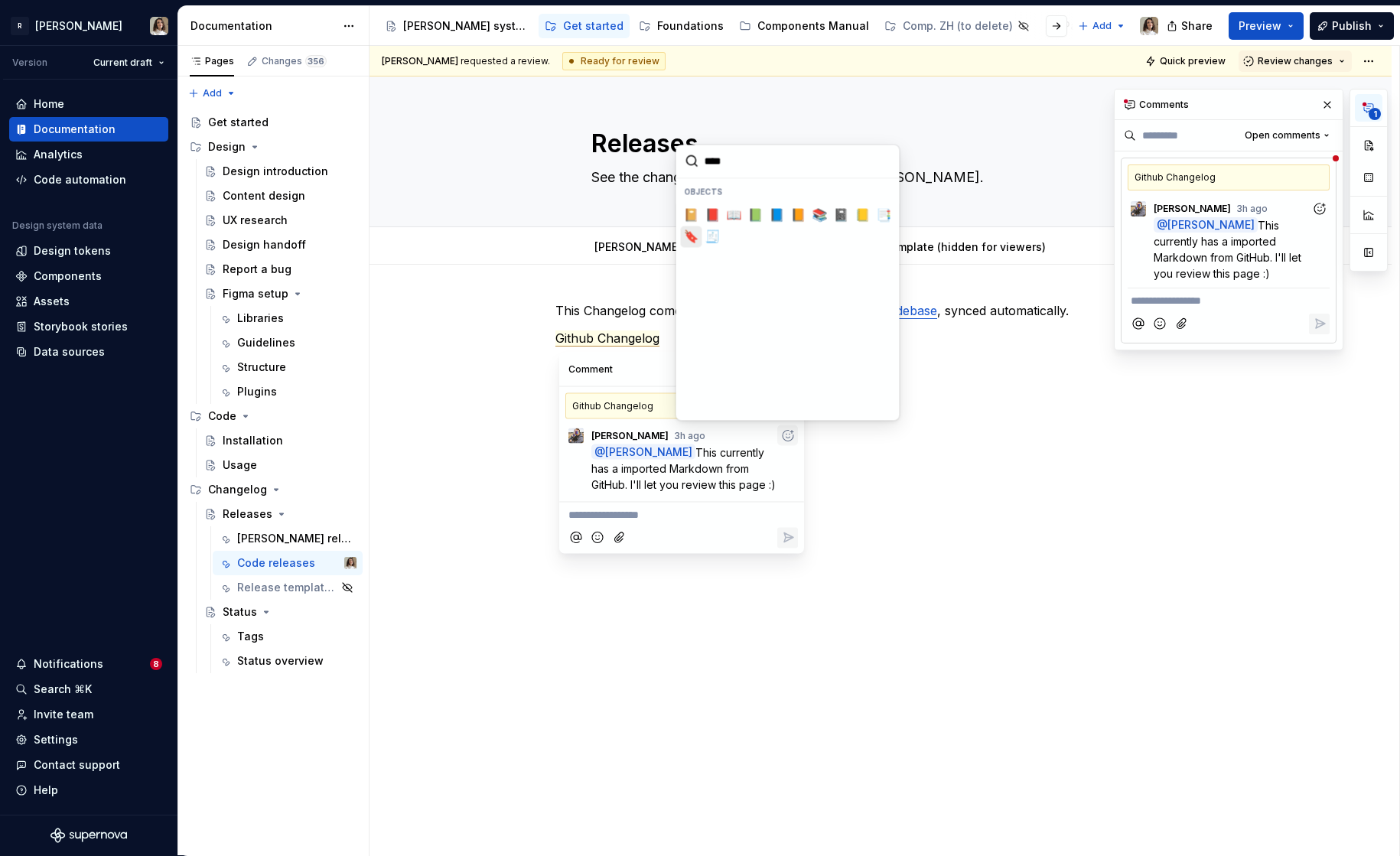
click at [689, 230] on span "🔖" at bounding box center [691, 236] width 12 height 15
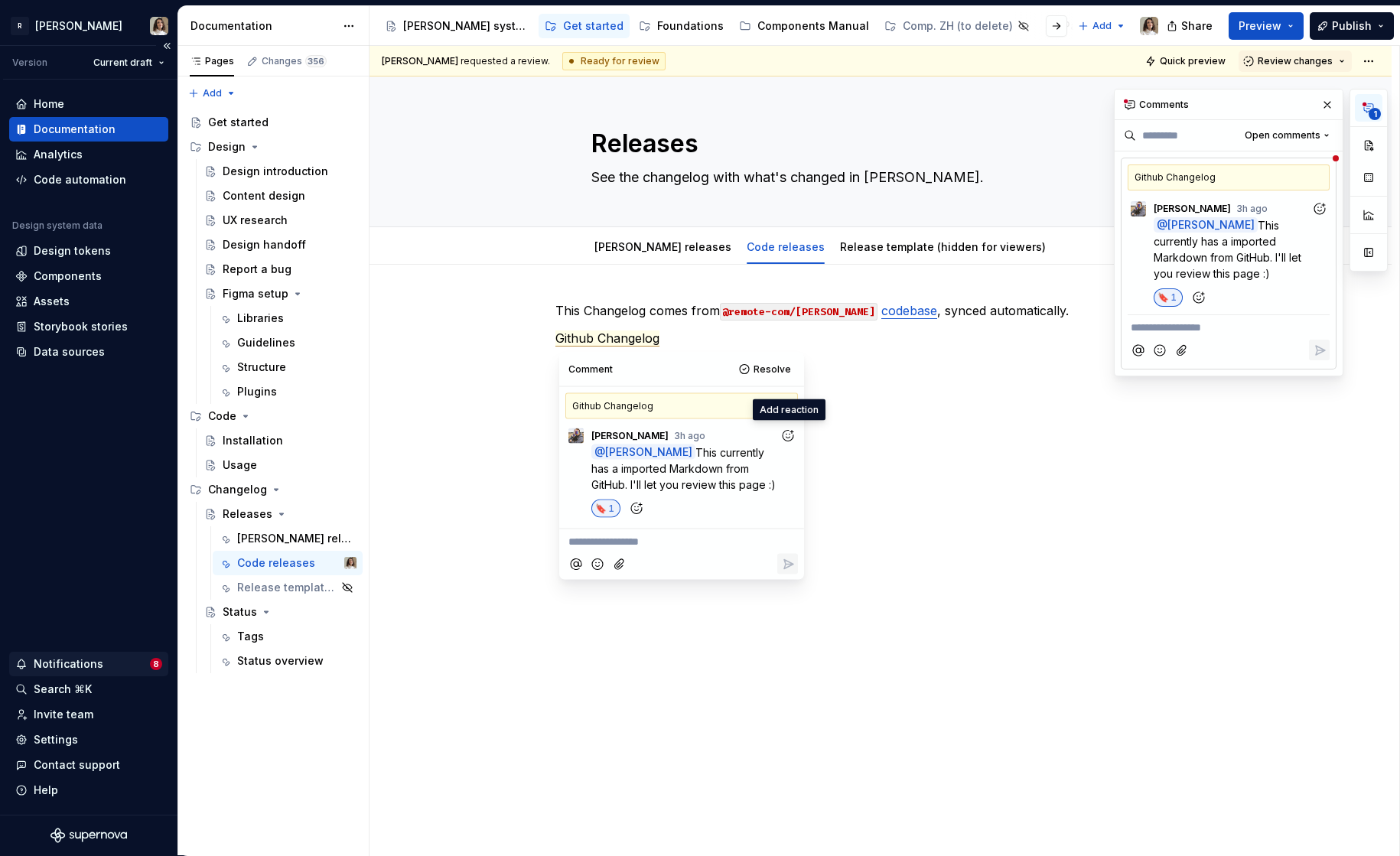
click at [93, 658] on div "Notifications" at bounding box center [68, 664] width 70 height 15
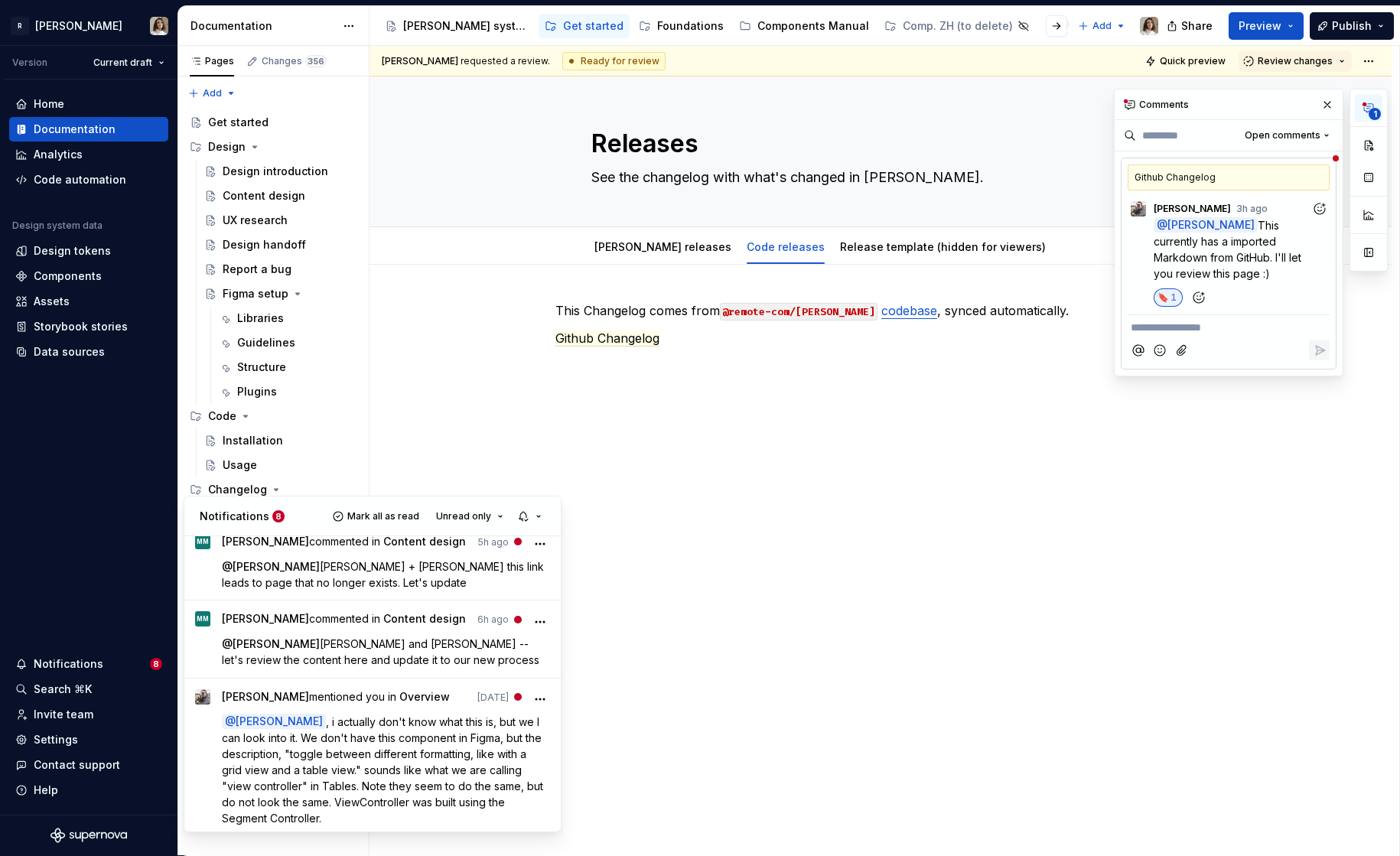
scroll to position [537, 0]
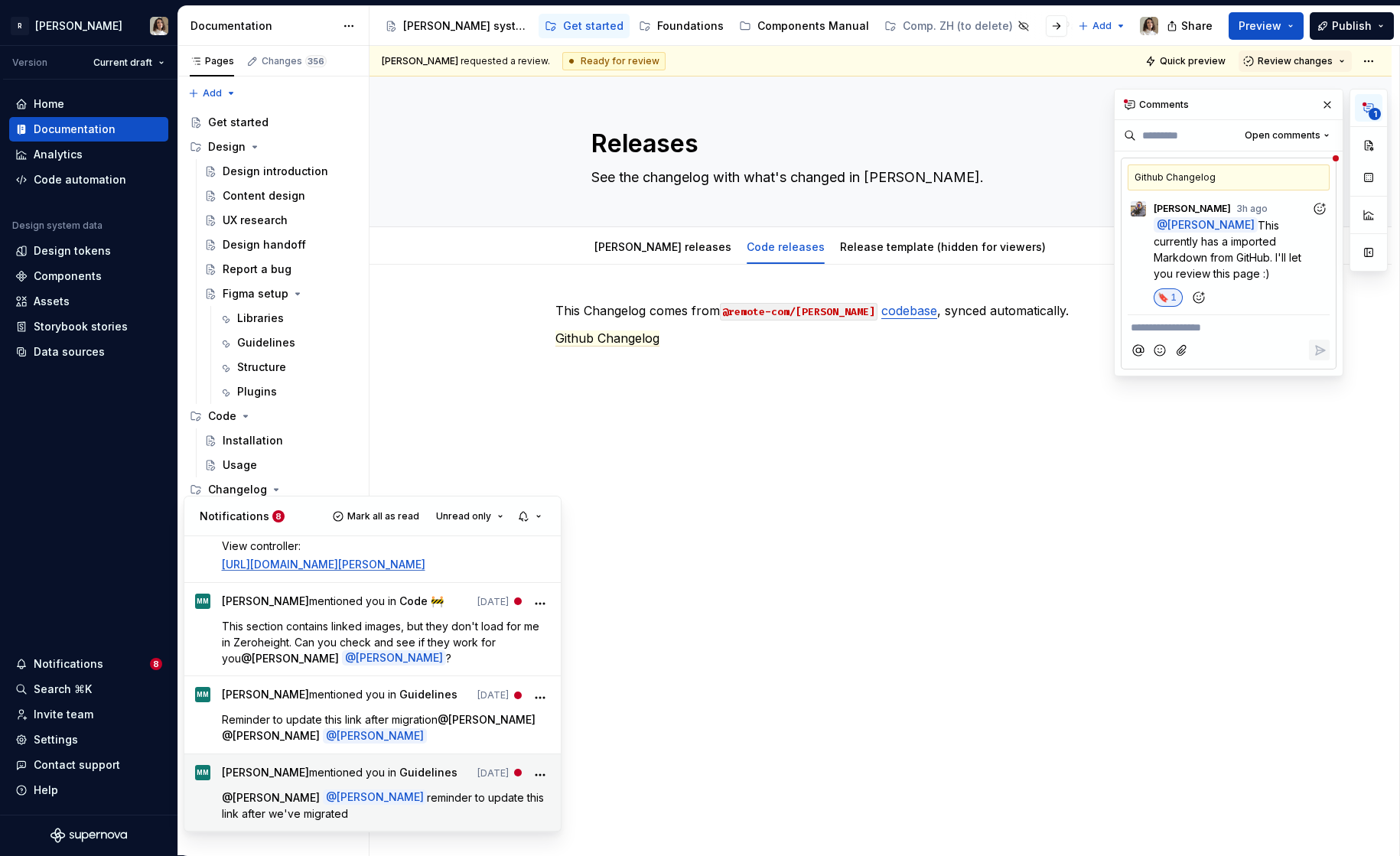
click at [541, 773] on icon "More" at bounding box center [540, 775] width 15 height 15
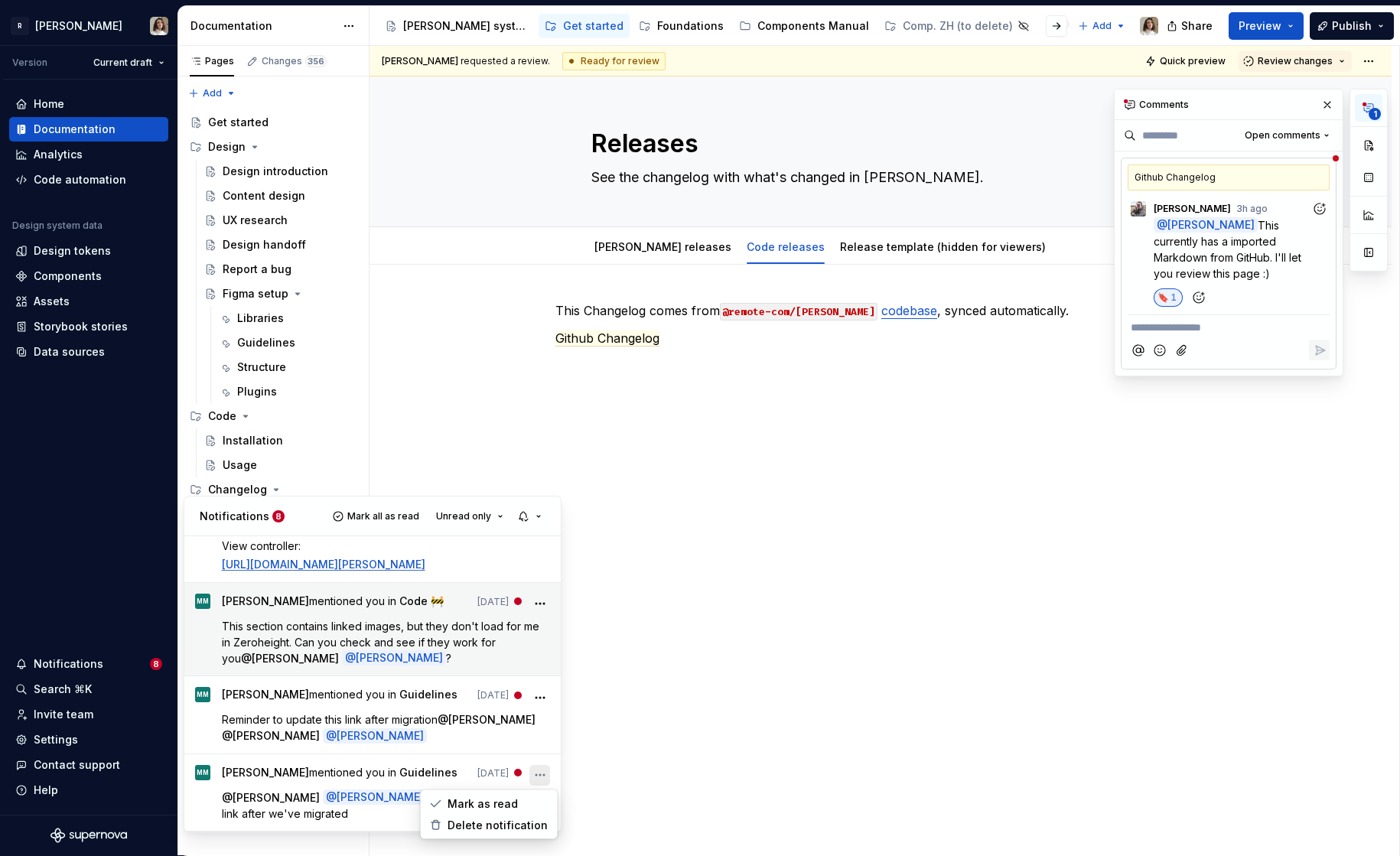
click at [429, 644] on span "This section contains linked images, but they don't load for me in Zeroheight. …" at bounding box center [382, 642] width 321 height 46
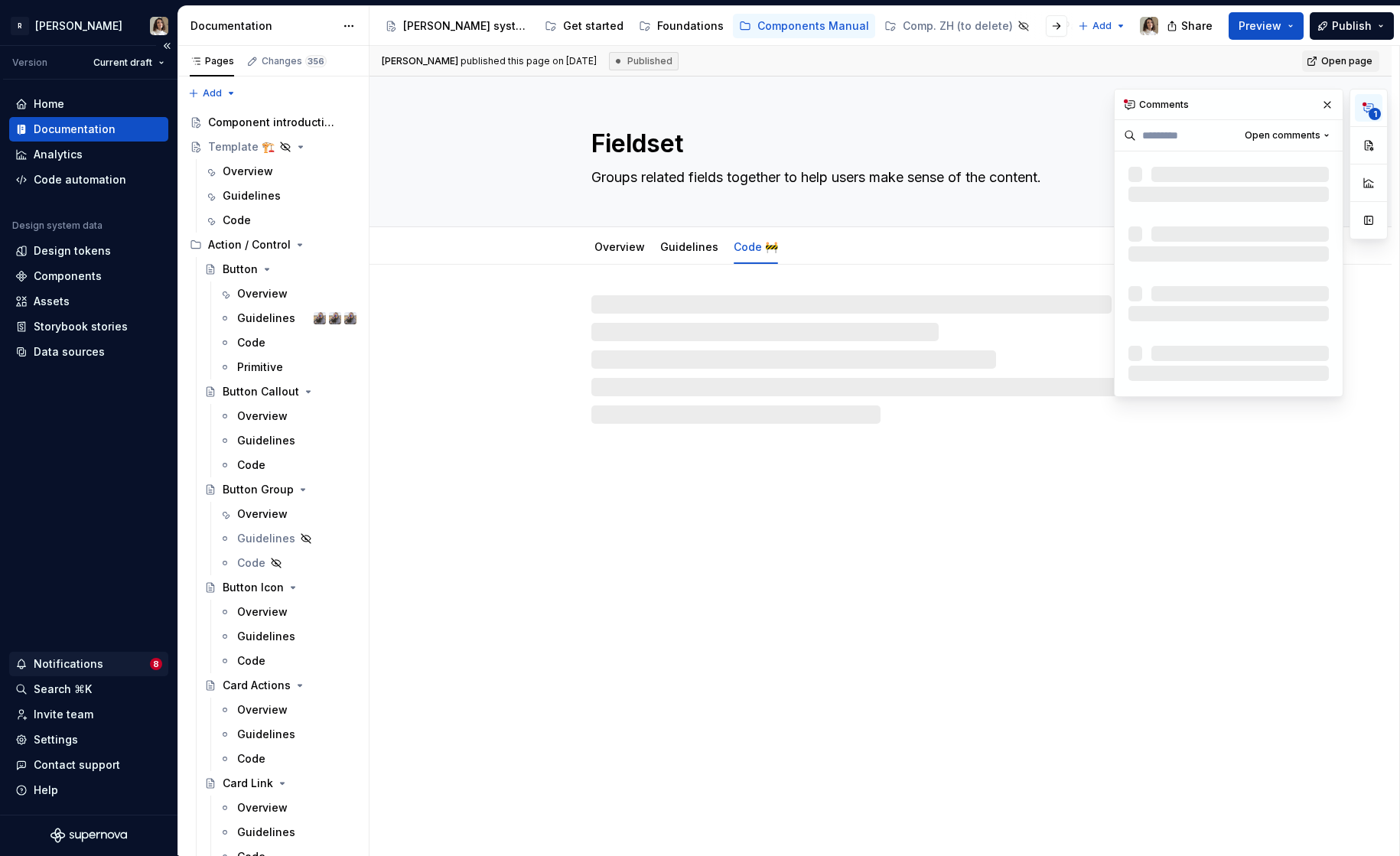
click at [110, 664] on div "Notifications" at bounding box center [83, 664] width 135 height 15
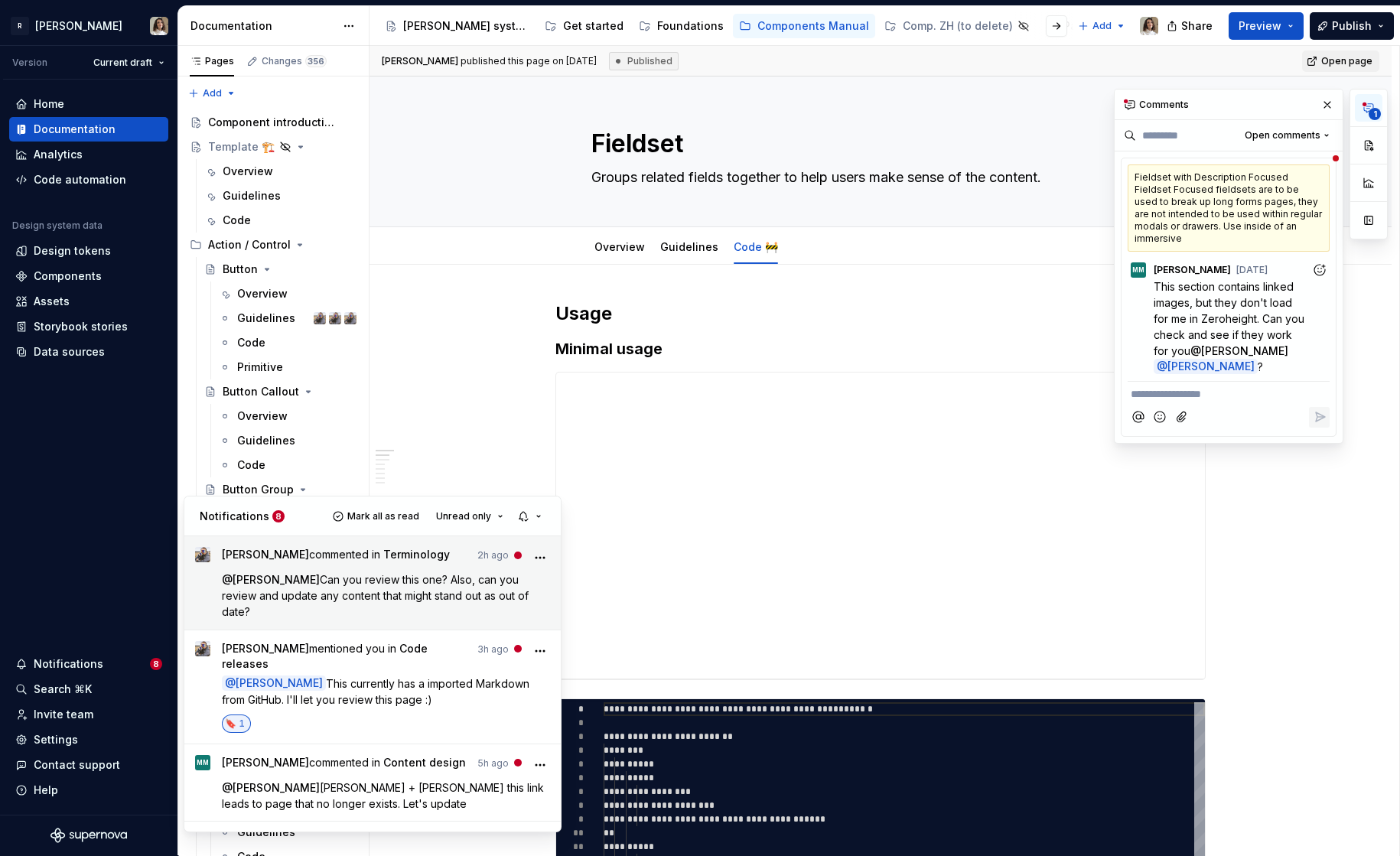
click at [543, 558] on circle "More" at bounding box center [544, 558] width 2 height 2
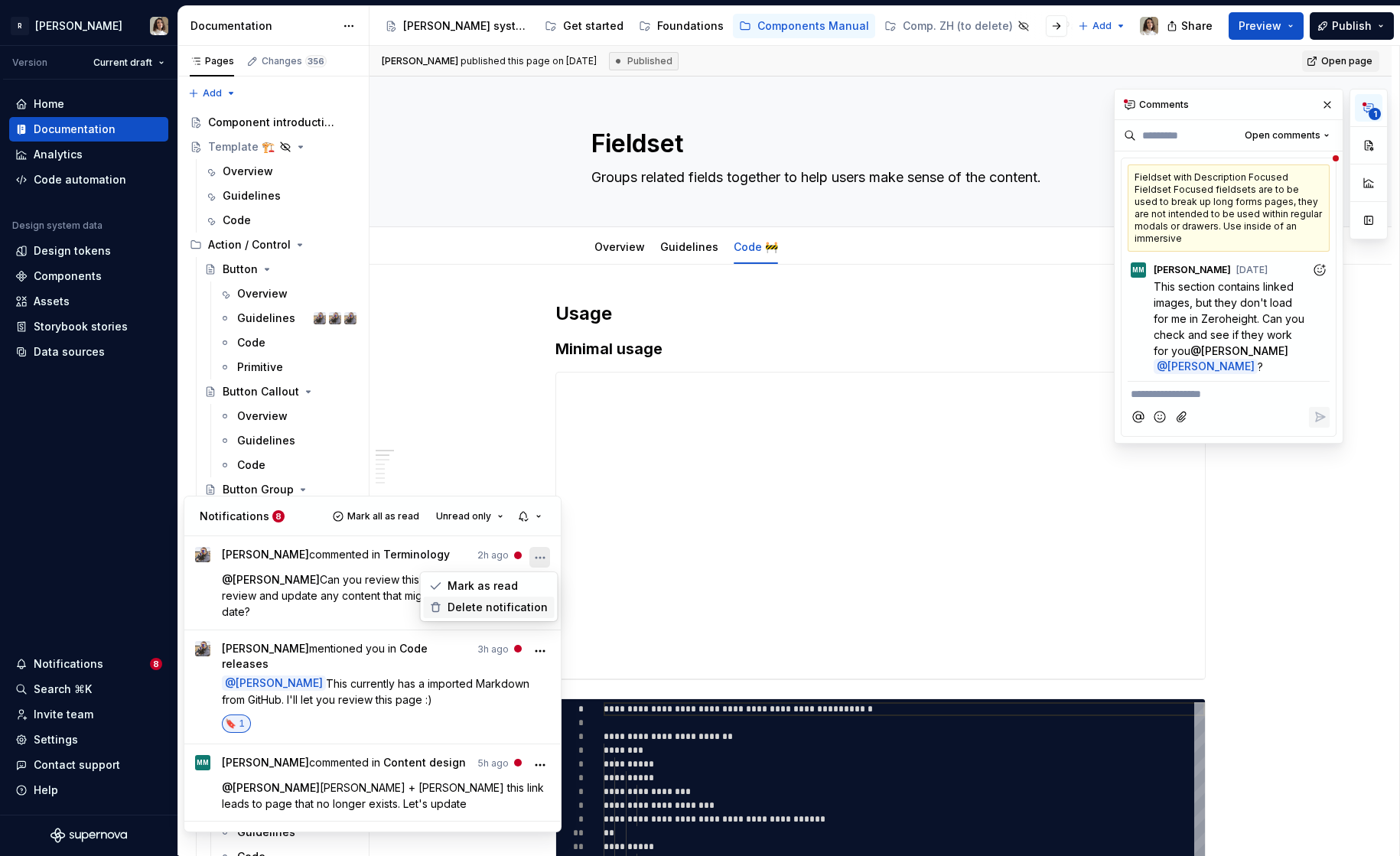
click at [517, 607] on span "Delete notification" at bounding box center [498, 608] width 101 height 15
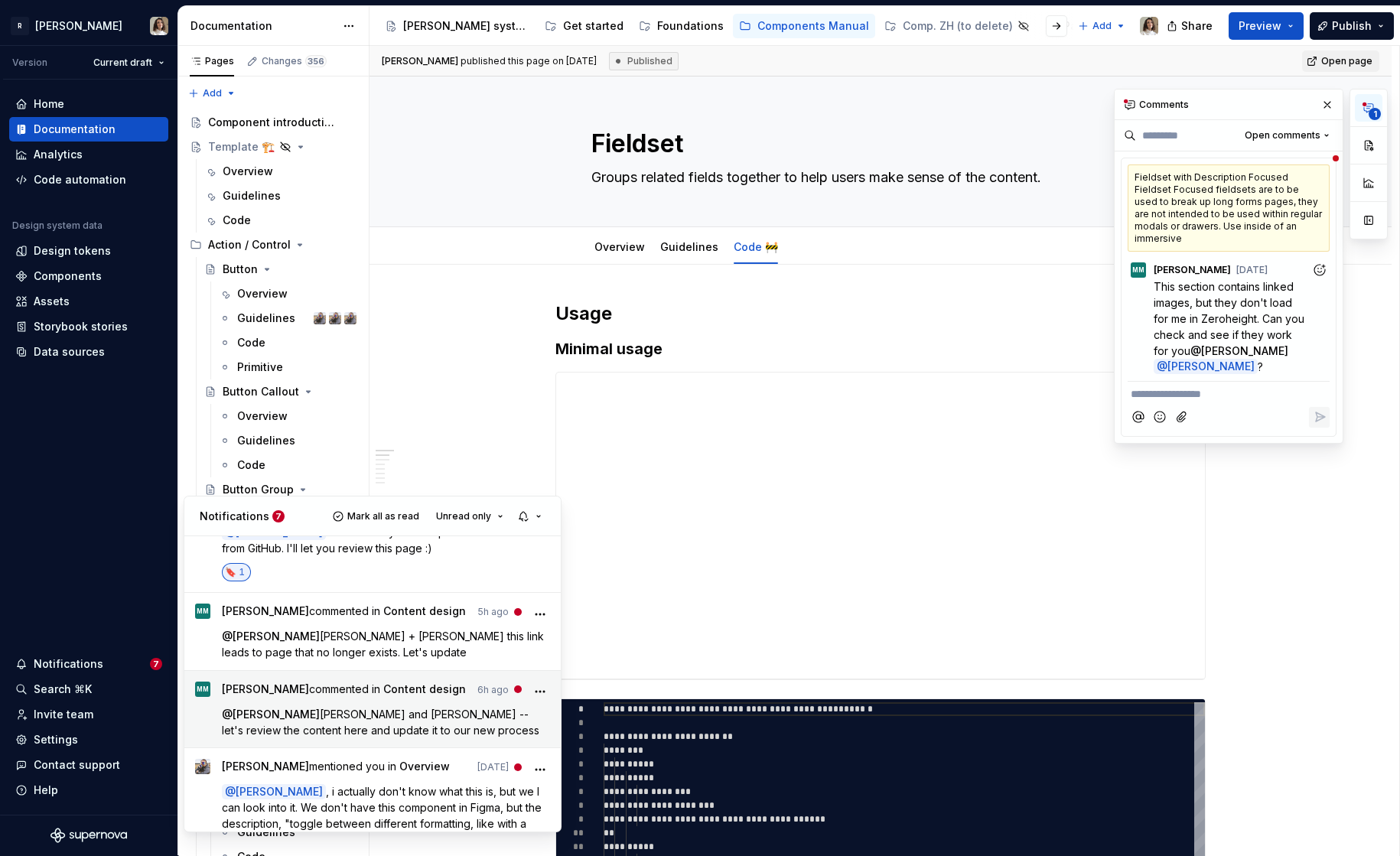
scroll to position [76, 0]
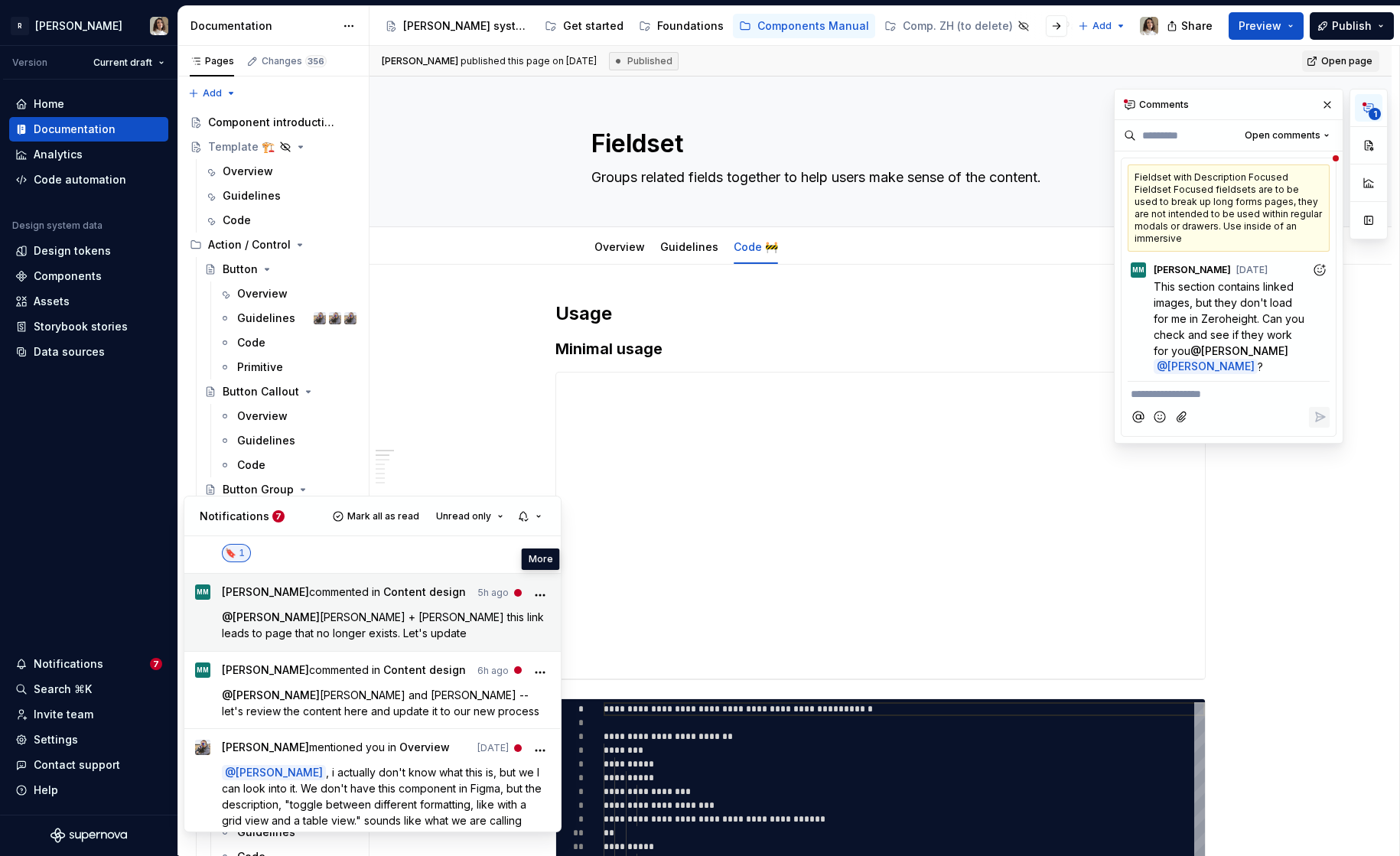
click at [539, 595] on circle "More" at bounding box center [540, 596] width 2 height 2
click at [502, 638] on span "Delete notification" at bounding box center [498, 635] width 101 height 15
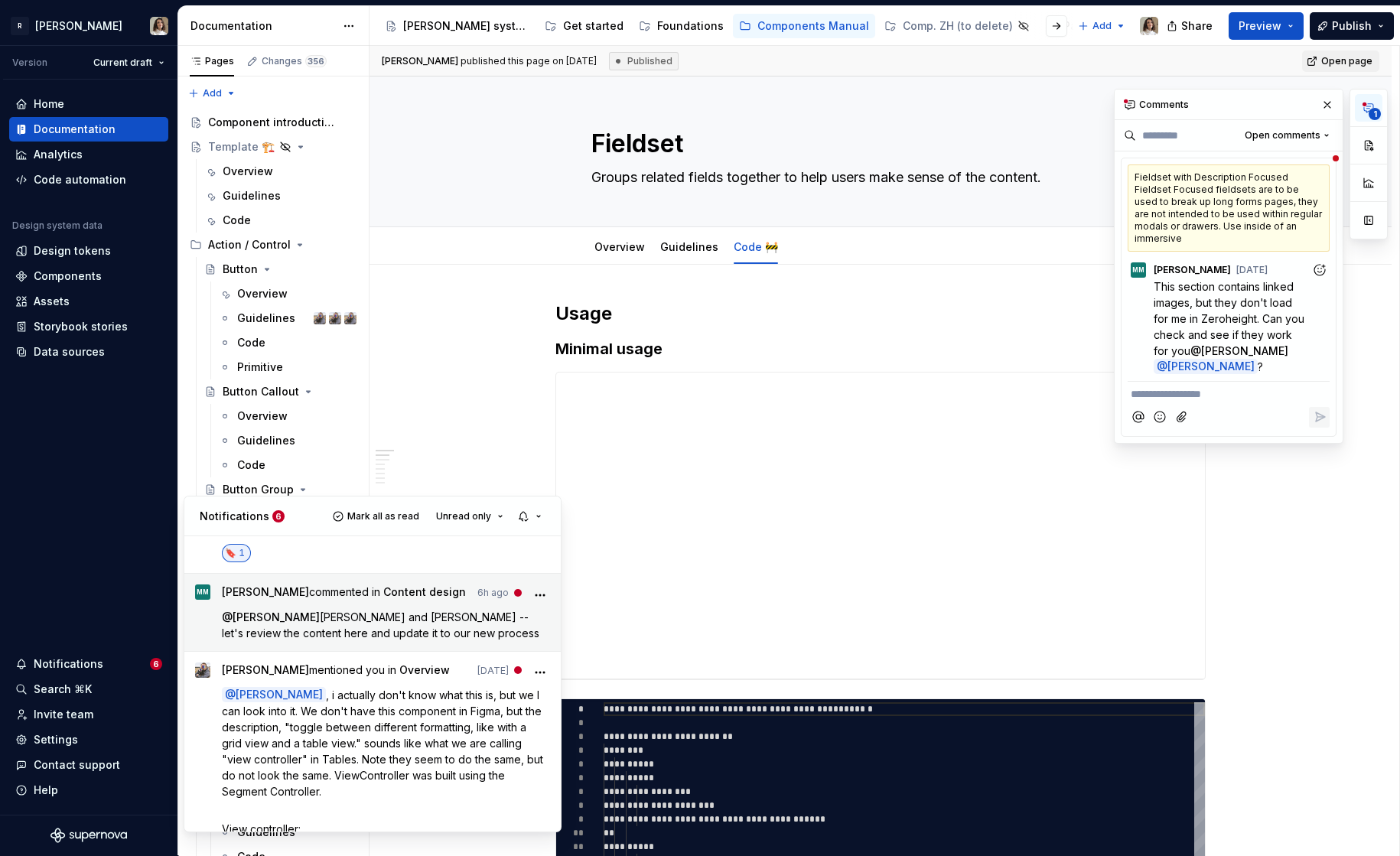
click at [539, 595] on circle "More" at bounding box center [540, 596] width 2 height 2
click at [496, 636] on span "Delete notification" at bounding box center [498, 635] width 101 height 15
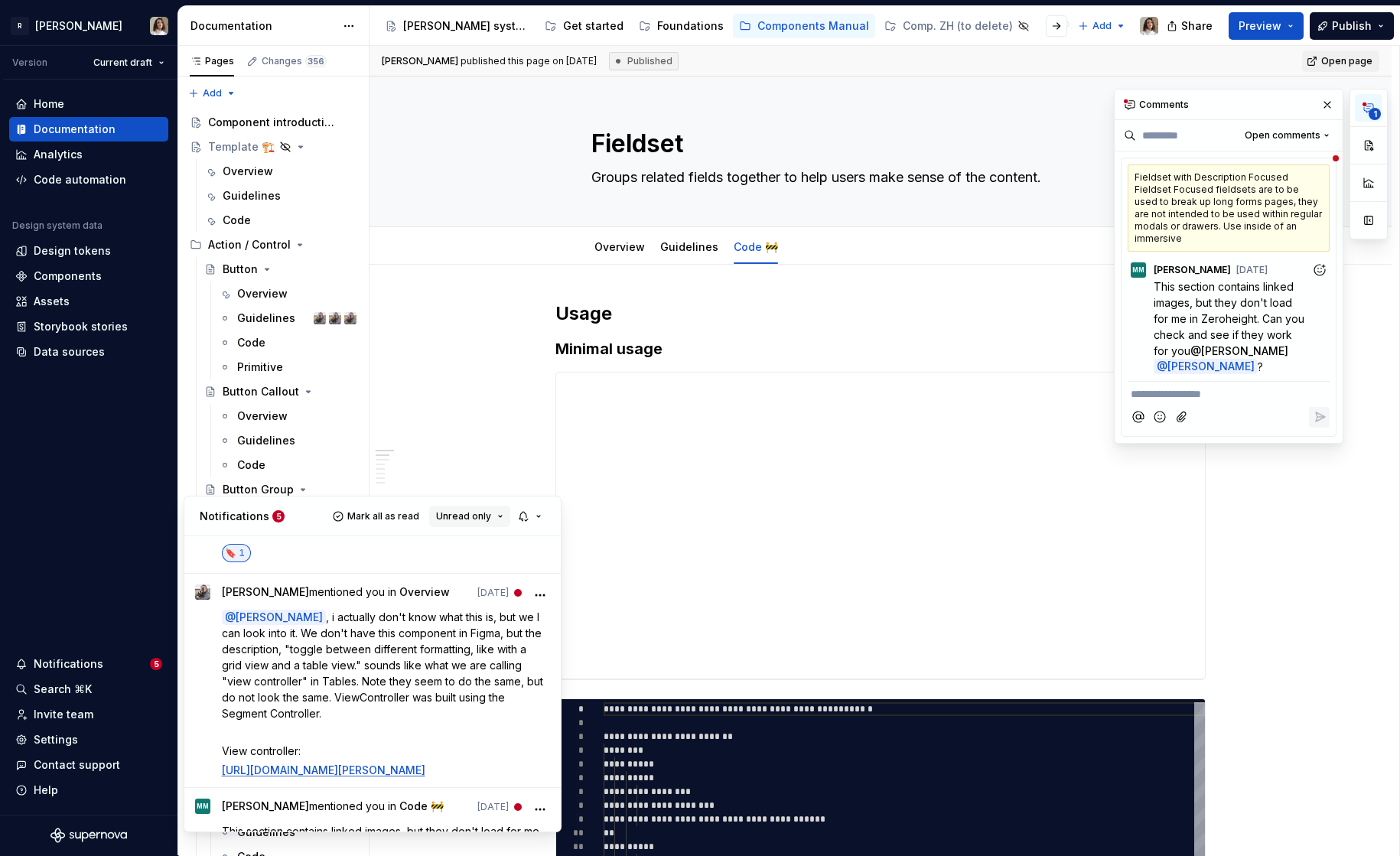
click at [472, 511] on span "Unread only" at bounding box center [463, 517] width 55 height 12
click at [475, 543] on div "All notifications" at bounding box center [510, 547] width 100 height 15
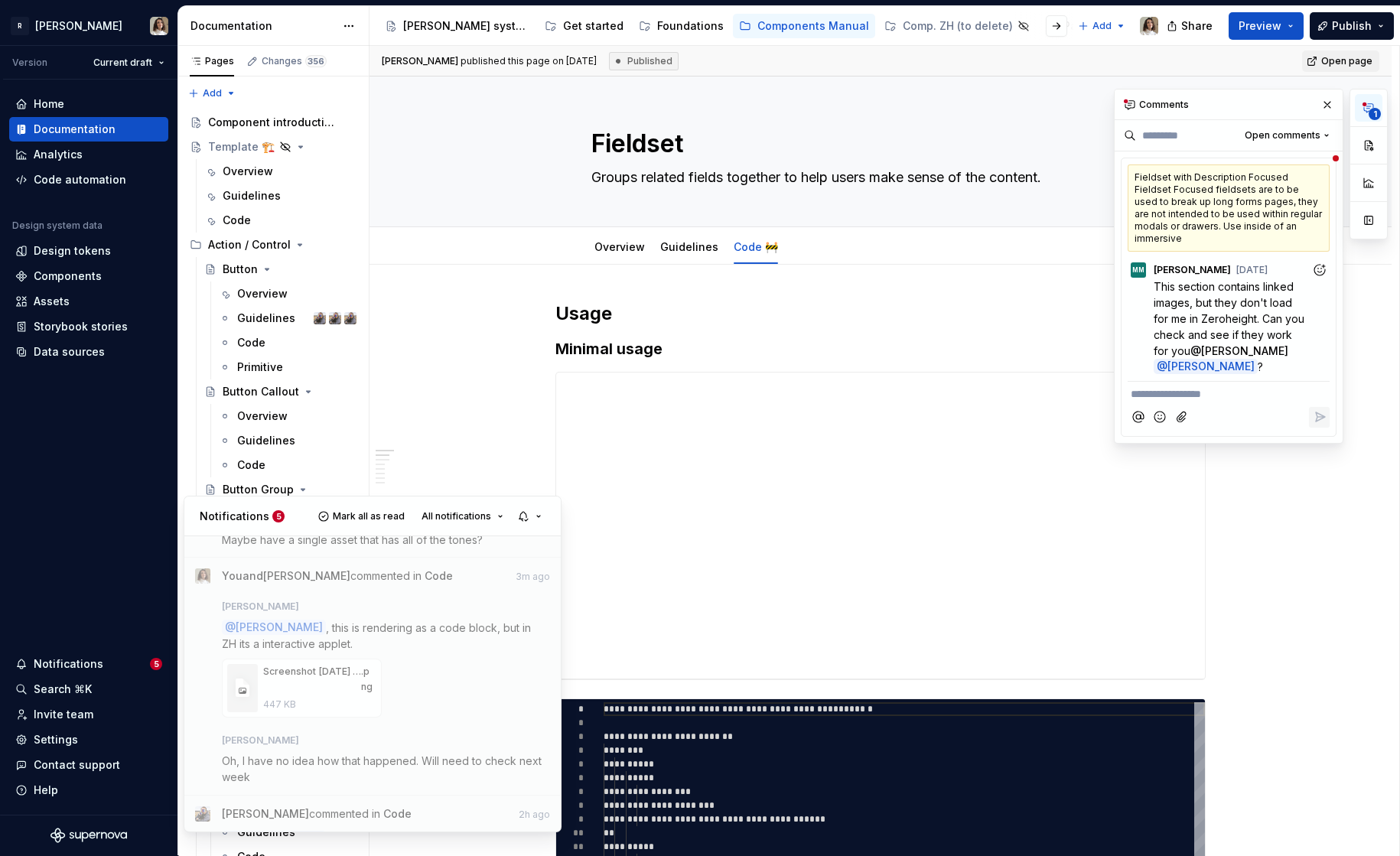
scroll to position [538, 0]
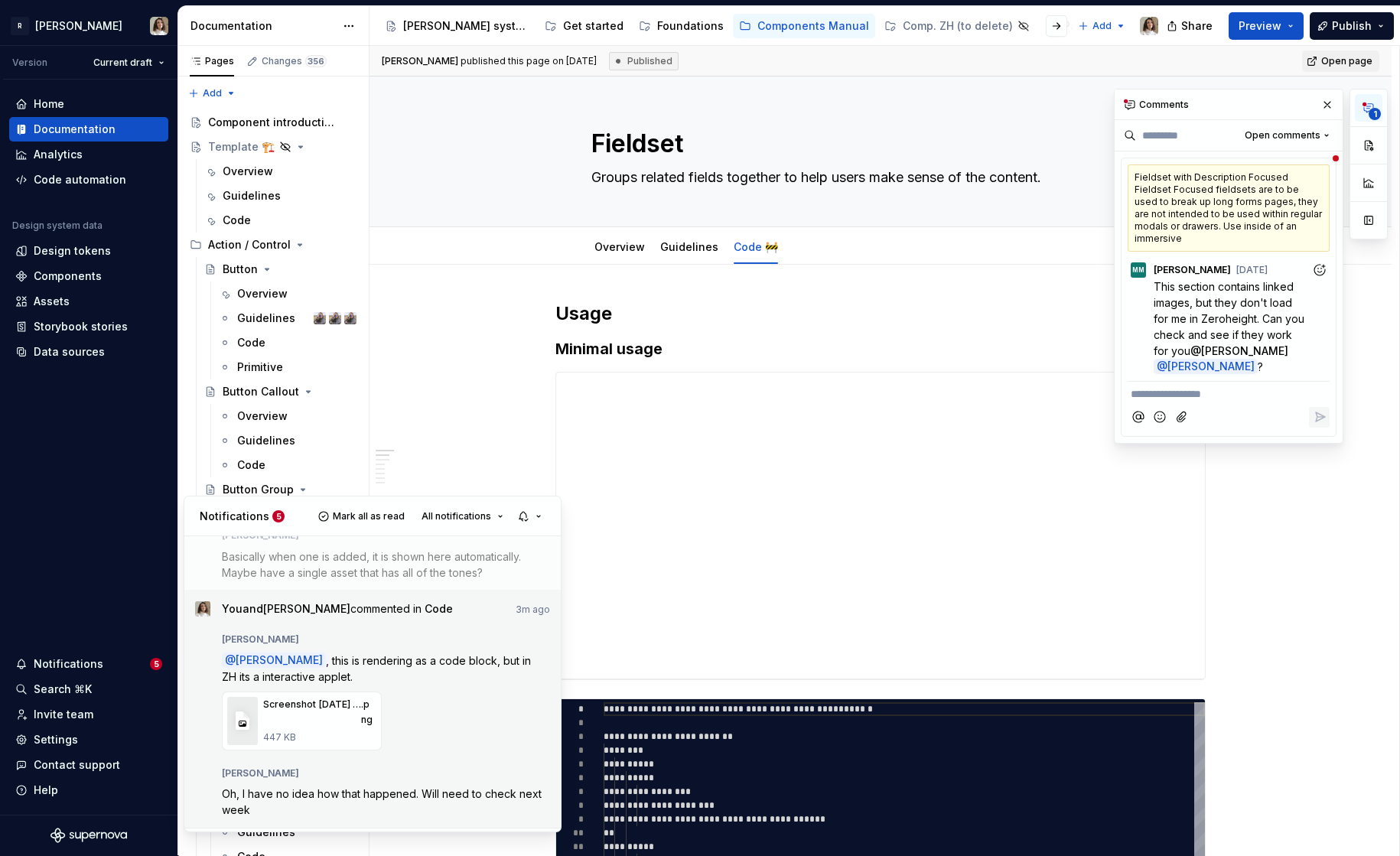
click at [463, 679] on p "@ Sandrina pereira , this is rendering as a code block, but in ZH its a interac…" at bounding box center [386, 668] width 329 height 32
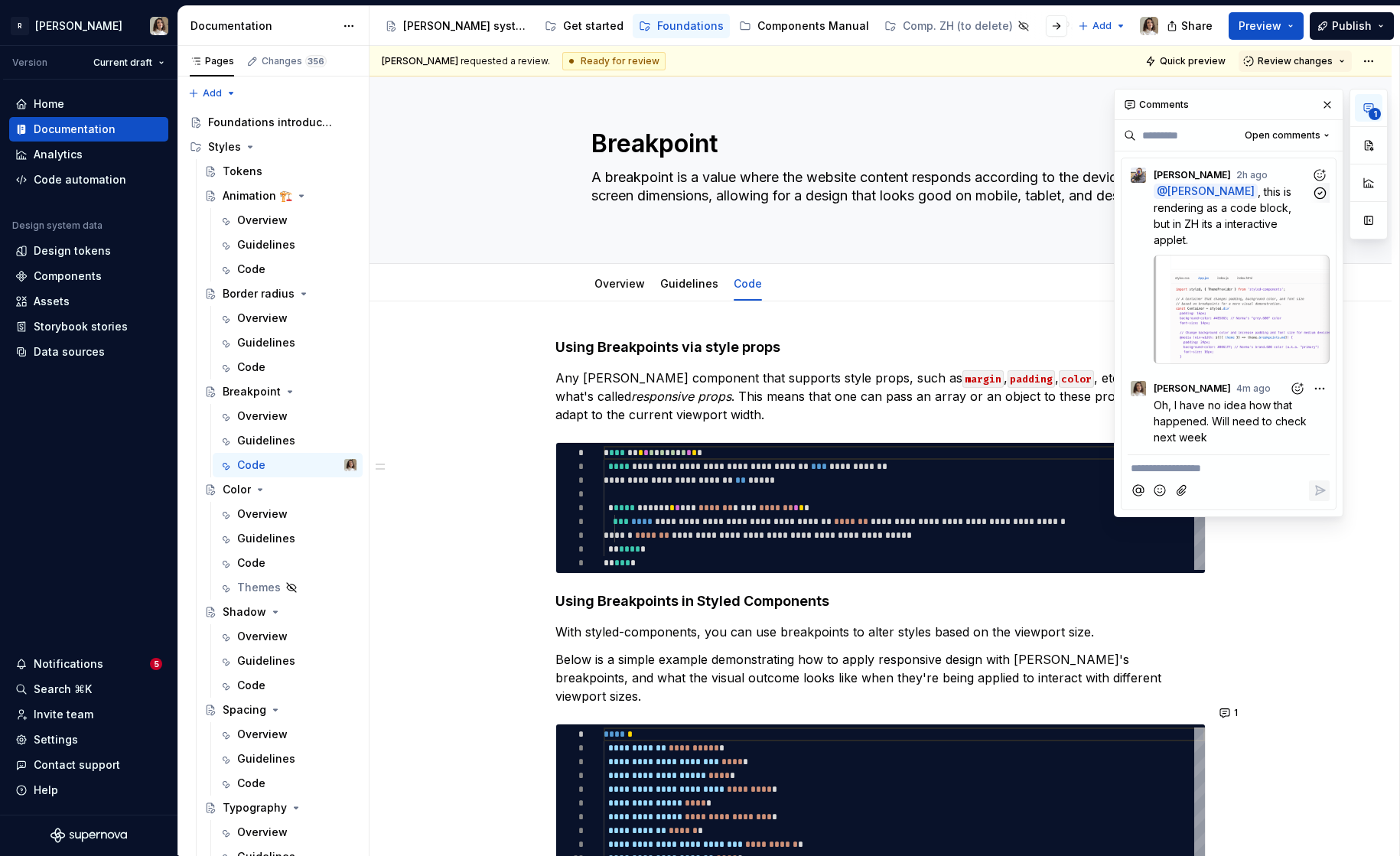
click at [1322, 173] on icon "Add reaction" at bounding box center [1319, 175] width 15 height 15
type textarea "*"
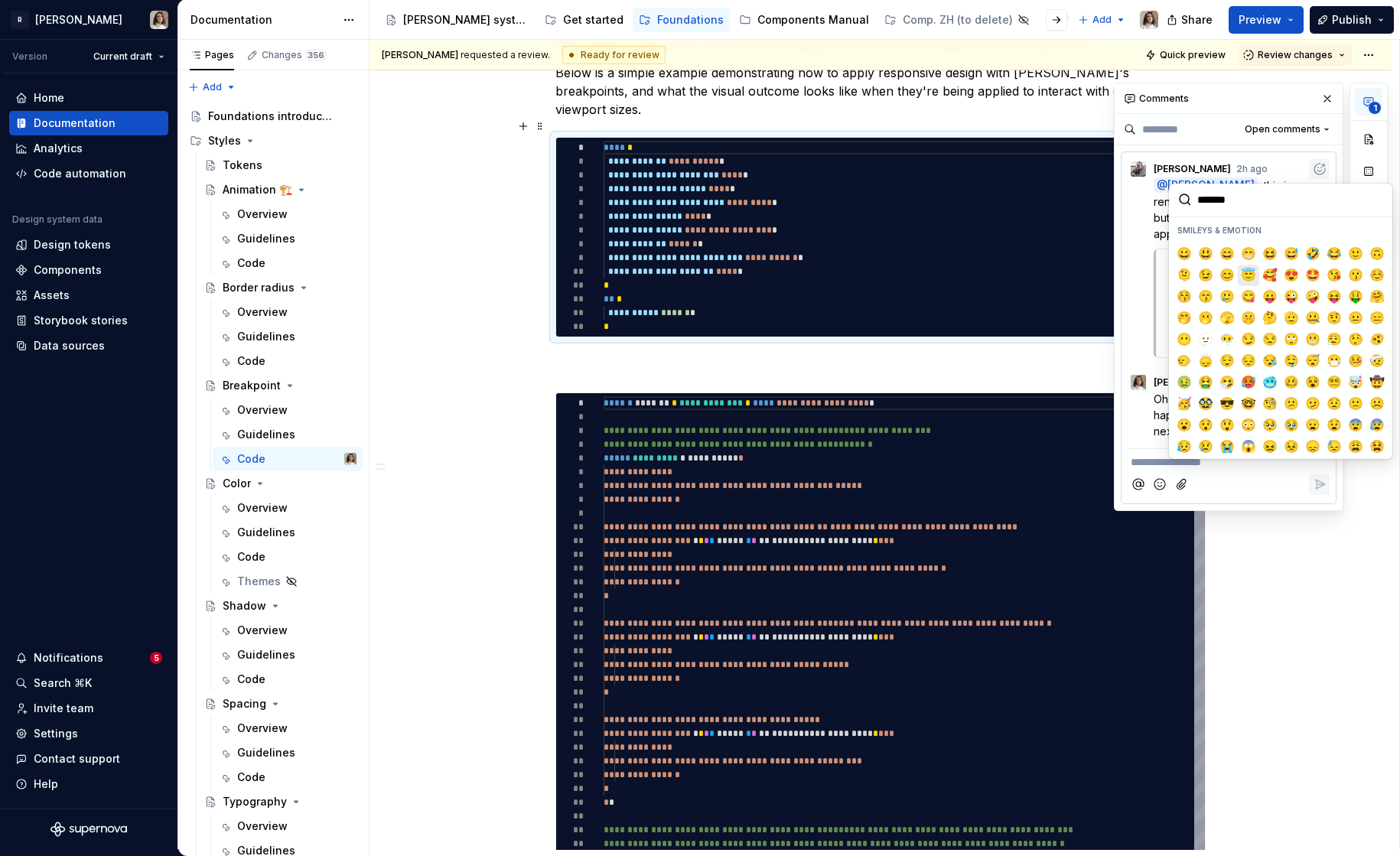
scroll to position [583, 0]
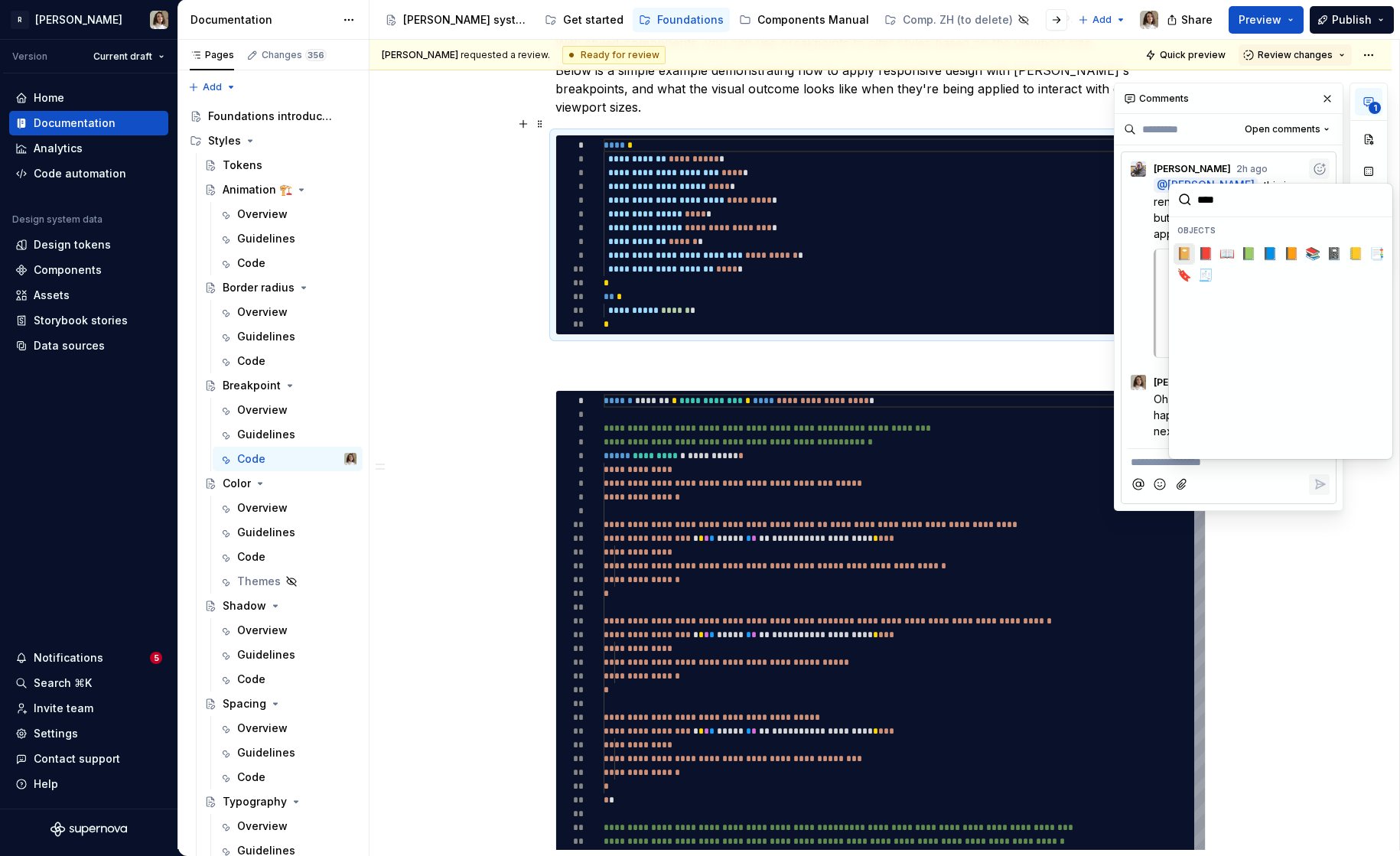
type input "*****"
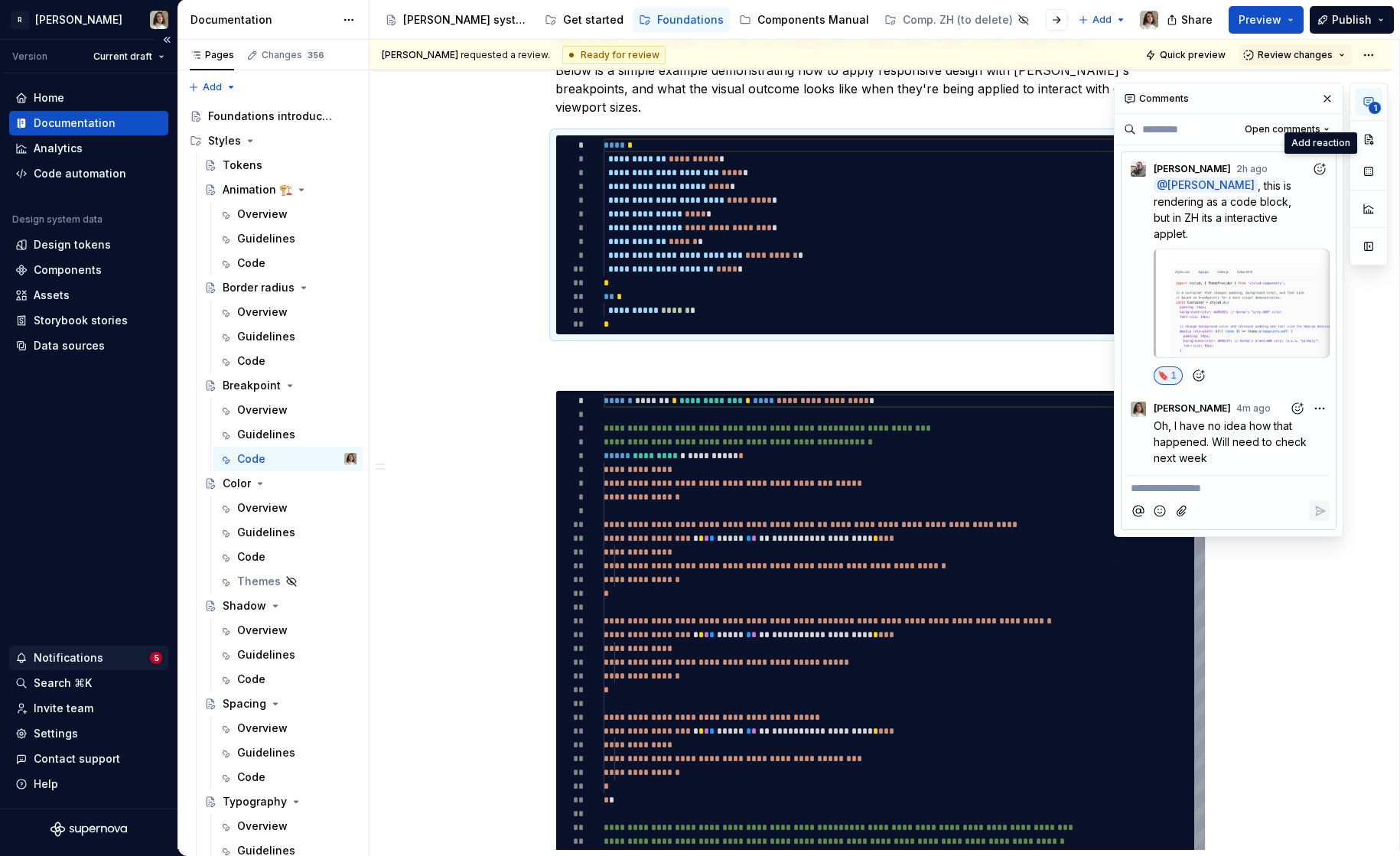
click at [95, 659] on div "Notifications" at bounding box center [68, 658] width 70 height 15
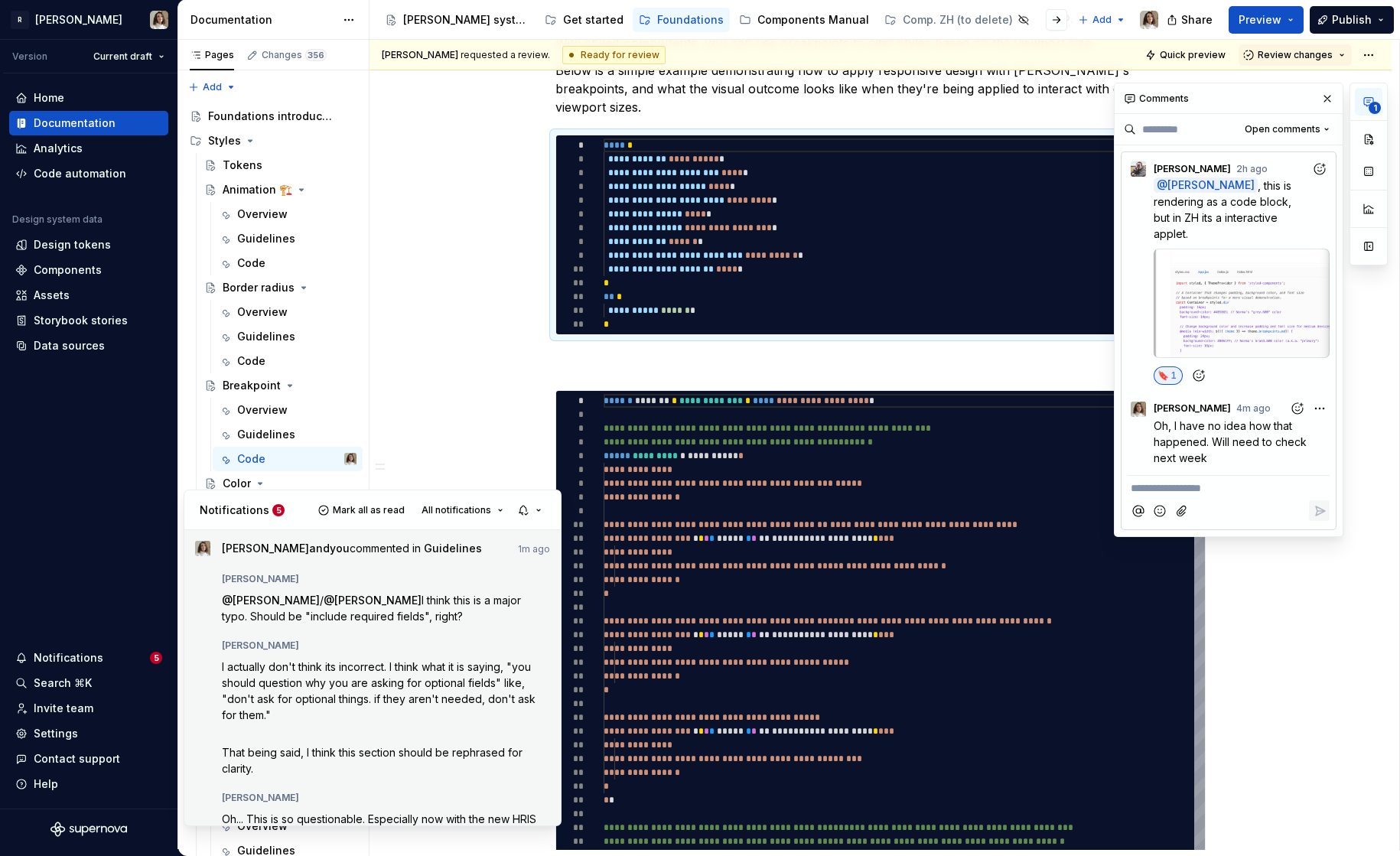
click at [332, 740] on p at bounding box center [386, 733] width 329 height 16
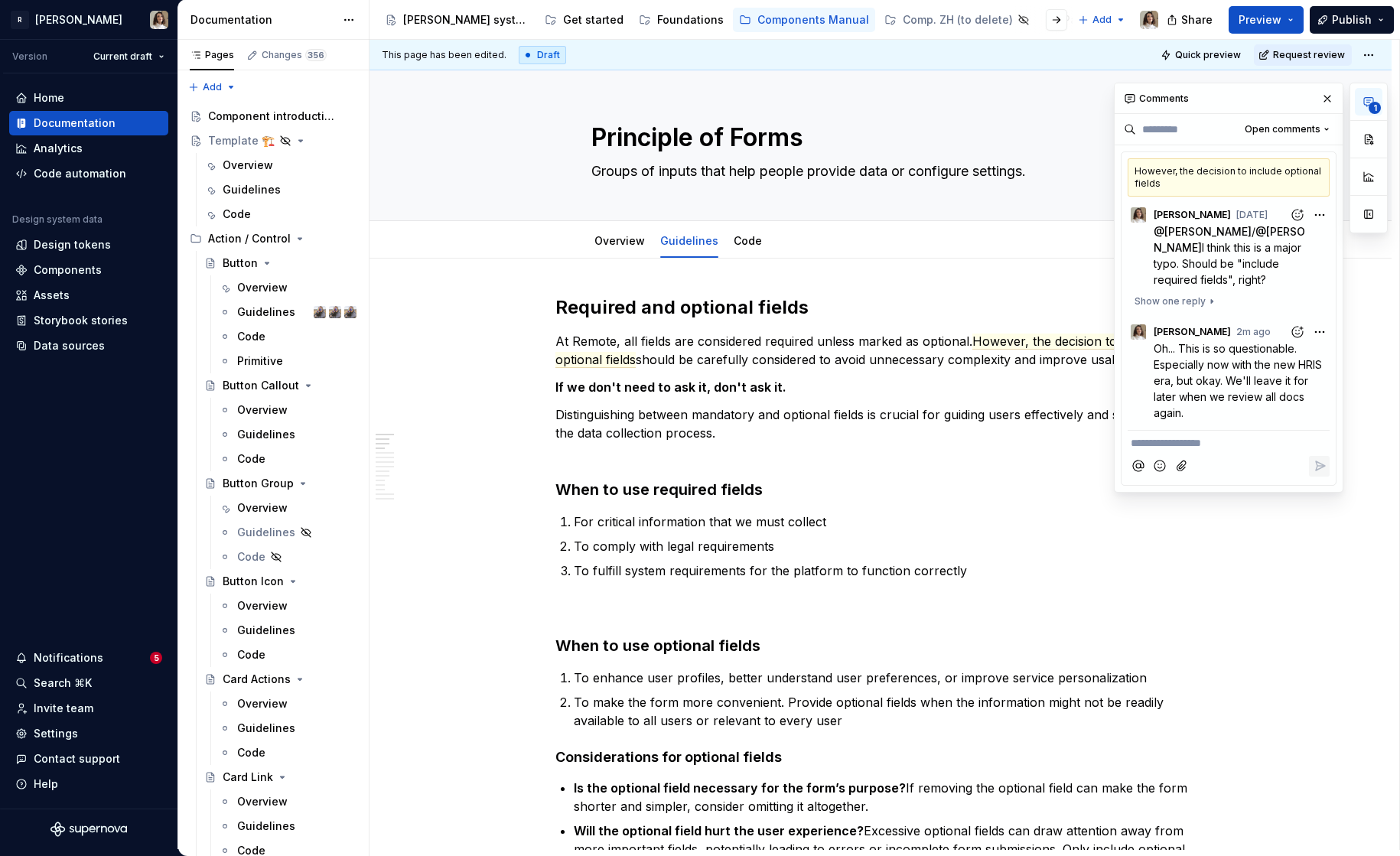
click at [88, 651] on div "Notifications" at bounding box center [68, 658] width 70 height 15
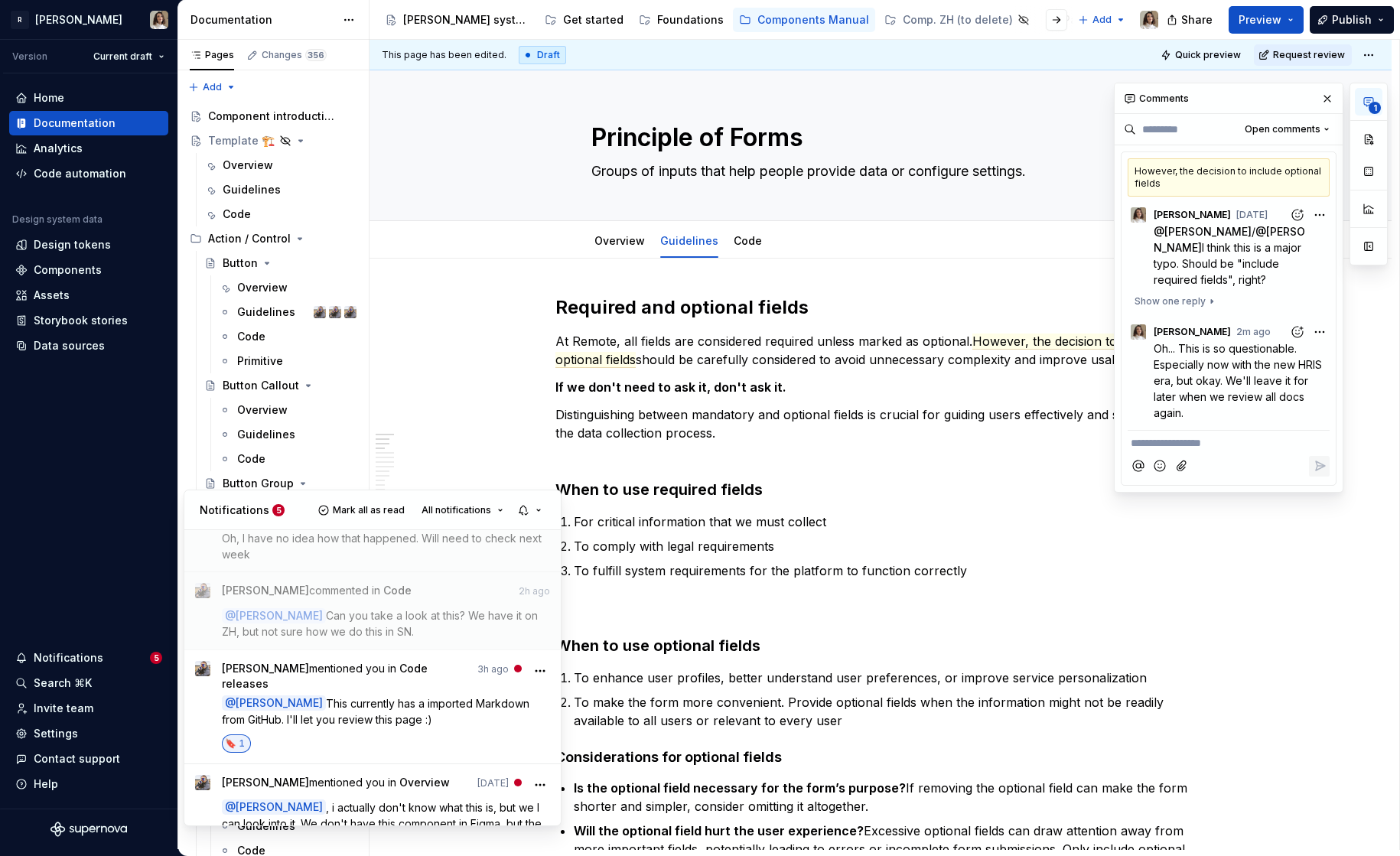
scroll to position [821, 0]
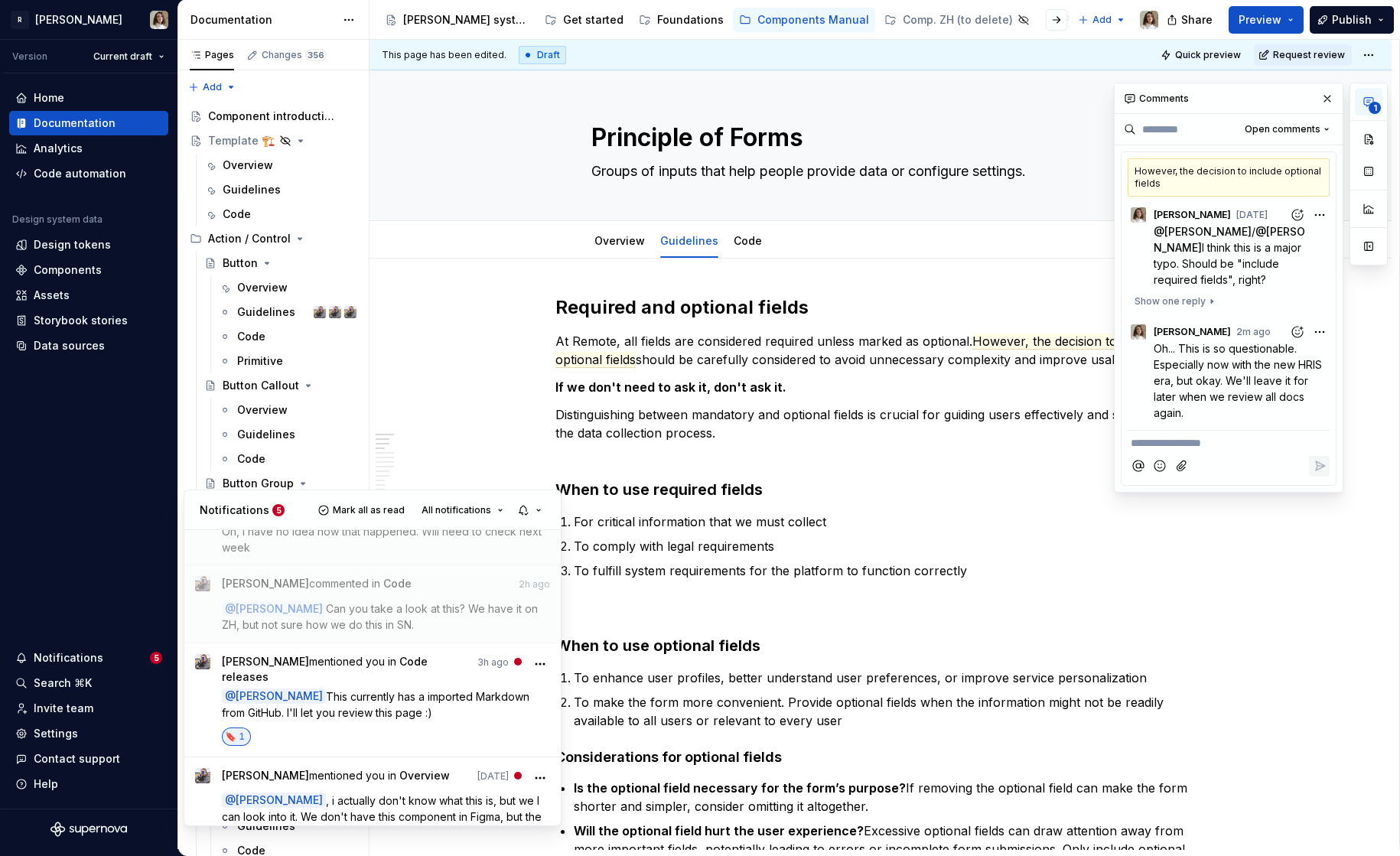
click at [446, 498] on div "Notifications 5 Mark all as read All notifications" at bounding box center [373, 511] width 376 height 40
click at [448, 503] on button "All notifications" at bounding box center [462, 510] width 95 height 21
click at [463, 564] on div "Unread only" at bounding box center [494, 565] width 100 height 15
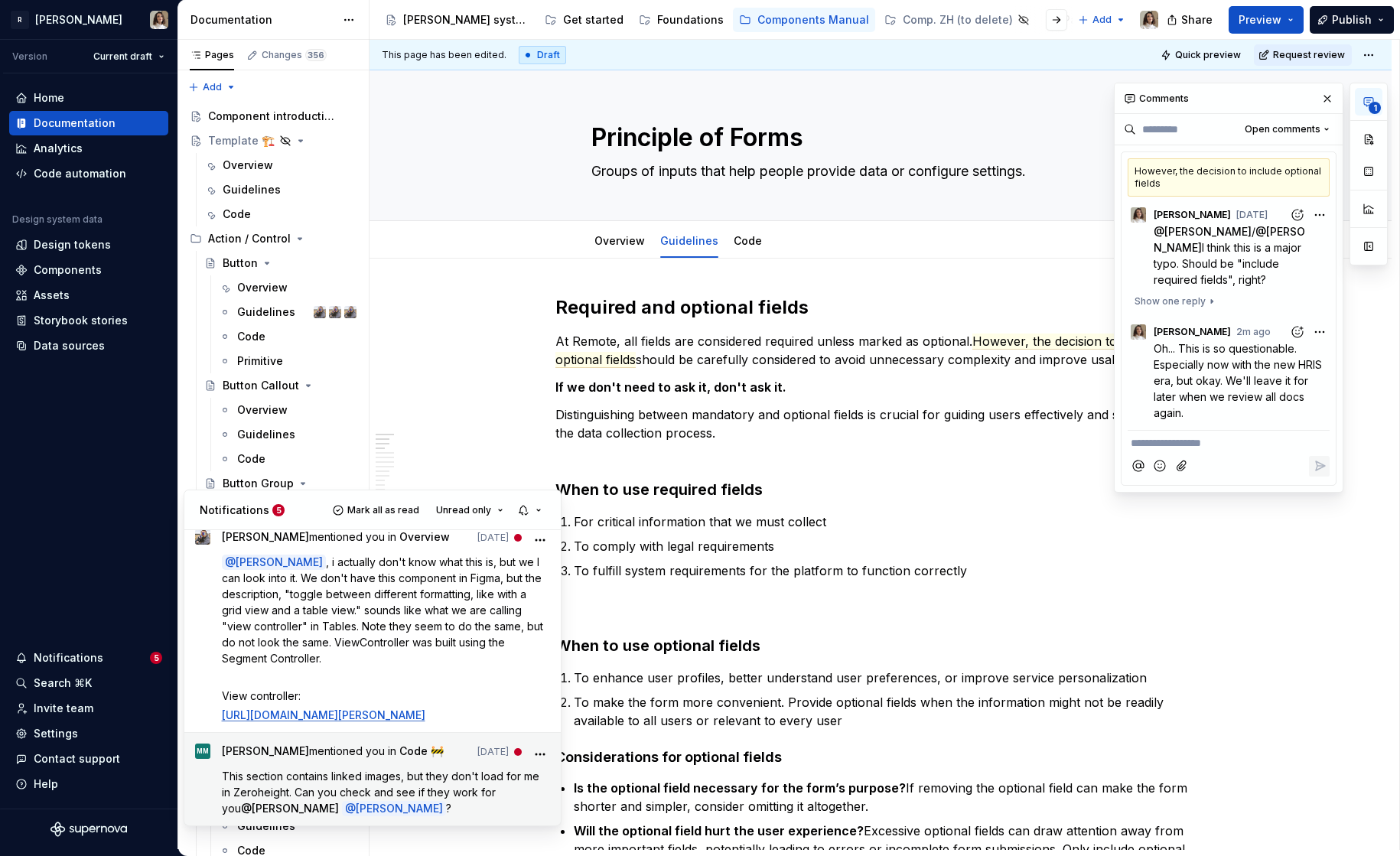
scroll to position [0, 0]
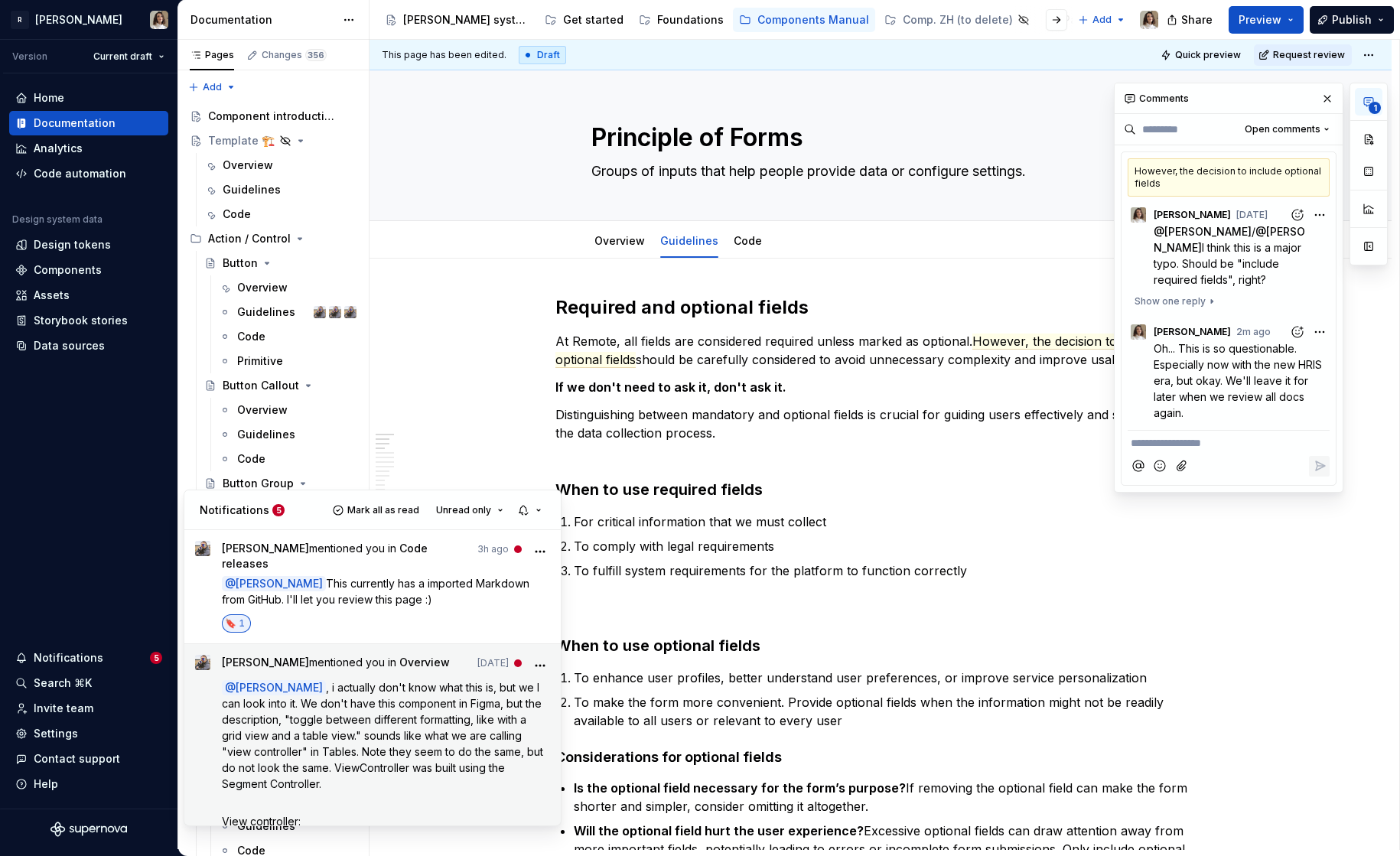
click at [394, 696] on span ", i actually don't know what this is, but we I can look into it. We don't have …" at bounding box center [383, 735] width 324 height 109
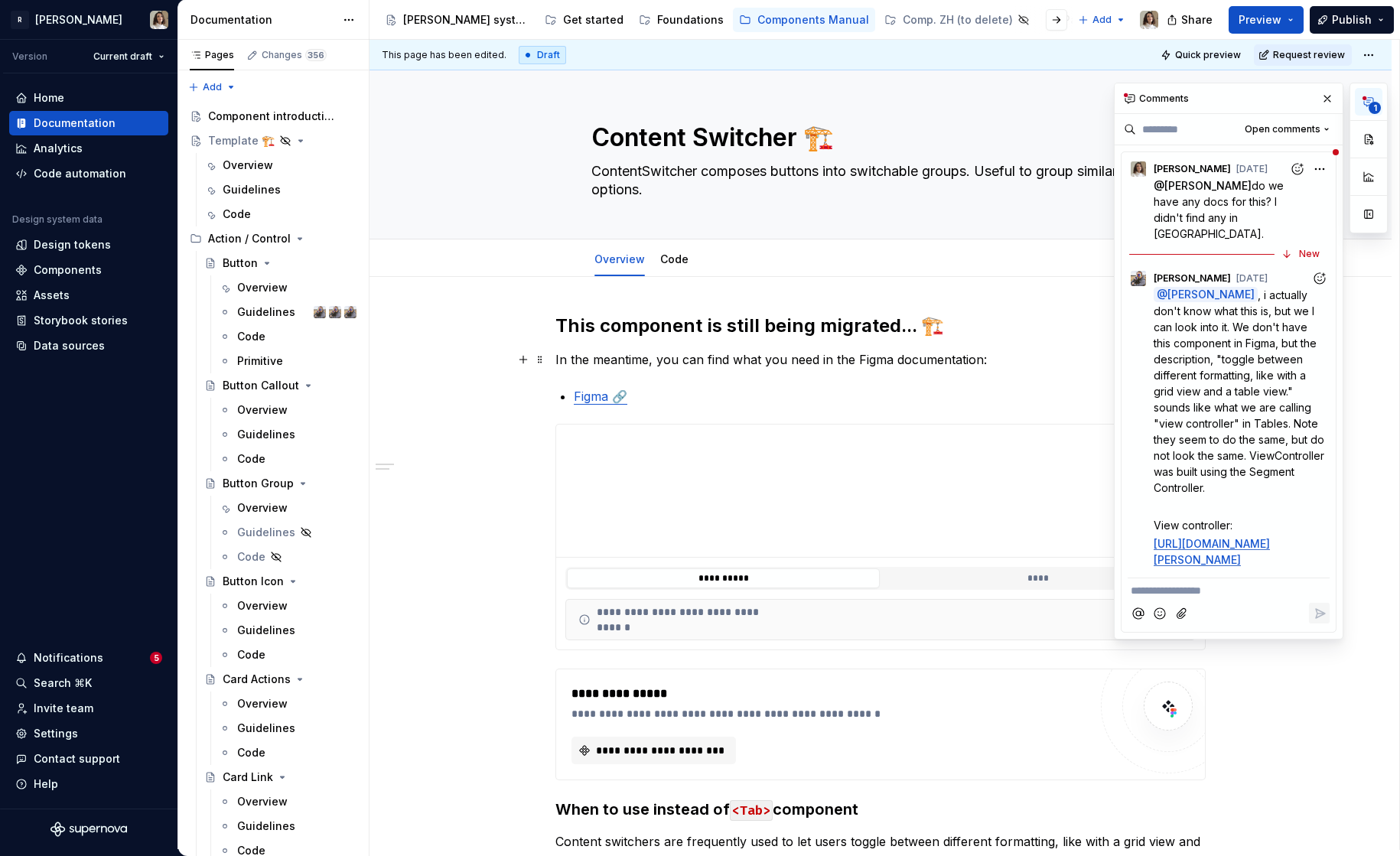
type textarea "*"
click at [1211, 179] on span "do we have any docs for this? I didn't find any in Figma." at bounding box center [1220, 209] width 133 height 61
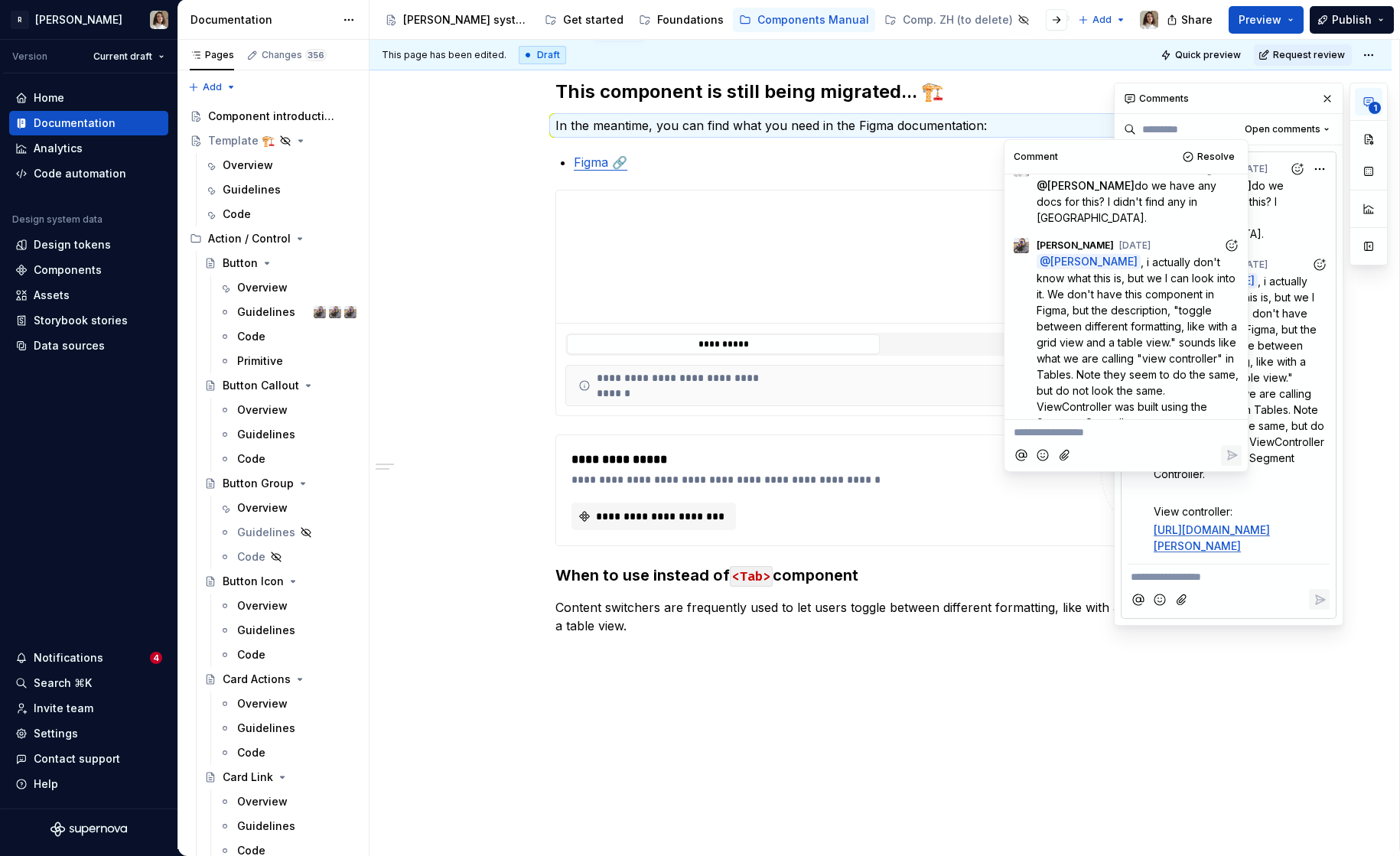
scroll to position [32, 0]
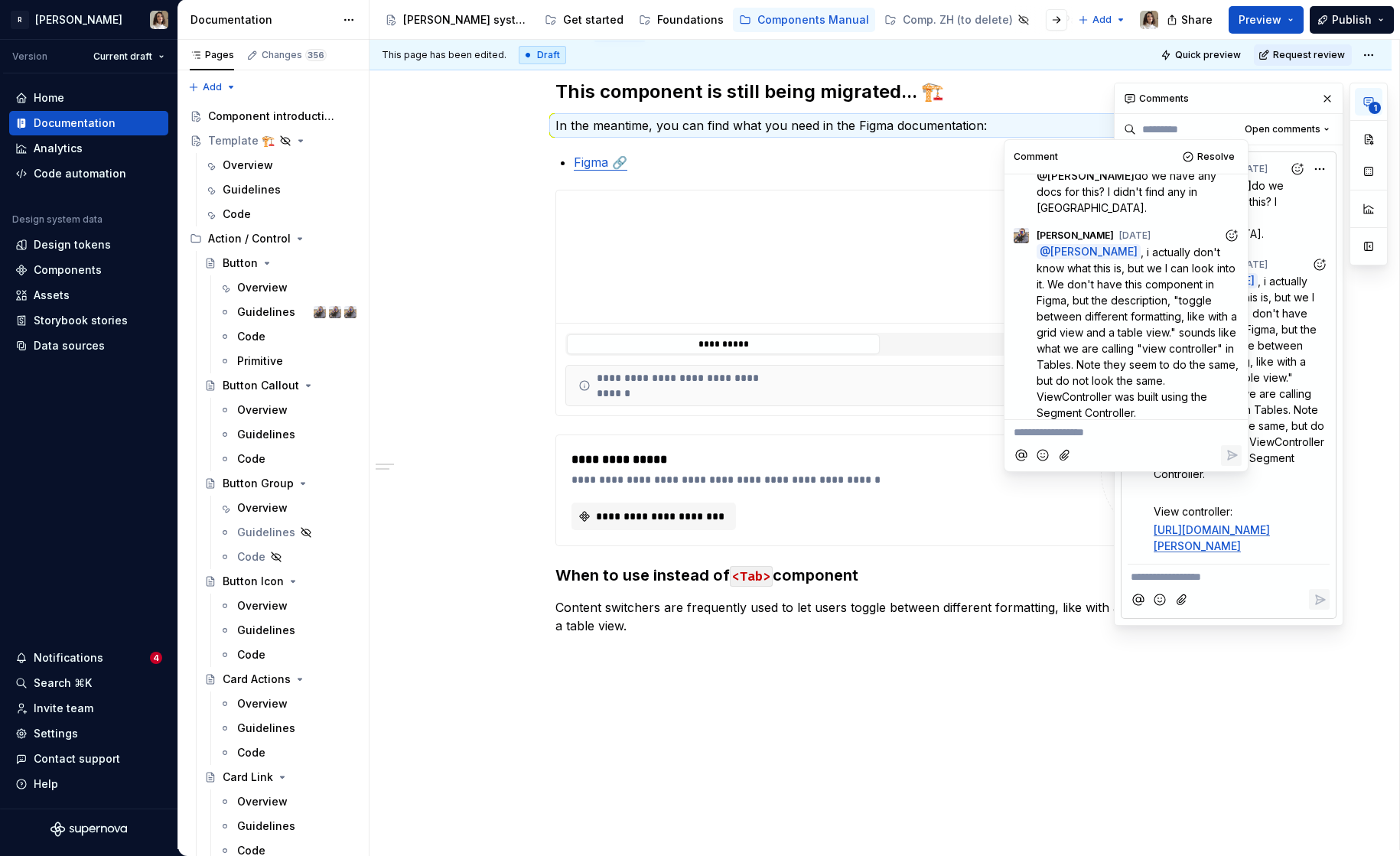
click at [1084, 436] on p "**********" at bounding box center [1126, 432] width 225 height 16
click at [1068, 435] on p "**********" at bounding box center [1126, 432] width 225 height 16
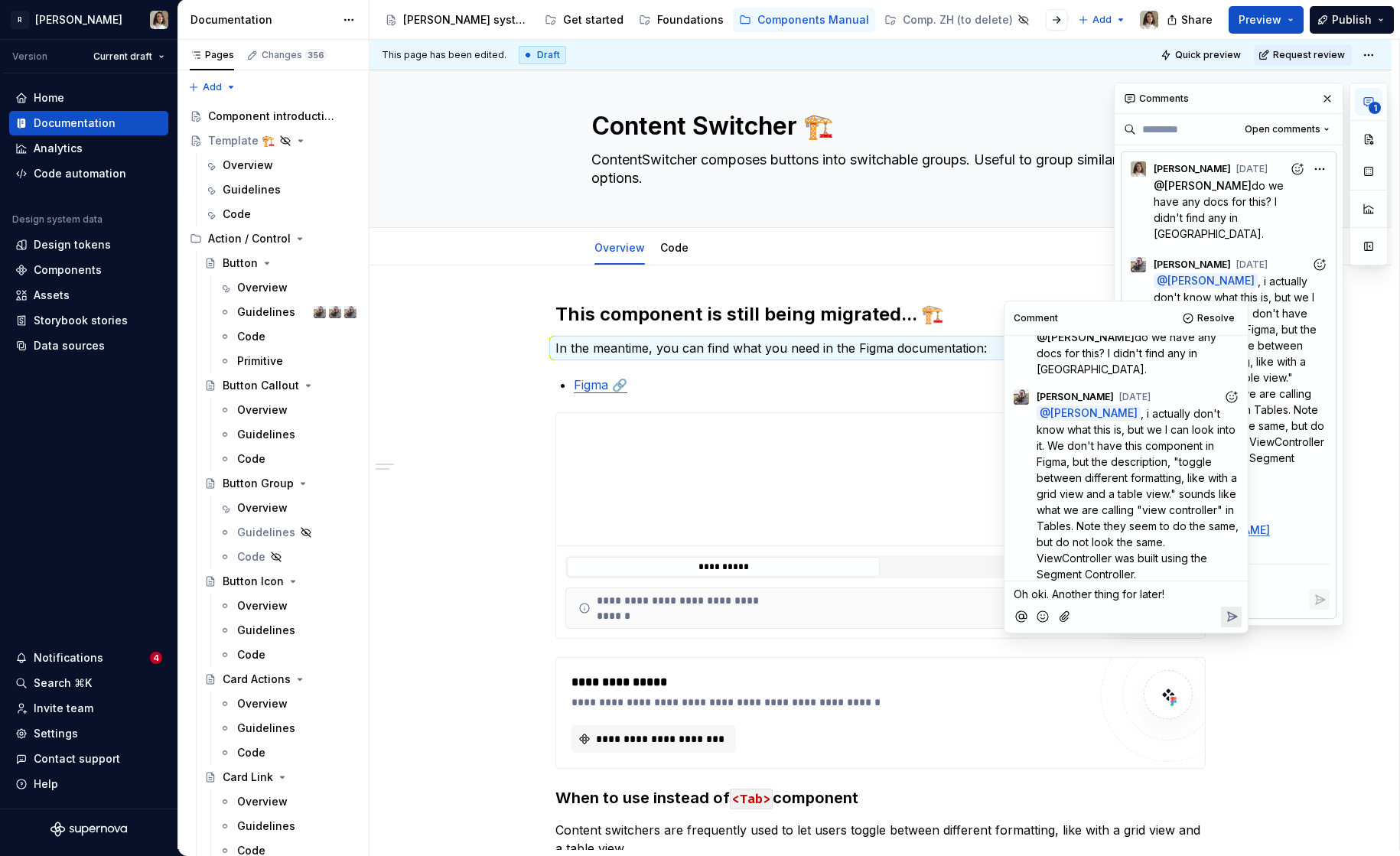
scroll to position [0, 0]
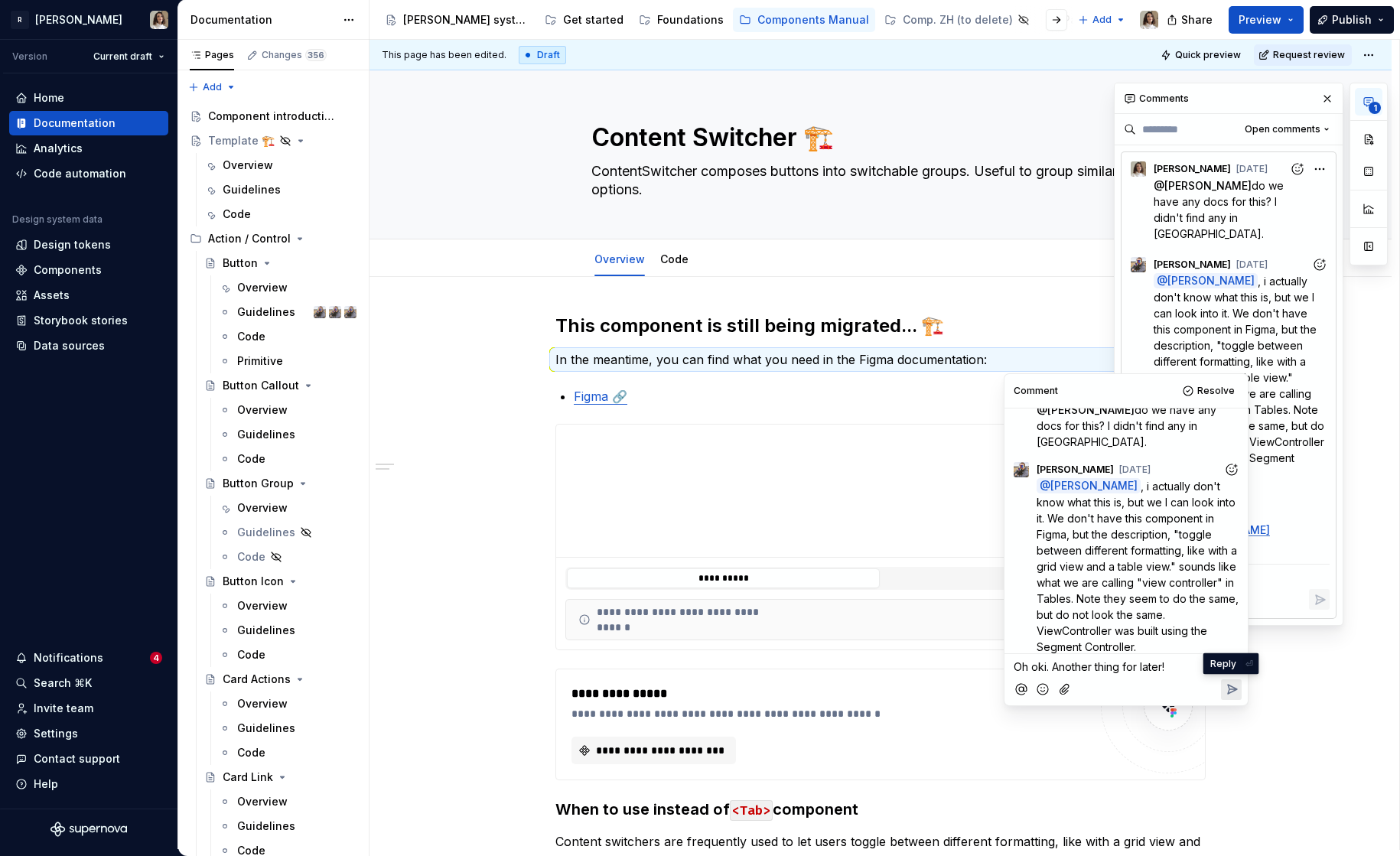
click at [1227, 692] on icon "Reply" at bounding box center [1232, 689] width 15 height 15
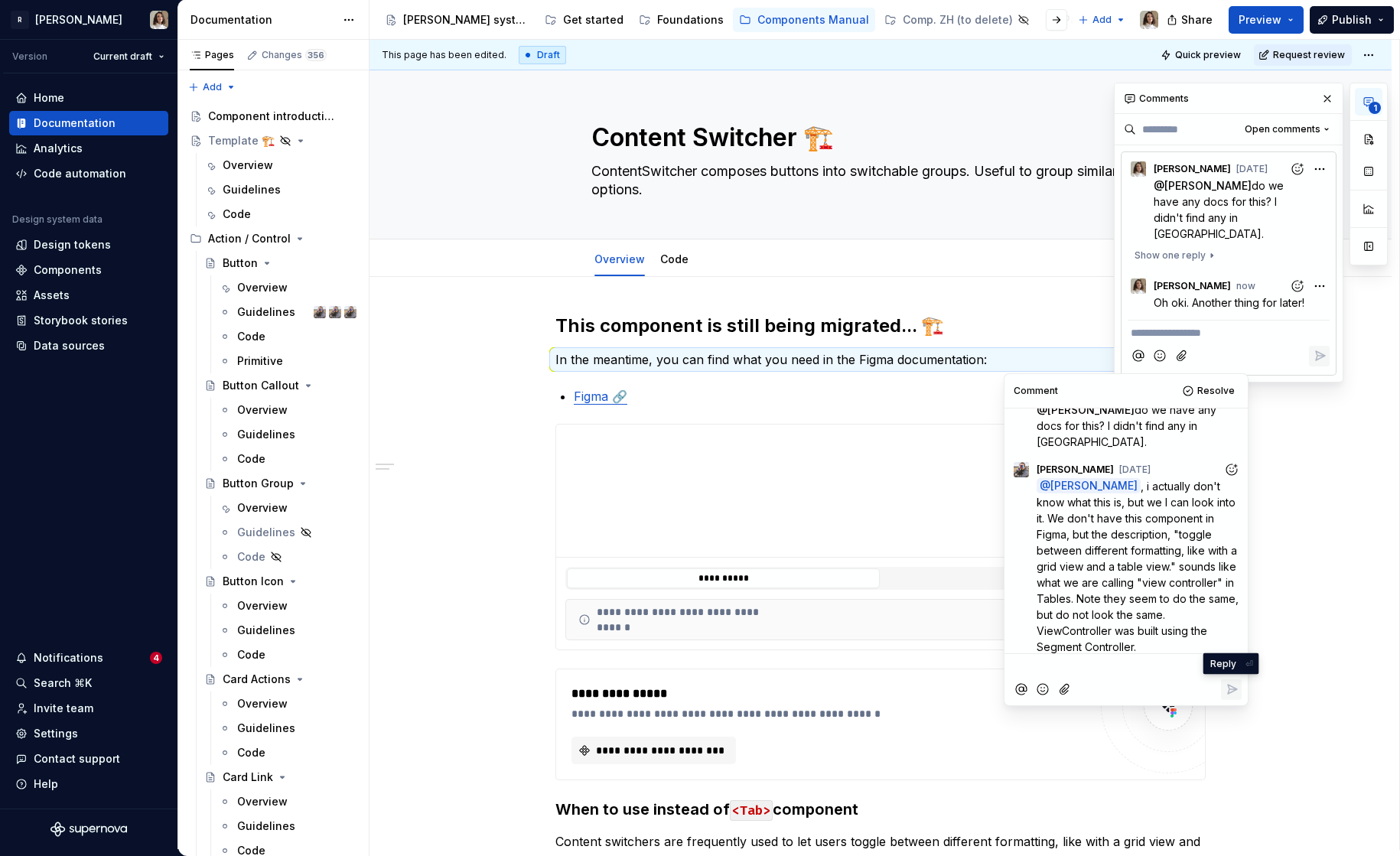
scroll to position [175, 0]
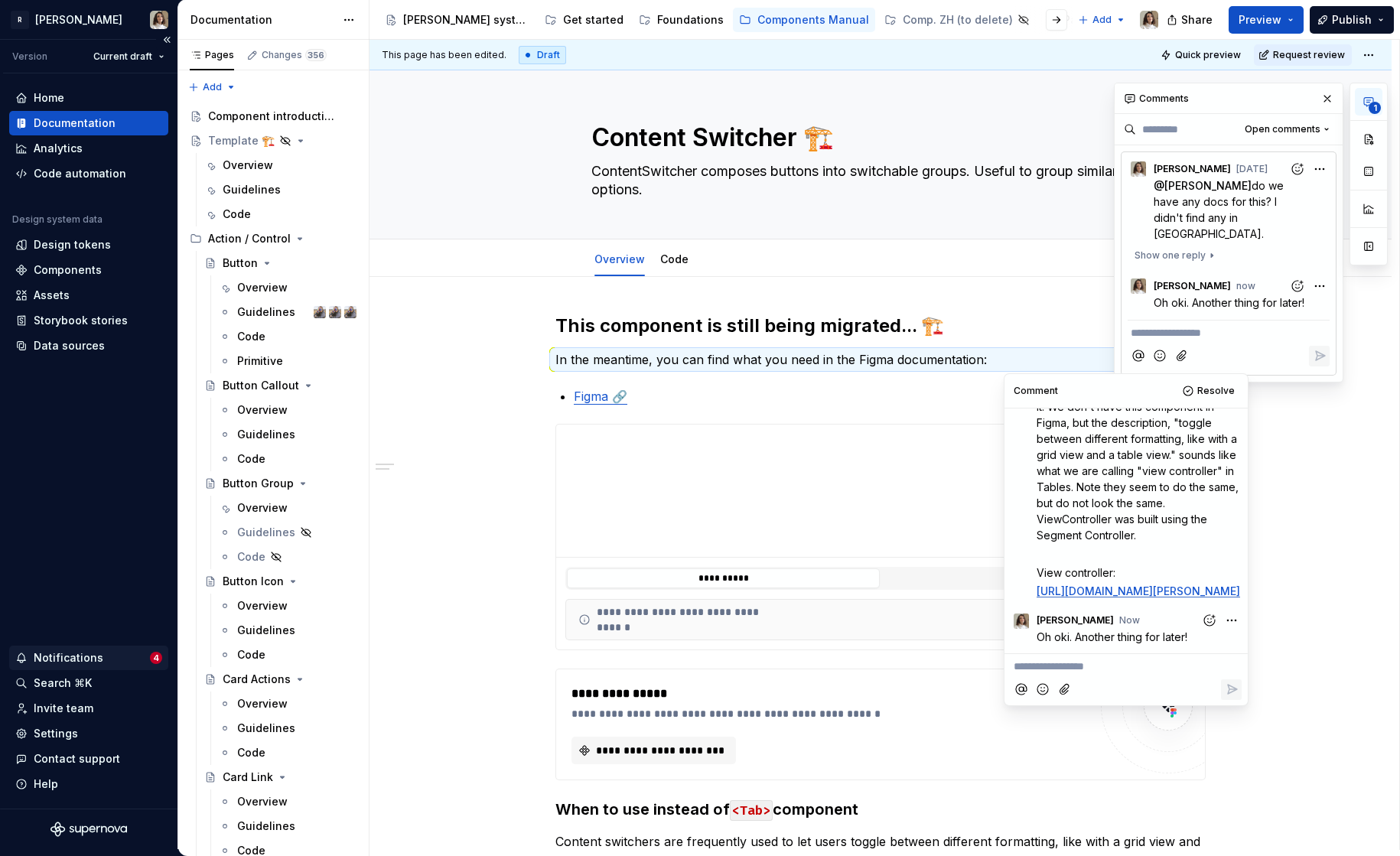
click at [94, 652] on div "Notifications" at bounding box center [68, 658] width 70 height 15
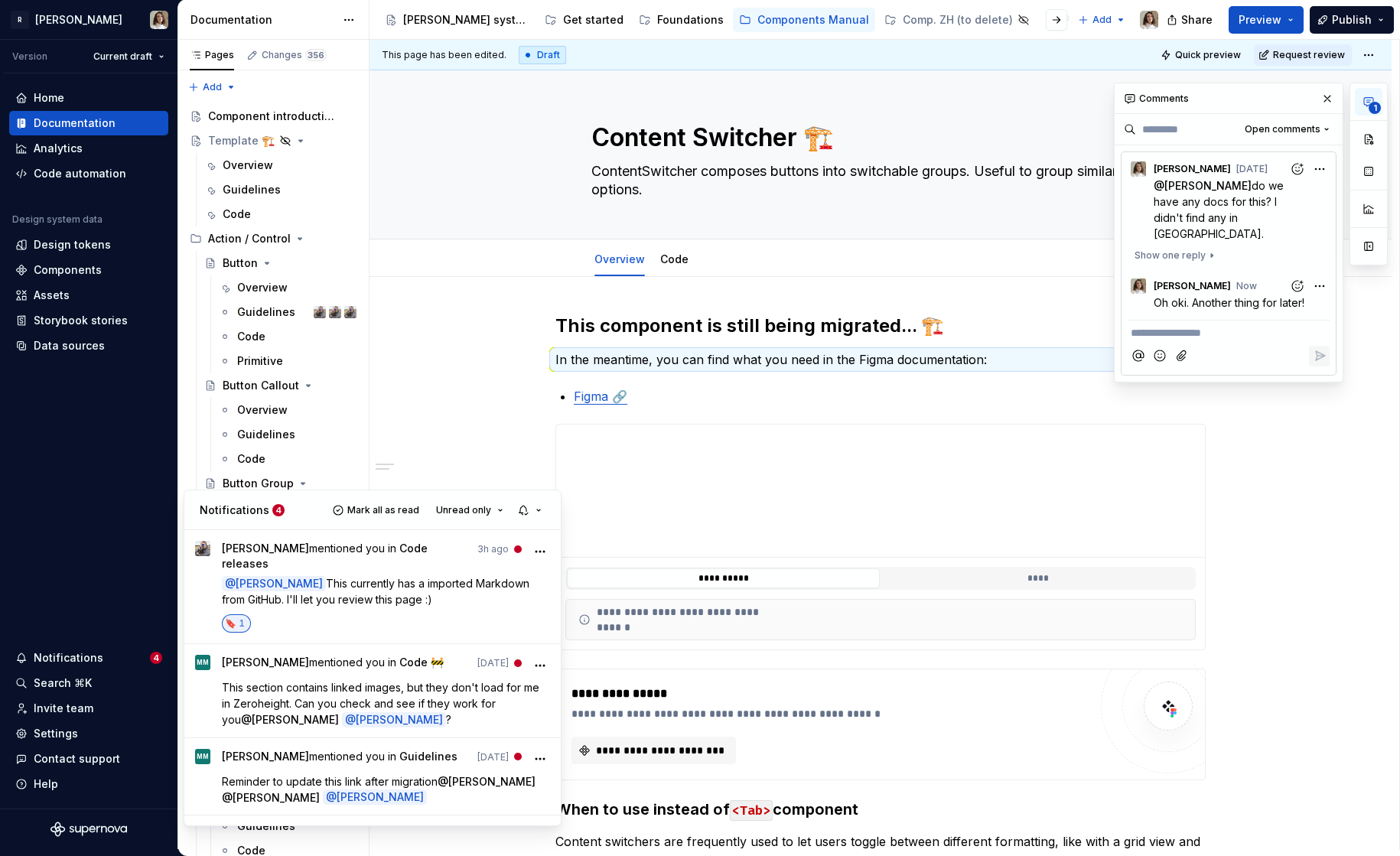
click at [61, 465] on html "R Norma Version Current draft Home Documentation Analytics Code automation Desi…" at bounding box center [700, 428] width 1400 height 856
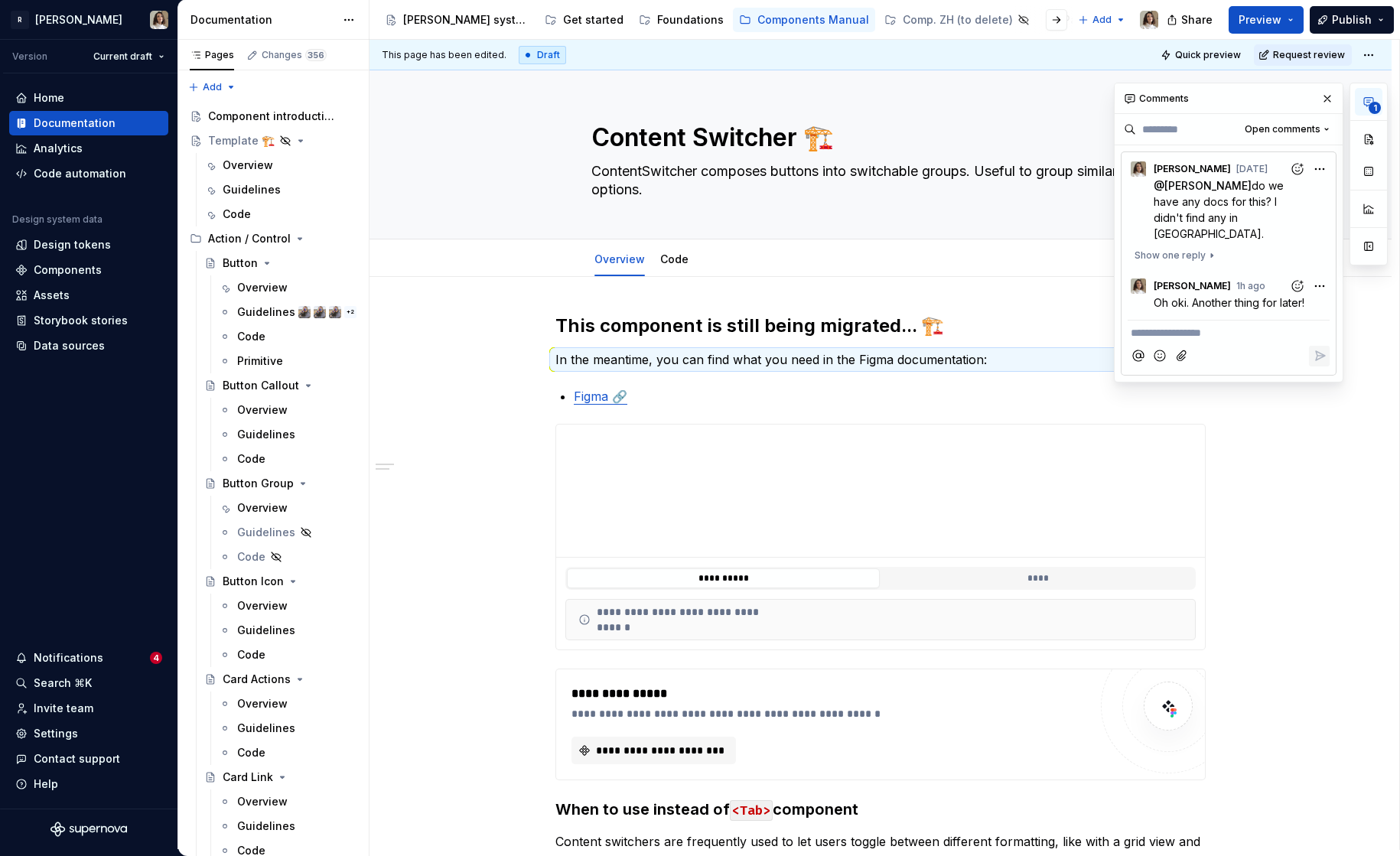
type textarea "*"
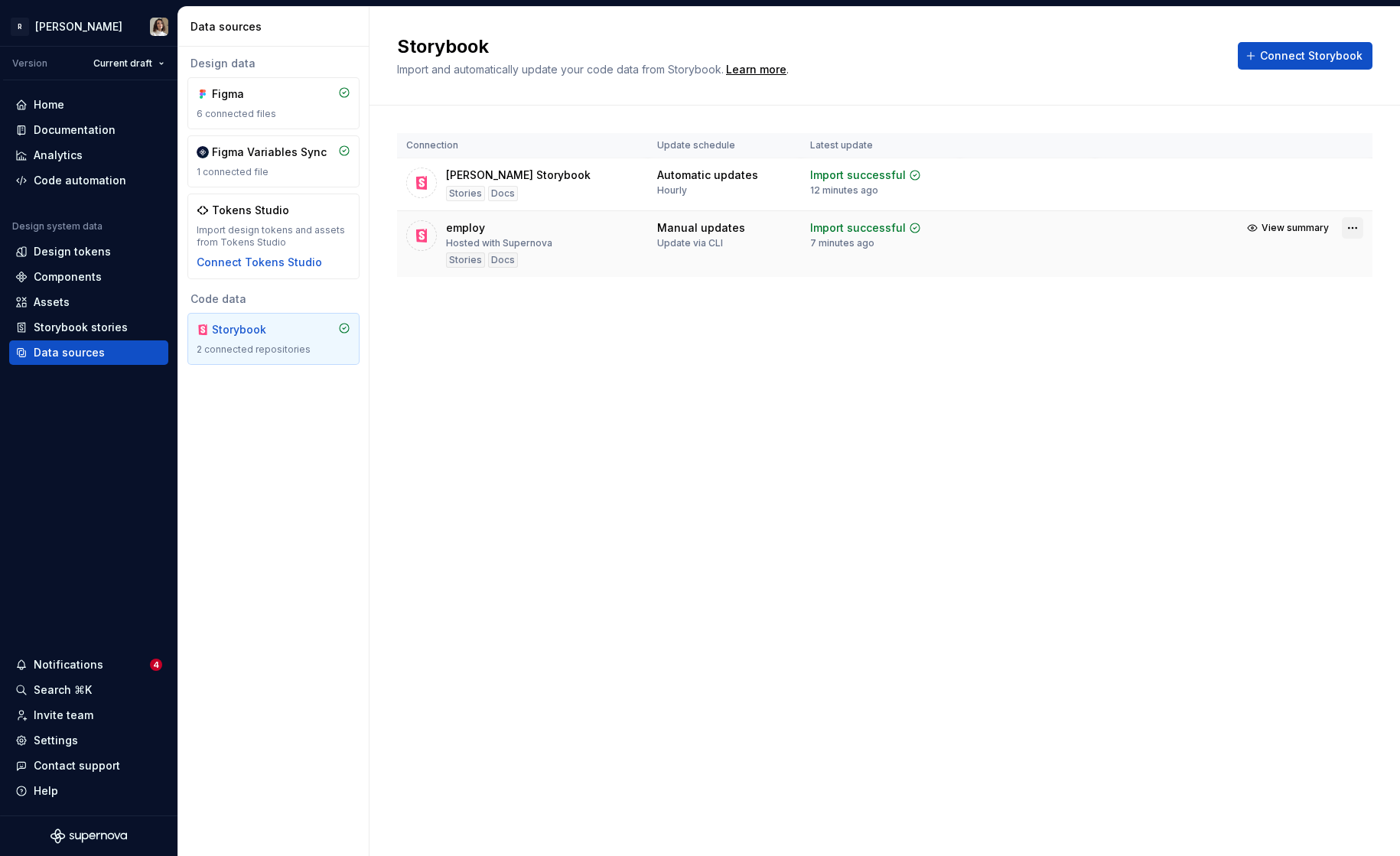
click at [1360, 229] on html "R [PERSON_NAME] Version Current draft Home Documentation Analytics Code automat…" at bounding box center [700, 428] width 1400 height 856
click at [1319, 261] on div "View import summary" at bounding box center [1299, 258] width 115 height 15
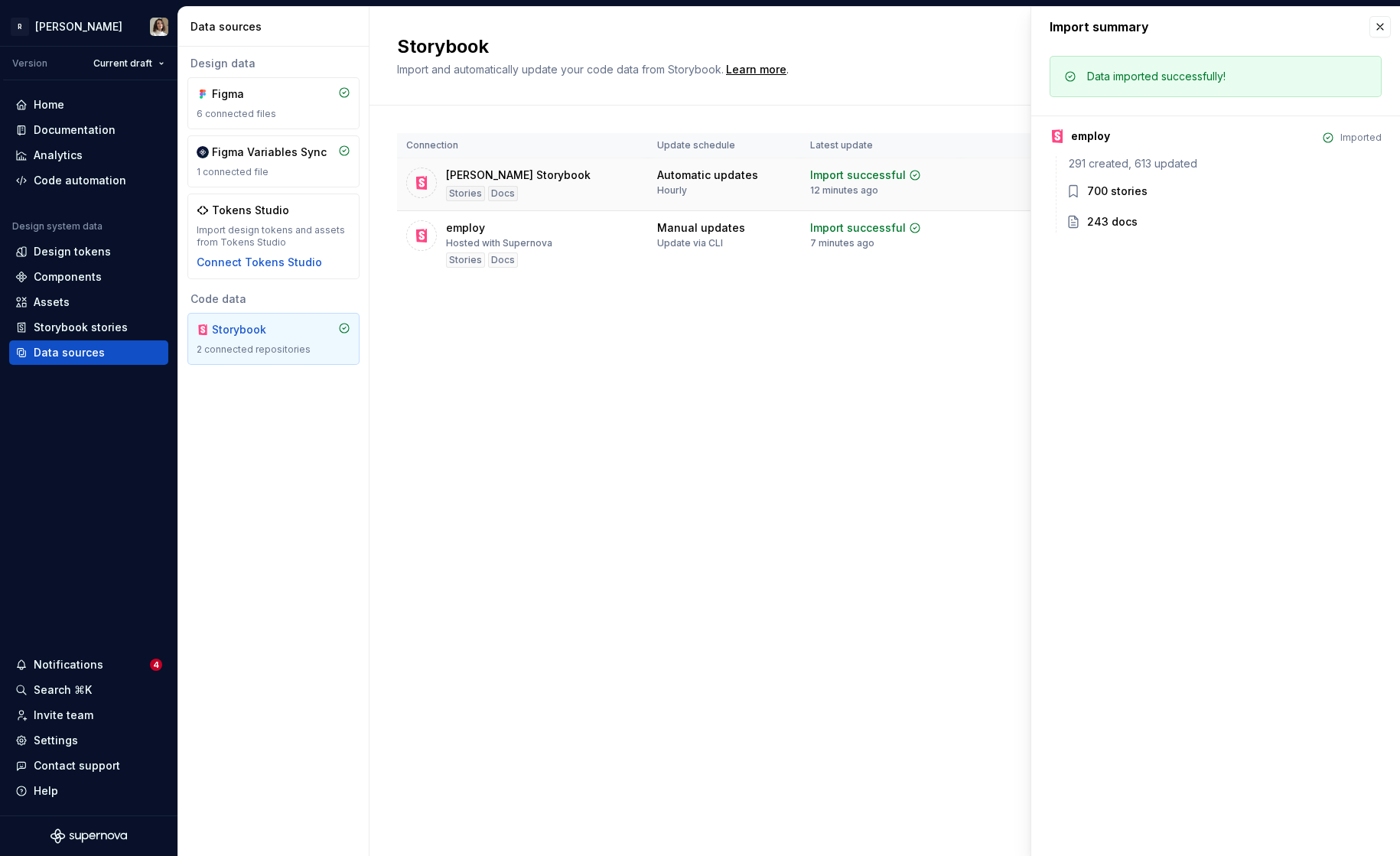
click at [639, 187] on td "Norma Storybook Stories Docs" at bounding box center [523, 184] width 251 height 52
click at [596, 235] on div "employ Hosted with Supernova Stories Docs" at bounding box center [523, 243] width 233 height 47
click at [588, 186] on div "Norma Storybook Stories Docs" at bounding box center [523, 184] width 233 height 34
click at [580, 184] on div "Norma Storybook Stories Docs" at bounding box center [523, 184] width 233 height 34
click at [584, 242] on div "employ Hosted with Supernova Stories Docs" at bounding box center [523, 243] width 233 height 47
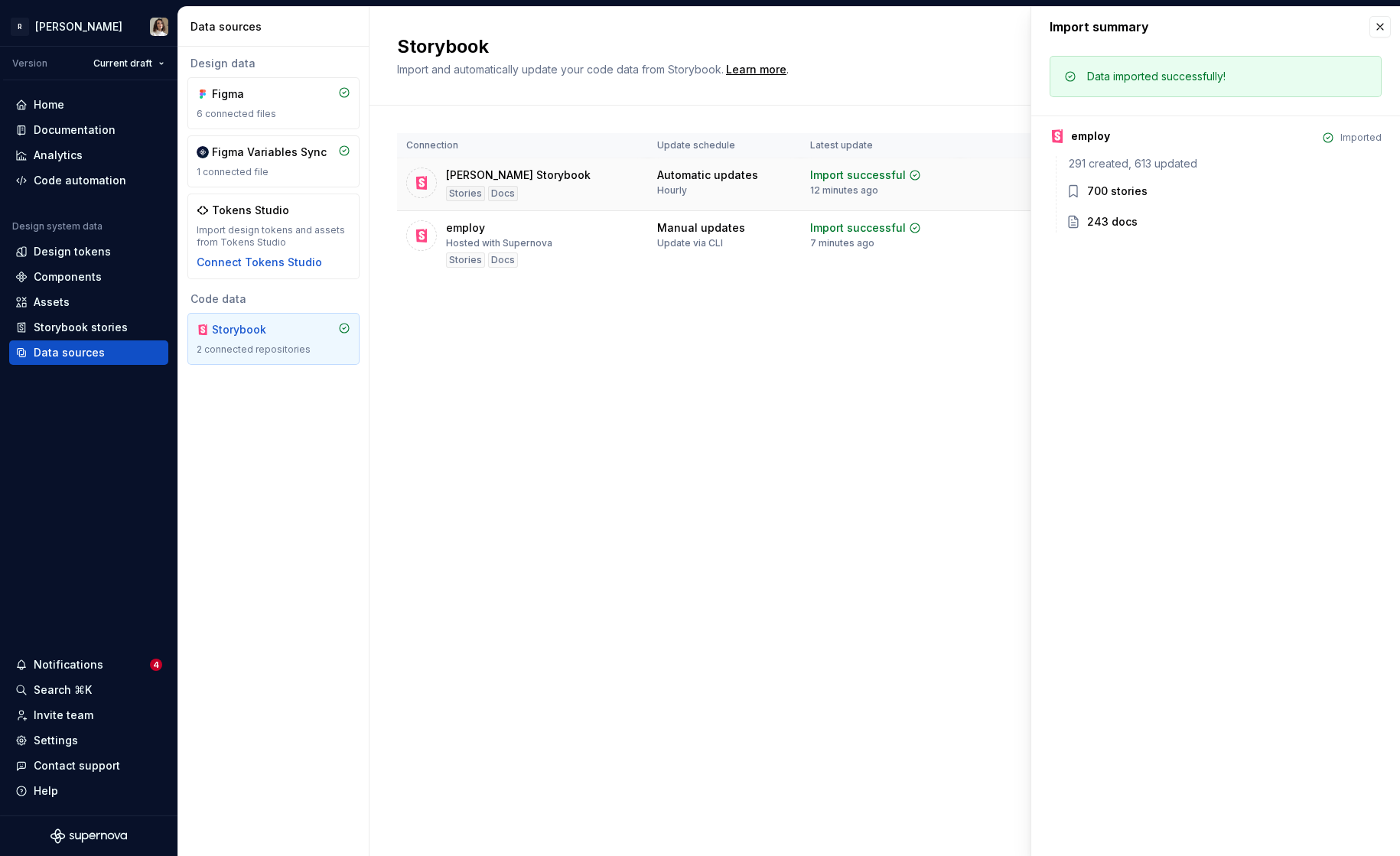
click at [613, 174] on div "Norma Storybook Stories Docs" at bounding box center [523, 184] width 233 height 34
click at [749, 235] on div "Manual updates Update via CLI" at bounding box center [724, 235] width 135 height 29
click at [1383, 24] on button "button" at bounding box center [1379, 27] width 21 height 21
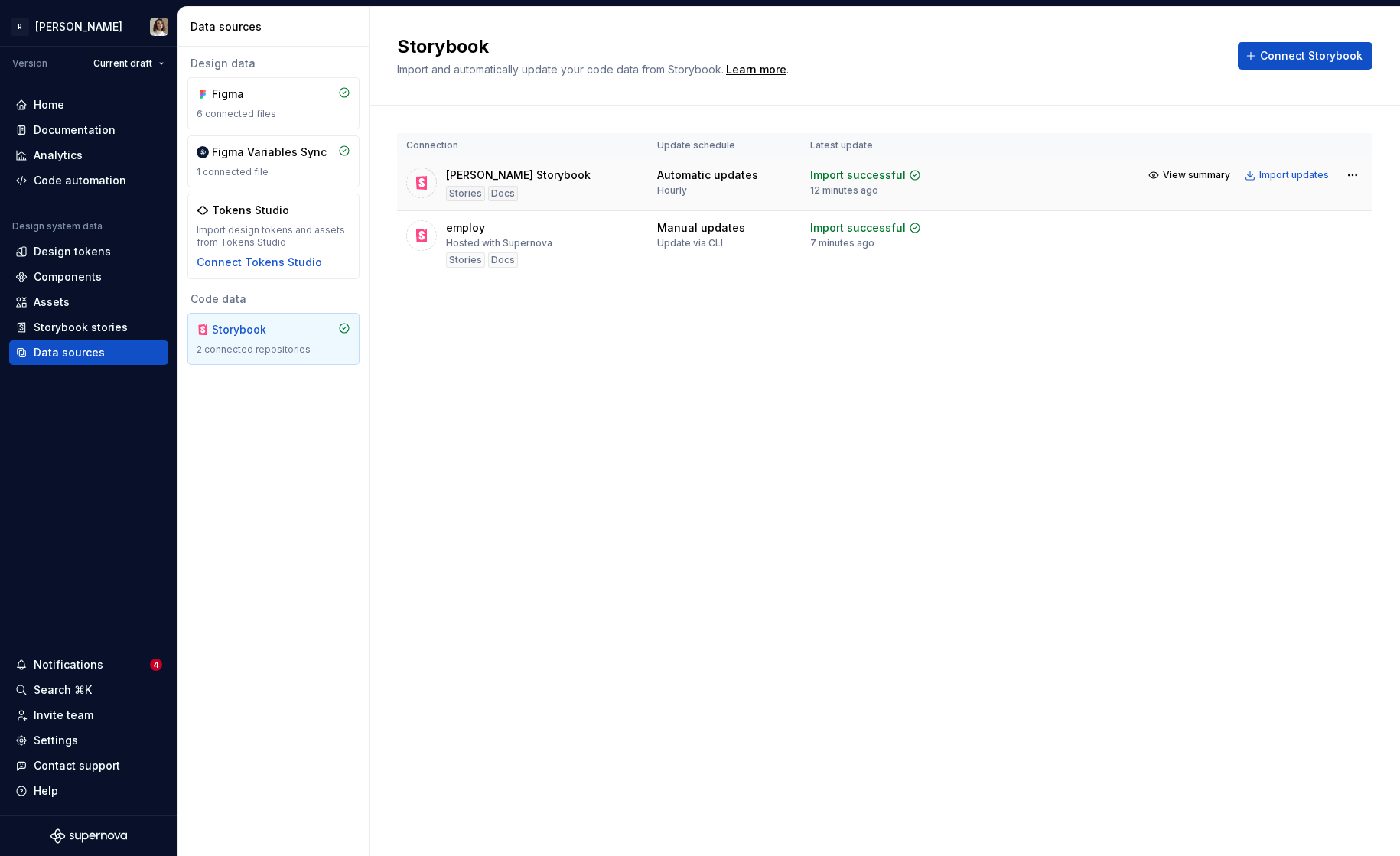
click at [584, 205] on td "Norma Storybook Stories Docs" at bounding box center [523, 184] width 251 height 52
click at [1207, 174] on span "View summary" at bounding box center [1196, 175] width 67 height 12
click at [1293, 174] on div "Import updates" at bounding box center [1293, 175] width 70 height 12
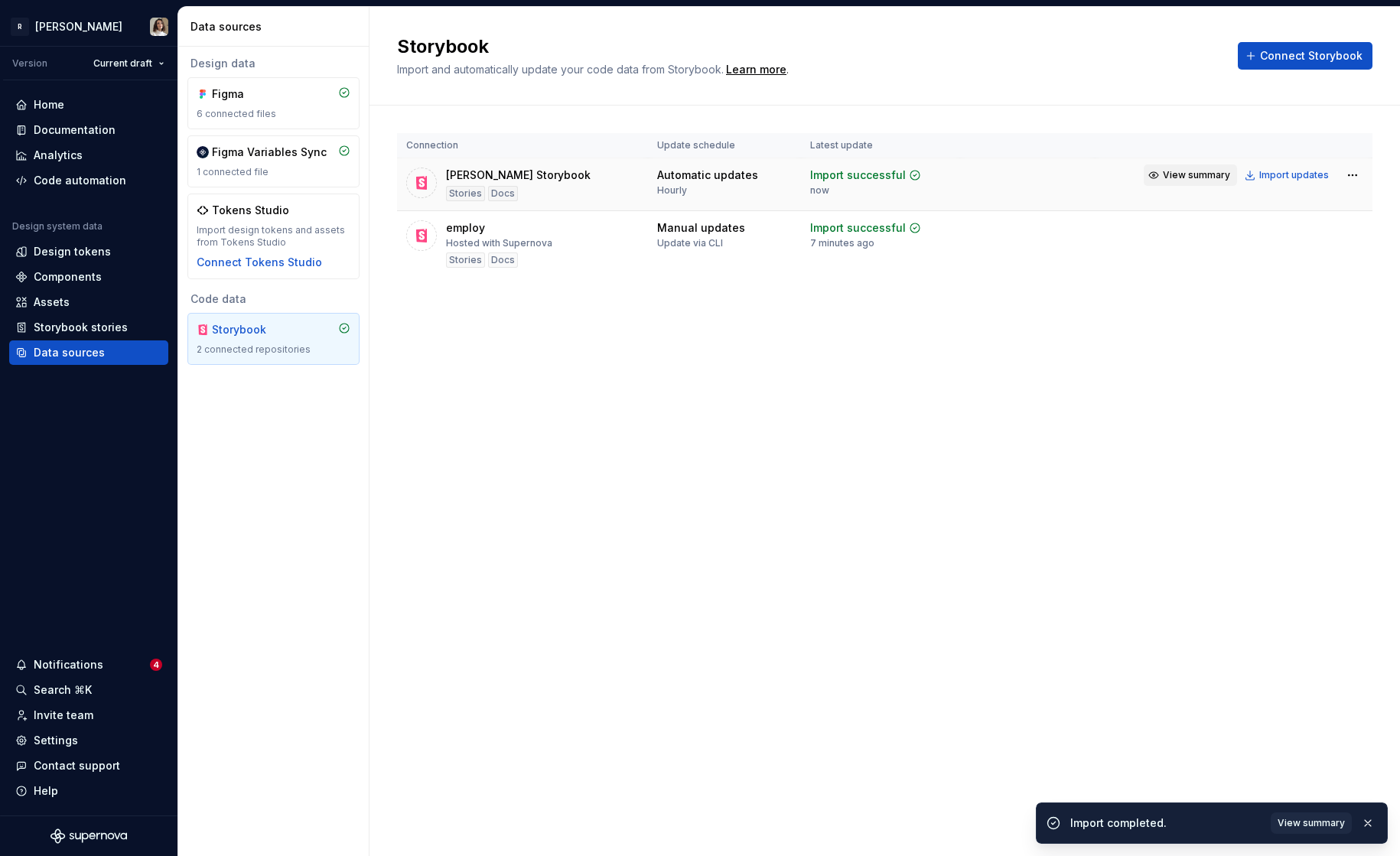
click at [1213, 174] on span "View summary" at bounding box center [1196, 175] width 67 height 12
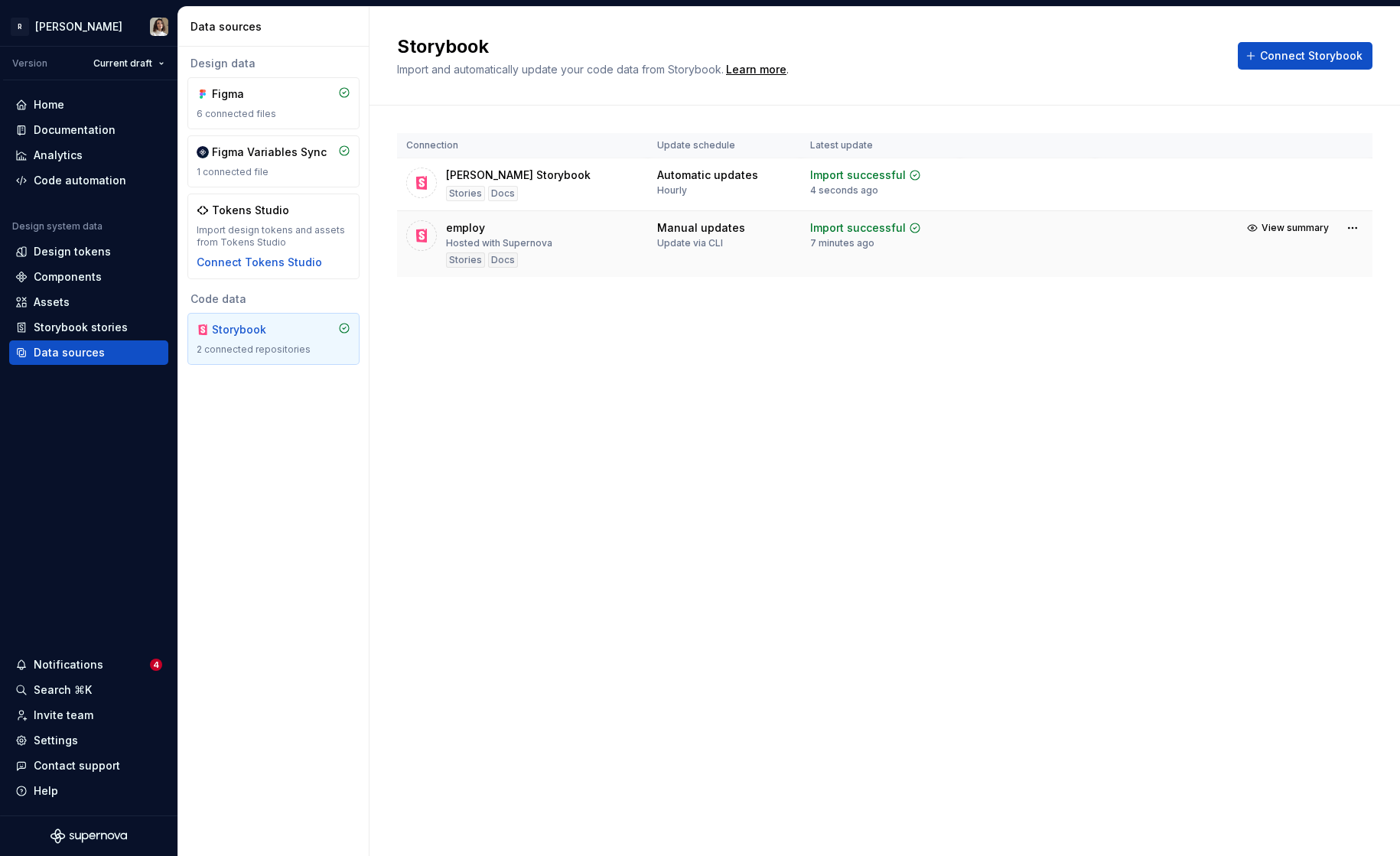
click at [1197, 237] on td "View summary" at bounding box center [1233, 228] width 278 height 34
click at [474, 407] on div "Storybook Import and automatically update your code data from Storybook. Learn …" at bounding box center [884, 431] width 1030 height 849
click at [1355, 226] on html "R [PERSON_NAME] Version Current draft Home Documentation Analytics Code automat…" at bounding box center [700, 428] width 1400 height 856
click at [510, 323] on html "R [PERSON_NAME] Version Current draft Home Documentation Analytics Code automat…" at bounding box center [700, 428] width 1400 height 856
click at [610, 343] on div "Storybook Import and automatically update your code data from Storybook. Learn …" at bounding box center [884, 431] width 1030 height 849
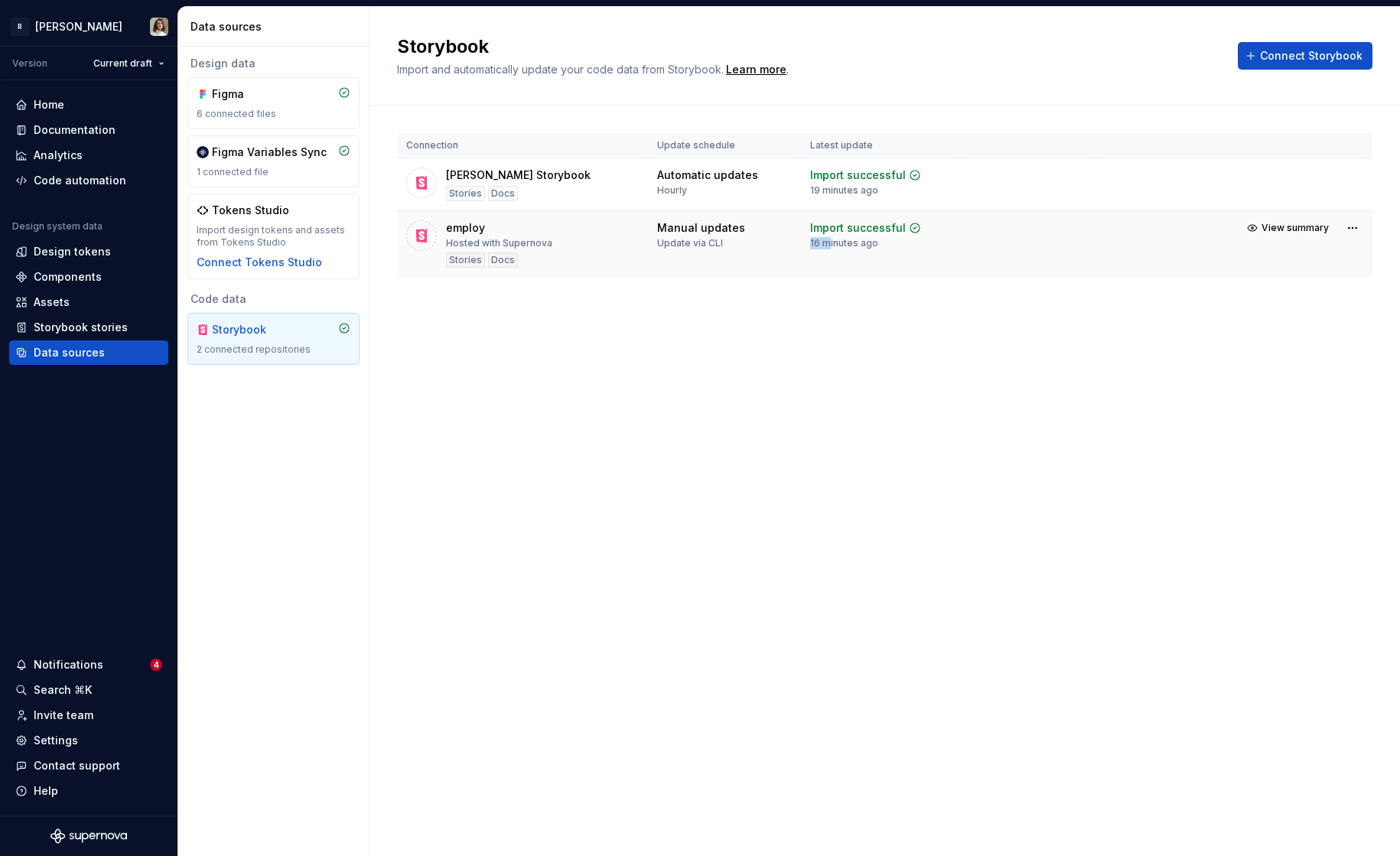
drag, startPoint x: 902, startPoint y: 248, endPoint x: 854, endPoint y: 238, distance: 49.0
click at [829, 237] on div "Import successful 16 minutes ago" at bounding box center [865, 235] width 111 height 29
drag, startPoint x: 874, startPoint y: 243, endPoint x: 806, endPoint y: 231, distance: 69.1
click at [806, 231] on td "Import successful 16 minutes ago" at bounding box center [880, 244] width 159 height 66
click at [1348, 225] on html "R [PERSON_NAME] Version Current draft Home Documentation Analytics Code automat…" at bounding box center [700, 428] width 1400 height 856
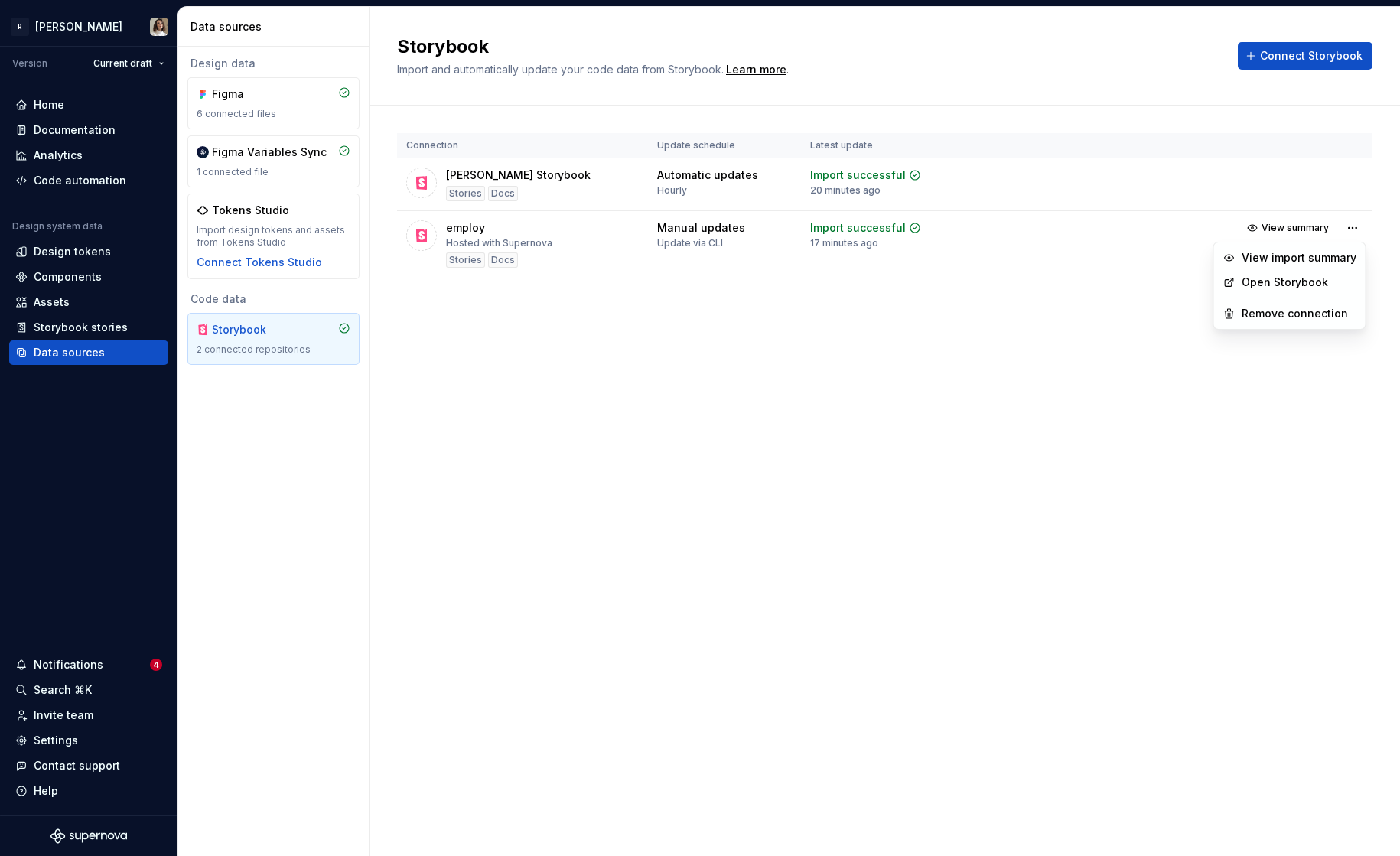
click at [1298, 282] on link "Open Storybook" at bounding box center [1299, 283] width 115 height 15
click at [1354, 225] on html "R [PERSON_NAME] Version Current draft Home Documentation Analytics Code automat…" at bounding box center [700, 428] width 1400 height 856
click at [850, 321] on html "R [PERSON_NAME] Version Current draft Home Documentation Analytics Code automat…" at bounding box center [700, 428] width 1400 height 856
click at [1354, 231] on html "R [PERSON_NAME] Version Current draft Home Documentation Analytics Code automat…" at bounding box center [700, 428] width 1400 height 856
